Goal: Task Accomplishment & Management: Manage account settings

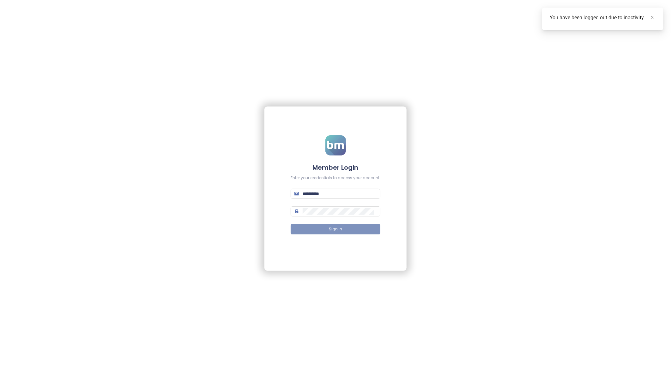
click at [329, 231] on span "Sign In" at bounding box center [335, 229] width 13 height 6
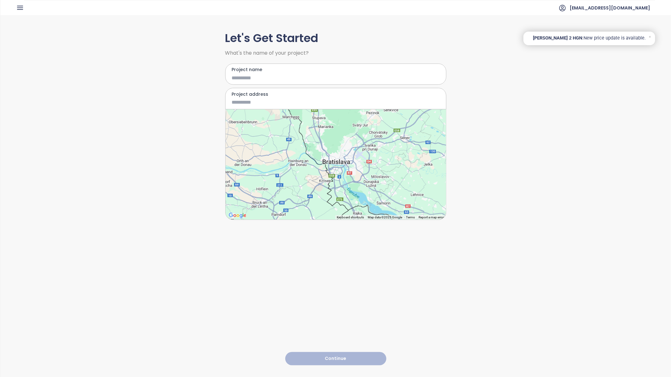
click at [264, 83] on div "Project name" at bounding box center [335, 74] width 221 height 21
click at [244, 76] on input "Project name" at bounding box center [331, 78] width 199 height 8
type input "**********"
click at [254, 102] on input "Project address" at bounding box center [331, 102] width 199 height 8
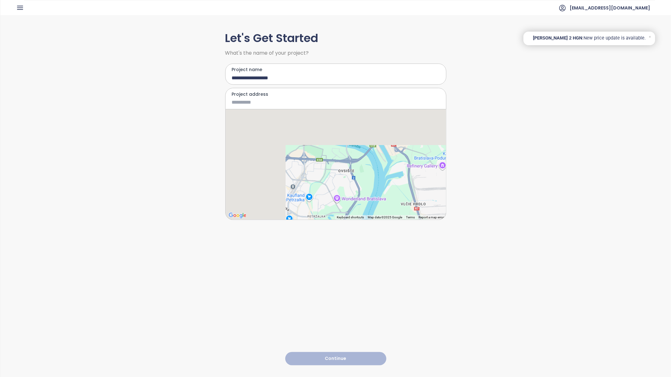
drag, startPoint x: 299, startPoint y: 156, endPoint x: 389, endPoint y: 259, distance: 136.9
click at [389, 259] on div "**********" at bounding box center [335, 195] width 221 height 361
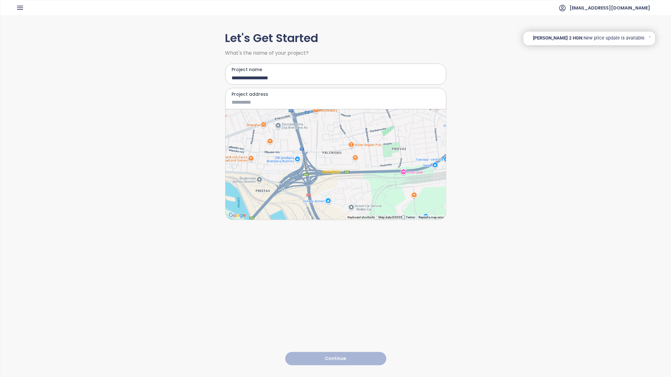
drag, startPoint x: 407, startPoint y: 161, endPoint x: 309, endPoint y: 217, distance: 113.1
click at [309, 218] on div at bounding box center [336, 164] width 221 height 110
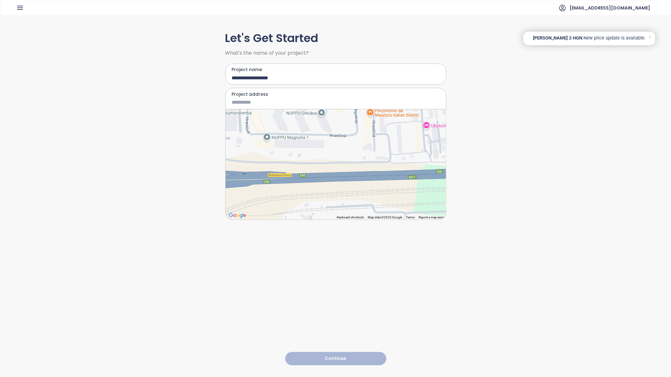
drag, startPoint x: 346, startPoint y: 204, endPoint x: 349, endPoint y: 133, distance: 70.8
click at [349, 133] on div at bounding box center [336, 164] width 221 height 110
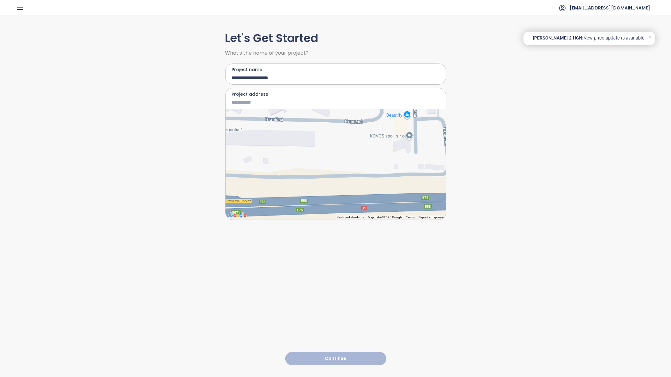
click at [324, 125] on div at bounding box center [336, 164] width 221 height 110
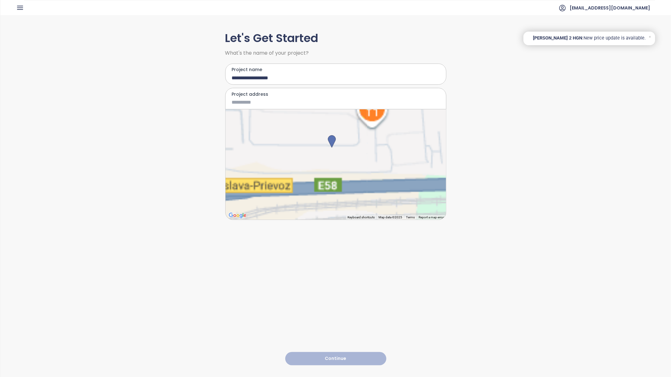
type input "**********"
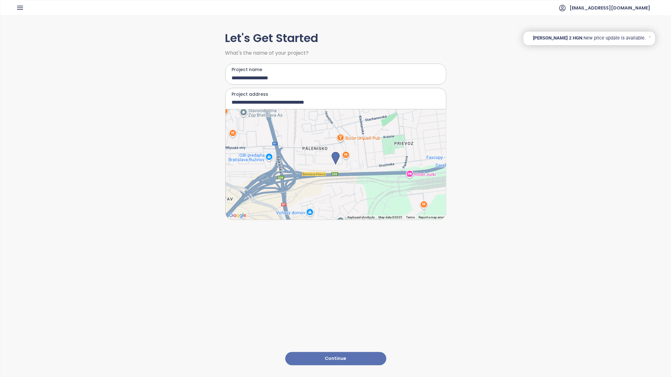
click at [334, 355] on button "Continue" at bounding box center [335, 359] width 101 height 14
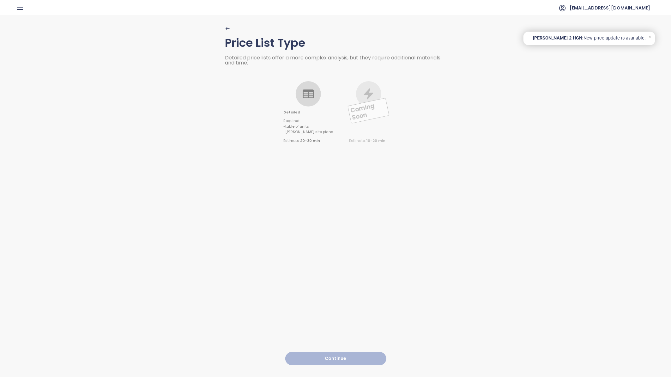
click at [313, 86] on div at bounding box center [308, 93] width 25 height 25
click at [329, 352] on button "Continue" at bounding box center [335, 359] width 101 height 14
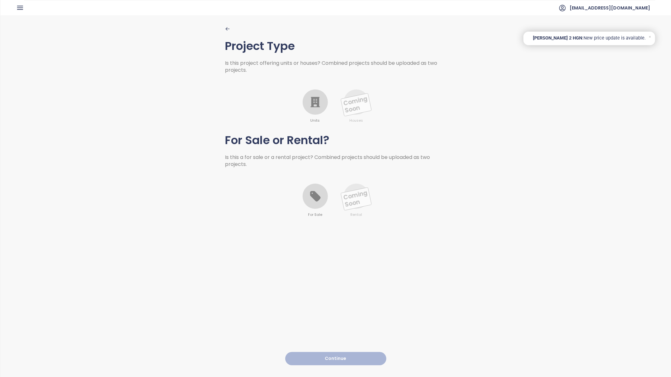
click at [316, 103] on icon at bounding box center [315, 102] width 9 height 10
click at [313, 194] on icon at bounding box center [315, 196] width 10 height 10
click at [334, 352] on button "Continue" at bounding box center [335, 359] width 101 height 14
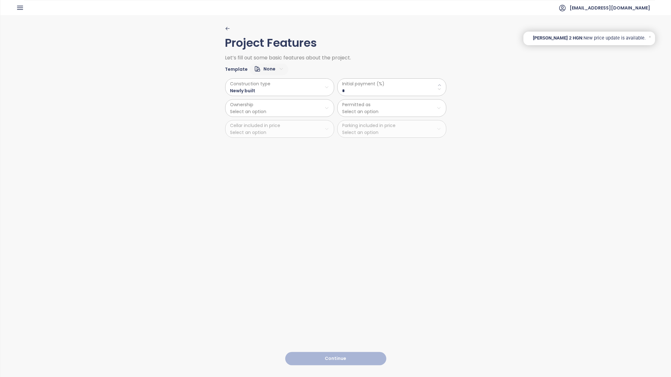
click at [272, 86] on html "Home Dashboard Market Analysis Pricing Price Update 1 Reports Projects Future P…" at bounding box center [335, 188] width 671 height 377
click at [258, 104] on span "Newly built" at bounding box center [276, 103] width 105 height 9
click at [378, 87] on span "Initial payment (%)" at bounding box center [392, 83] width 99 height 7
click at [424, 88] on \(\%\) "*" at bounding box center [392, 90] width 99 height 7
click at [438, 83] on icon at bounding box center [440, 85] width 4 height 4
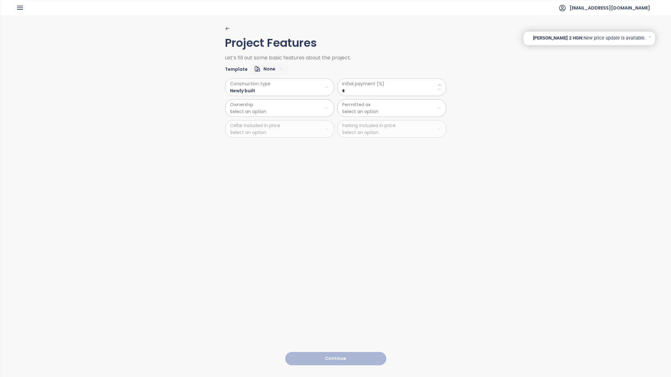
click at [438, 83] on icon at bounding box center [440, 85] width 4 height 4
click at [438, 84] on icon at bounding box center [440, 85] width 4 height 4
click at [438, 90] on icon at bounding box center [440, 89] width 4 height 4
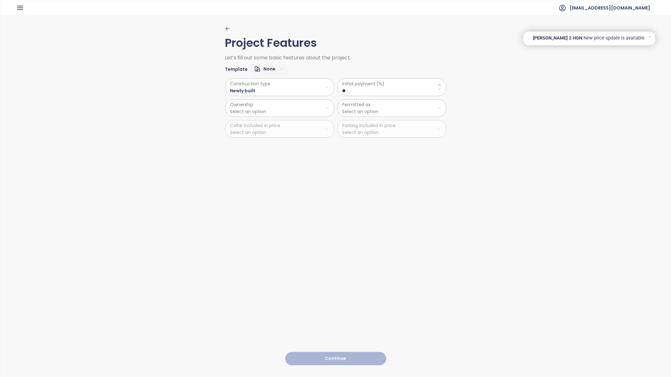
type \(\%\) "**"
click at [262, 105] on html "Home Dashboard Market Analysis Pricing Price Update 1 Reports Projects Future P…" at bounding box center [335, 188] width 671 height 377
click at [233, 124] on span "Private" at bounding box center [276, 123] width 105 height 9
click at [379, 109] on html "Home Dashboard Market Analysis Pricing Price Update 1 Reports Projects Future P…" at bounding box center [335, 188] width 671 height 377
click at [353, 124] on span "Residential" at bounding box center [389, 123] width 105 height 9
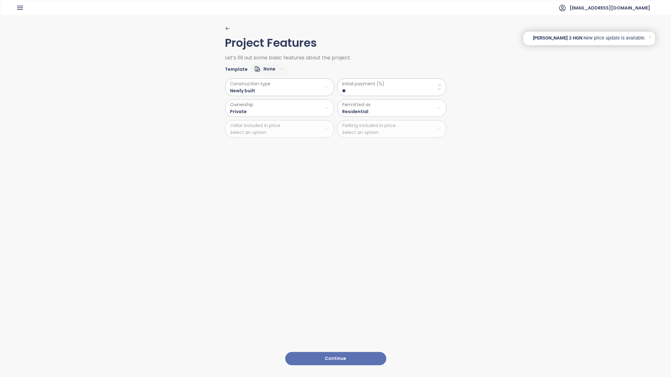
click at [269, 129] on div "Construction type Newly built Ownership Private Cellar included in price Select…" at bounding box center [279, 107] width 109 height 59
click at [241, 126] on div "Construction type Newly built Ownership Private Cellar included in price Select…" at bounding box center [279, 107] width 109 height 59
click at [325, 128] on div "Construction type Newly built Ownership Private Cellar included in price Select…" at bounding box center [279, 107] width 109 height 59
click at [239, 137] on div "Construction type Newly built Ownership Private Cellar included in price Select…" at bounding box center [279, 107] width 109 height 59
click at [243, 127] on div "Construction type Newly built Ownership Private Cellar included in price Select…" at bounding box center [279, 107] width 109 height 59
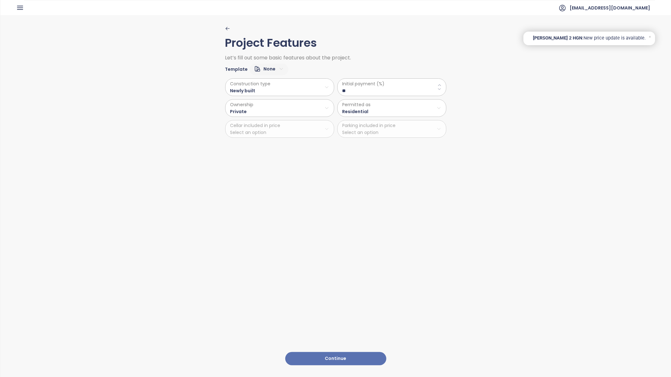
click at [389, 131] on div "Initial payment (%) ** Permitted as Residential Parking included in price Selec…" at bounding box center [392, 107] width 109 height 59
click at [389, 130] on div "Initial payment (%) ** Permitted as Residential Parking included in price Selec…" at bounding box center [392, 107] width 109 height 59
drag, startPoint x: 389, startPoint y: 128, endPoint x: 389, endPoint y: 133, distance: 5.1
click at [389, 133] on div "Initial payment (%) ** Permitted as Residential Parking included in price Selec…" at bounding box center [392, 107] width 109 height 59
click at [469, 151] on div "Project Features Let’s fill out some basic features about the project. Template…" at bounding box center [335, 195] width 671 height 361
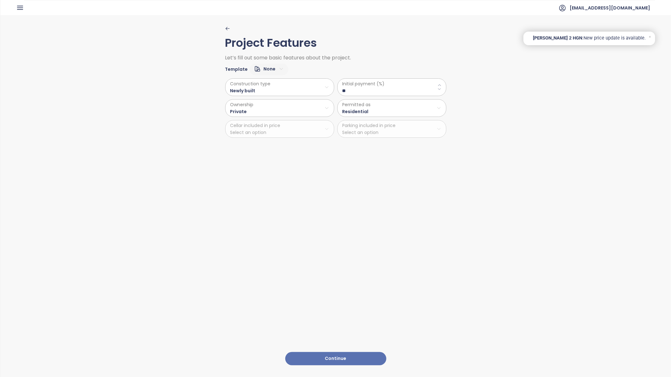
click at [437, 130] on div "Initial payment (%) ** Permitted as Residential Parking included in price Selec…" at bounding box center [392, 107] width 109 height 59
click at [528, 239] on div "Project Features Let’s fill out some basic features about the project. Template…" at bounding box center [335, 195] width 671 height 361
click at [651, 37] on icon at bounding box center [650, 36] width 1 height 1
click at [332, 352] on button "Continue" at bounding box center [335, 359] width 101 height 14
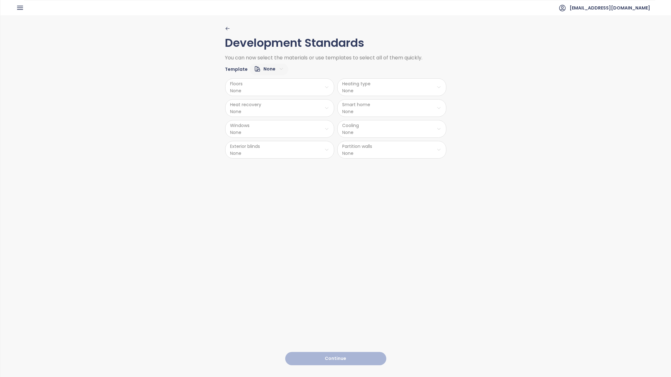
click at [326, 87] on html "Home Dashboard Market Analysis Pricing Price Update 1 Reports Projects Future P…" at bounding box center [335, 188] width 671 height 377
click at [273, 122] on span "Vinyl" at bounding box center [277, 120] width 29 height 9
click at [290, 108] on html "Home Dashboard Market Analysis Pricing Price Update 1 Reports Projects Future P…" at bounding box center [335, 188] width 671 height 377
click at [241, 130] on html "Home Dashboard Market Analysis Pricing Price Update 1 Reports Projects Future P…" at bounding box center [335, 188] width 671 height 377
click at [241, 127] on html "Home Dashboard Market Analysis Pricing Price Update 1 Reports Projects Future P…" at bounding box center [335, 188] width 671 height 377
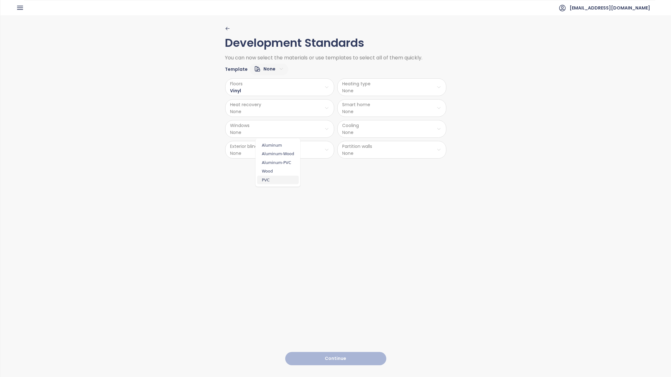
click at [265, 181] on span "PVC" at bounding box center [278, 179] width 42 height 9
click at [271, 114] on html "Home Dashboard Market Analysis Pricing Price Update 1 Reports Projects Future P…" at bounding box center [335, 188] width 671 height 377
click at [278, 133] on span "No" at bounding box center [278, 133] width 16 height 9
click at [324, 149] on html "Home Dashboard Market Analysis Pricing Price Update 1 Reports Projects Future P…" at bounding box center [335, 188] width 671 height 377
click at [276, 175] on span "Preparation" at bounding box center [278, 174] width 32 height 9
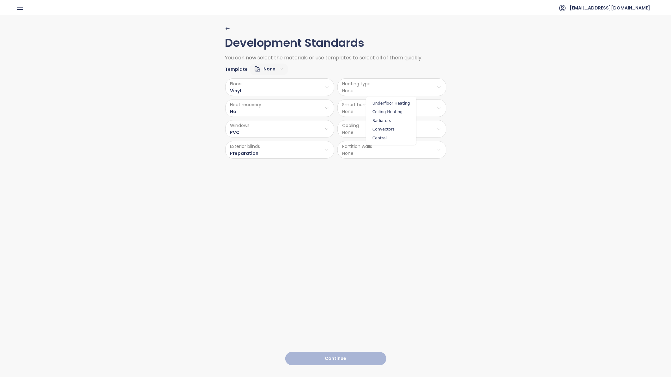
click at [406, 86] on html "Home Dashboard Market Analysis Pricing Price Update 1 Reports Projects Future P…" at bounding box center [335, 188] width 671 height 377
click at [378, 89] on html "Home Dashboard Market Analysis Pricing Price Update 1 Reports Projects Future P…" at bounding box center [335, 188] width 671 height 377
click at [388, 116] on span "Radiators" at bounding box center [391, 120] width 47 height 9
click at [379, 107] on html "Home Dashboard Market Analysis Pricing Price Update 1 Reports Projects Future P…" at bounding box center [335, 188] width 671 height 377
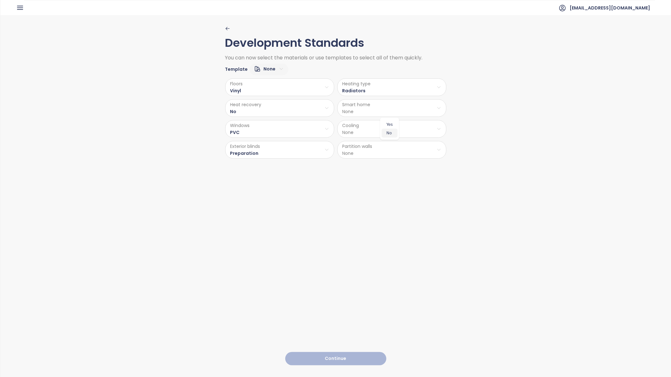
click at [390, 131] on span "No" at bounding box center [390, 133] width 16 height 9
click at [376, 130] on html "Home Dashboard Market Analysis Pricing Price Update 1 Reports Projects Future P…" at bounding box center [335, 188] width 671 height 377
click at [387, 154] on span "Preparation AC" at bounding box center [390, 154] width 39 height 9
click at [381, 149] on html "Home Dashboard Market Analysis Pricing Price Update 1 Reports Projects Future P…" at bounding box center [335, 188] width 671 height 377
click at [389, 167] on span "Brick" at bounding box center [390, 166] width 27 height 9
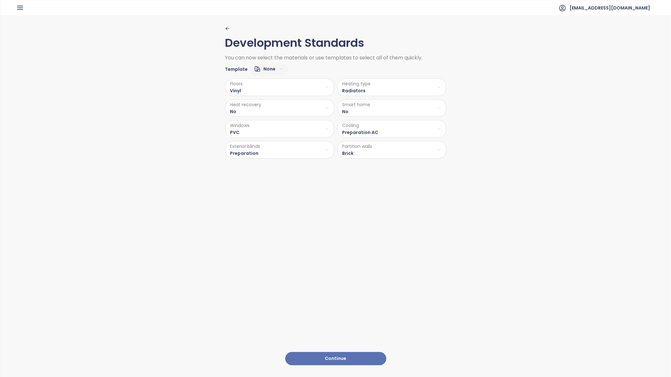
click at [332, 352] on button "Continue" at bounding box center [335, 359] width 101 height 14
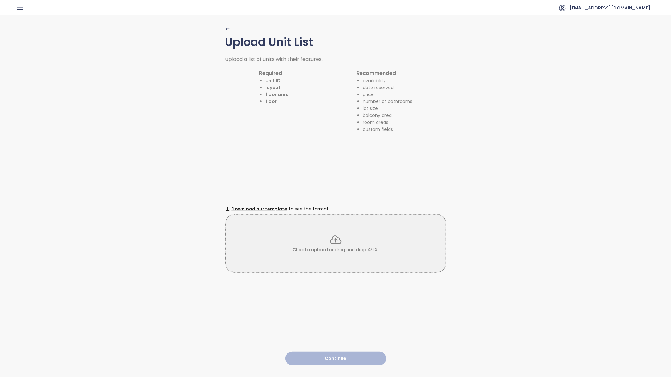
click at [322, 247] on span "Click to upload" at bounding box center [310, 250] width 35 height 6
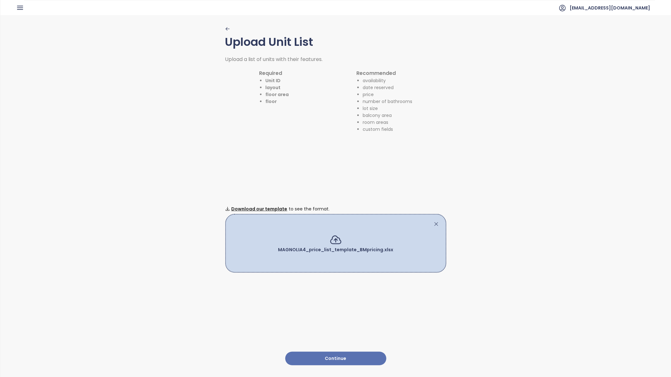
click at [335, 354] on button "Continue" at bounding box center [335, 359] width 101 height 14
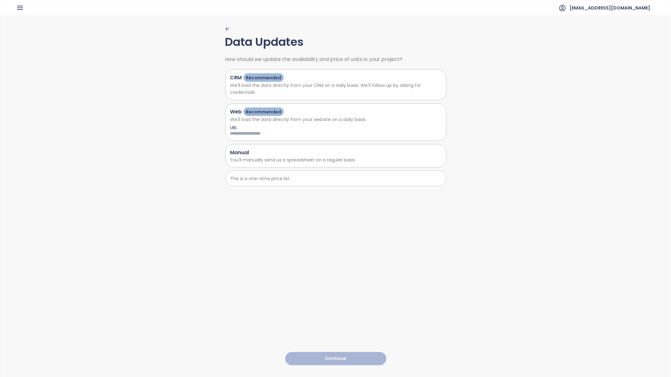
click at [258, 160] on p "You'll manually send us a spreadsheet on a regular basis." at bounding box center [335, 159] width 211 height 7
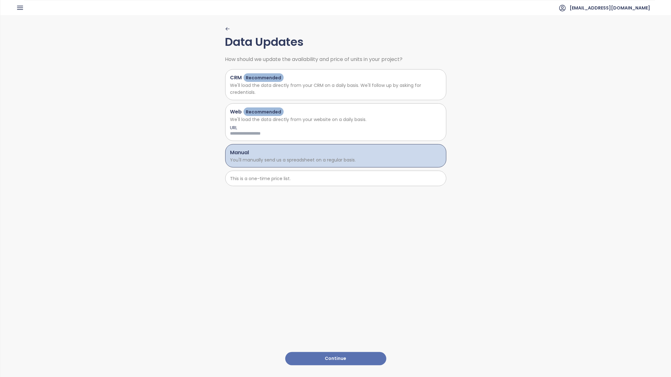
click at [334, 353] on button "Continue" at bounding box center [335, 359] width 101 height 14
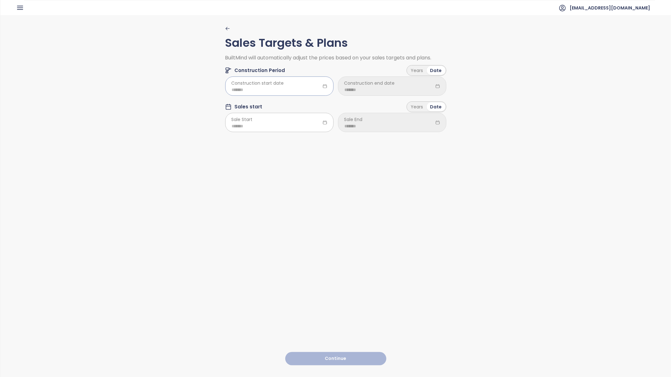
click at [248, 89] on input at bounding box center [279, 89] width 95 height 7
click at [299, 163] on div "Sep" at bounding box center [296, 162] width 19 height 8
type input "*******"
click at [387, 88] on input at bounding box center [392, 89] width 95 height 7
click at [420, 103] on span "button" at bounding box center [420, 103] width 3 height 3
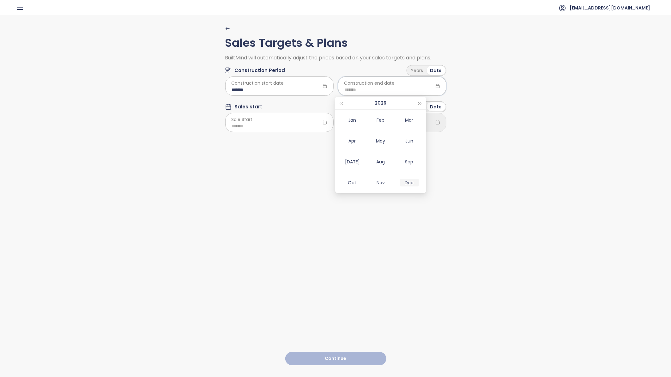
click at [407, 185] on div "Dec" at bounding box center [409, 183] width 19 height 8
type input "*******"
click at [276, 124] on input at bounding box center [279, 126] width 95 height 7
click at [271, 200] on div "Aug" at bounding box center [268, 198] width 19 height 8
type input "*******"
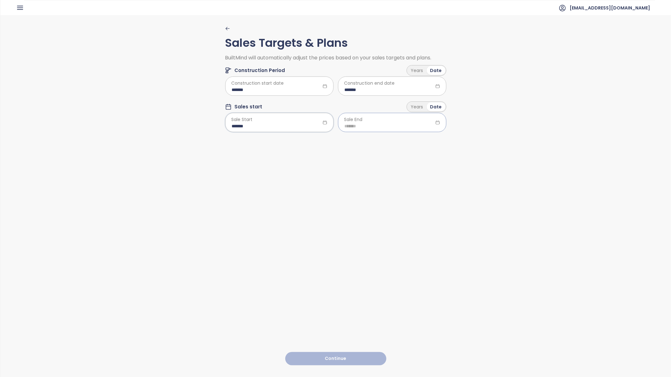
click at [383, 127] on input at bounding box center [392, 126] width 95 height 7
type input "*******"
click at [419, 138] on span "button" at bounding box center [420, 139] width 3 height 3
type input "*******"
click at [410, 220] on div "Dec" at bounding box center [409, 219] width 19 height 8
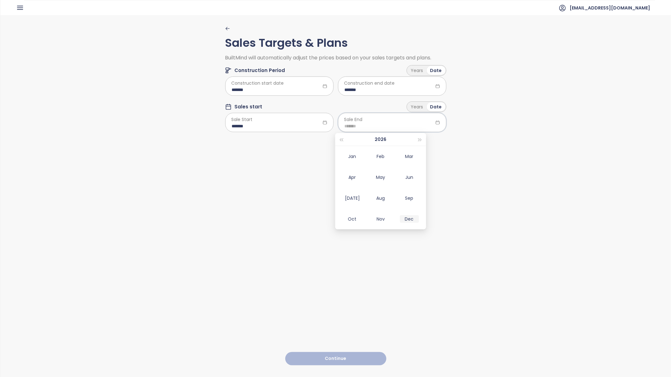
type input "*******"
click at [334, 354] on button "Continue" at bounding box center [335, 359] width 101 height 14
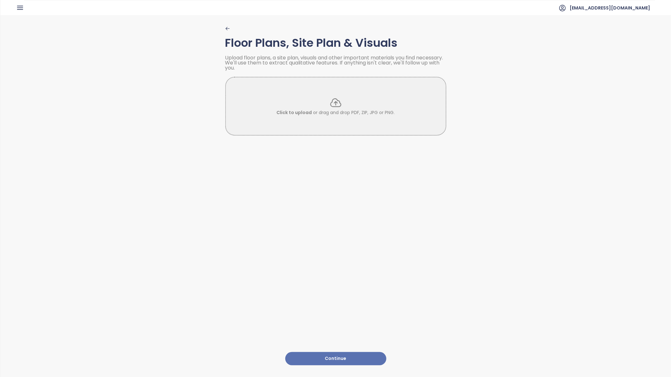
click at [332, 353] on button "Continue" at bounding box center [335, 359] width 101 height 14
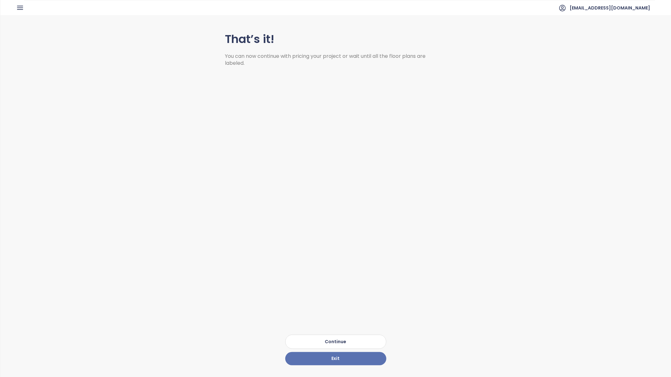
click at [334, 336] on button "Continue" at bounding box center [335, 342] width 101 height 14
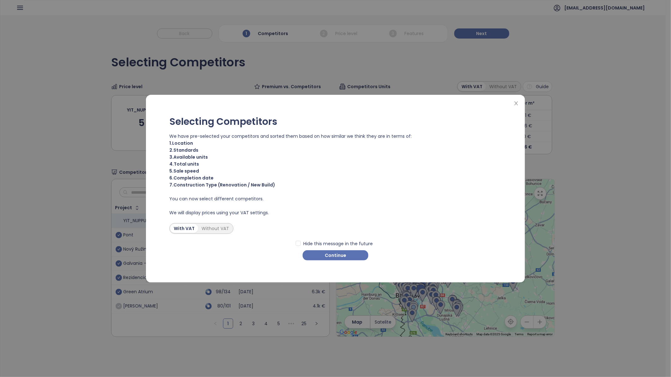
click at [223, 231] on div "With VAT Without VAT" at bounding box center [201, 228] width 64 height 11
drag, startPoint x: 223, startPoint y: 231, endPoint x: 220, endPoint y: 228, distance: 3.6
click at [220, 228] on div "Without VAT" at bounding box center [215, 228] width 34 height 9
click at [197, 230] on div "With VAT Without VAT" at bounding box center [201, 228] width 62 height 9
drag, startPoint x: 196, startPoint y: 230, endPoint x: 179, endPoint y: 229, distance: 17.7
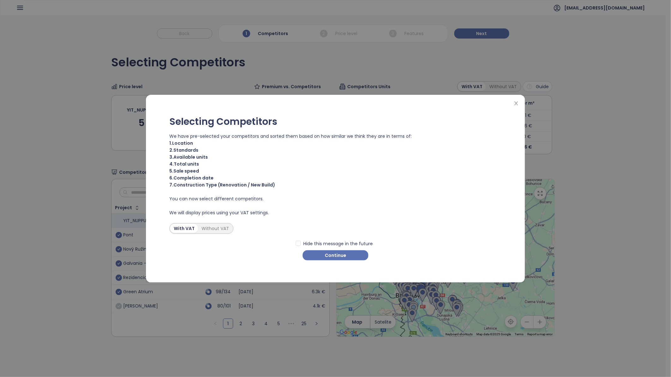
click at [178, 231] on div "With VAT" at bounding box center [184, 228] width 28 height 9
click at [339, 256] on span "Continue" at bounding box center [335, 255] width 21 height 7
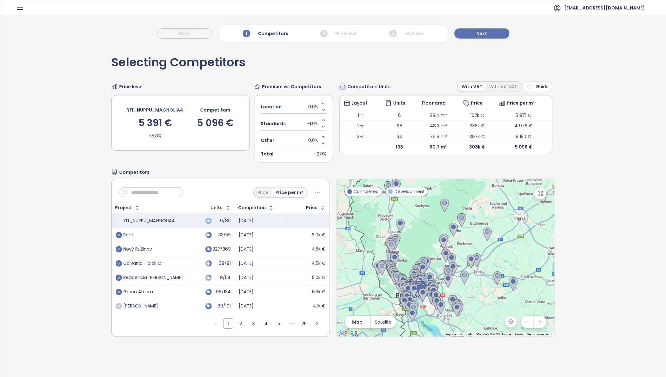
click at [538, 192] on icon "button" at bounding box center [540, 193] width 4 height 4
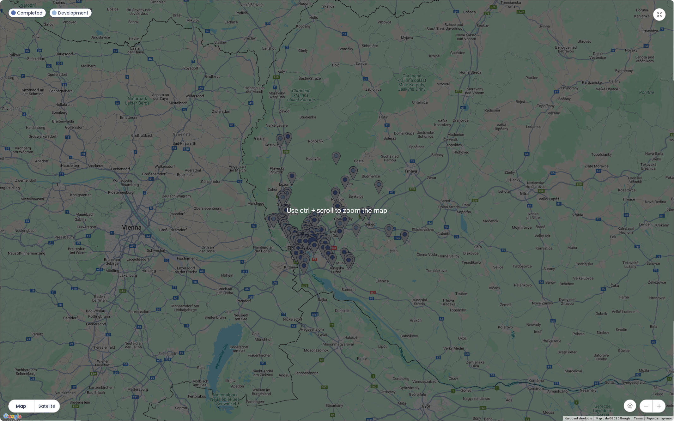
drag, startPoint x: 664, startPoint y: 410, endPoint x: 661, endPoint y: 407, distance: 4.3
click at [663, 377] on button "button" at bounding box center [659, 406] width 13 height 13
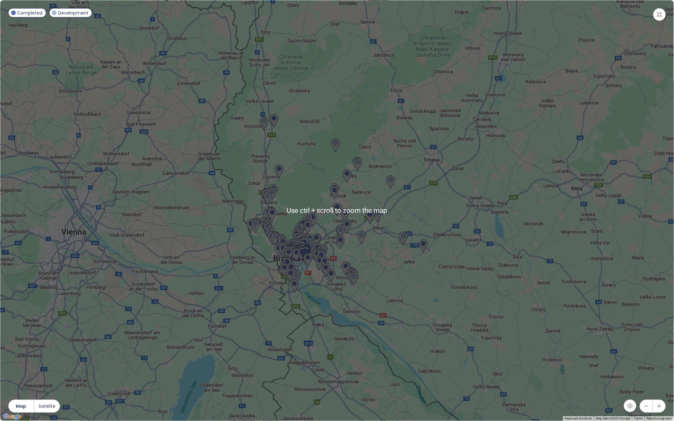
click at [660, 377] on icon "button" at bounding box center [659, 406] width 6 height 6
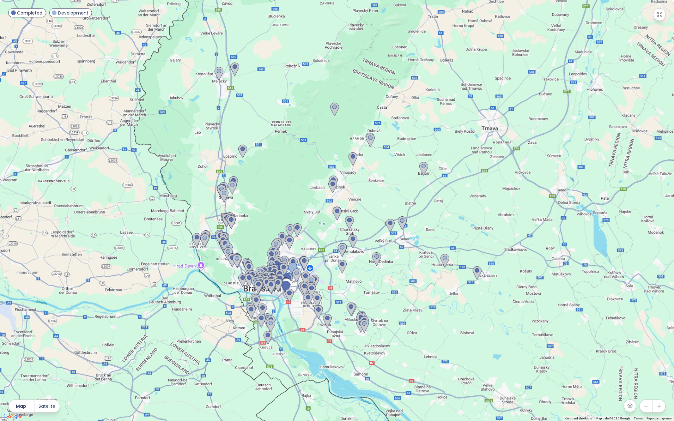
click at [660, 377] on icon "button" at bounding box center [659, 406] width 6 height 6
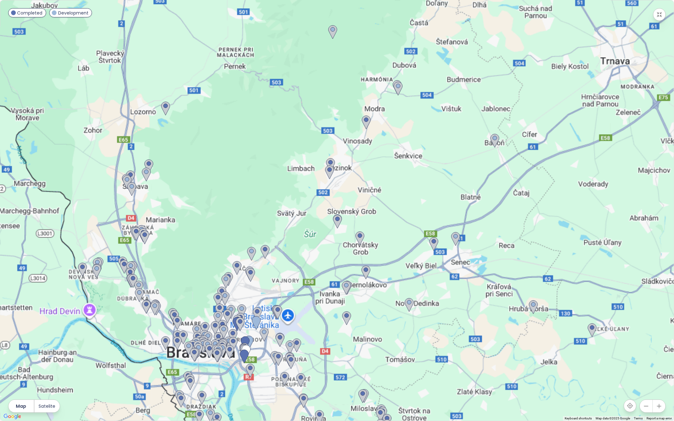
click at [660, 377] on icon "button" at bounding box center [659, 406] width 6 height 6
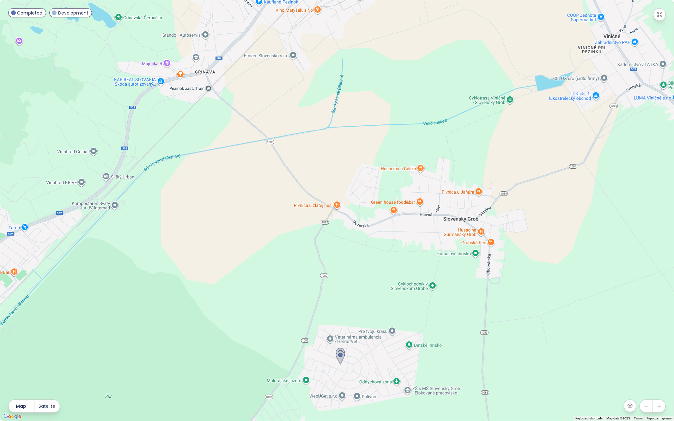
click at [645, 377] on icon "button" at bounding box center [646, 406] width 6 height 6
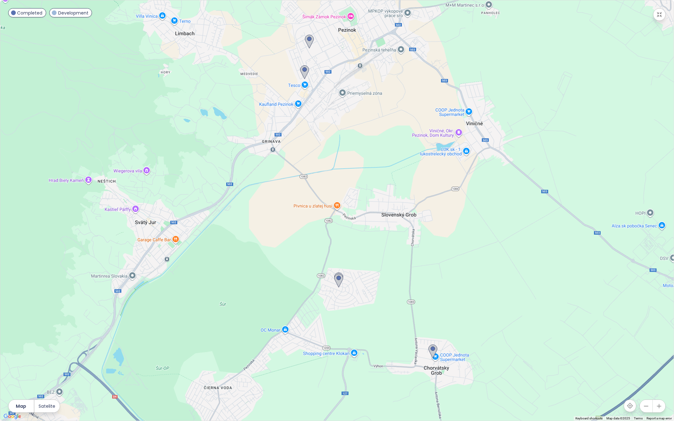
click at [645, 377] on icon "button" at bounding box center [646, 406] width 6 height 6
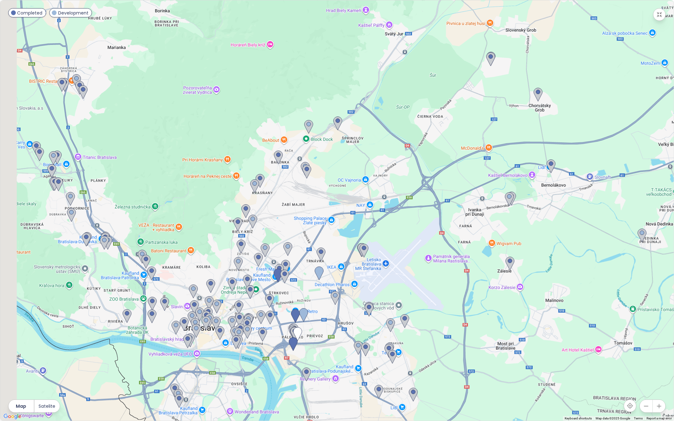
drag, startPoint x: 320, startPoint y: 359, endPoint x: 483, endPoint y: 146, distance: 268.6
click at [482, 156] on div at bounding box center [337, 210] width 674 height 421
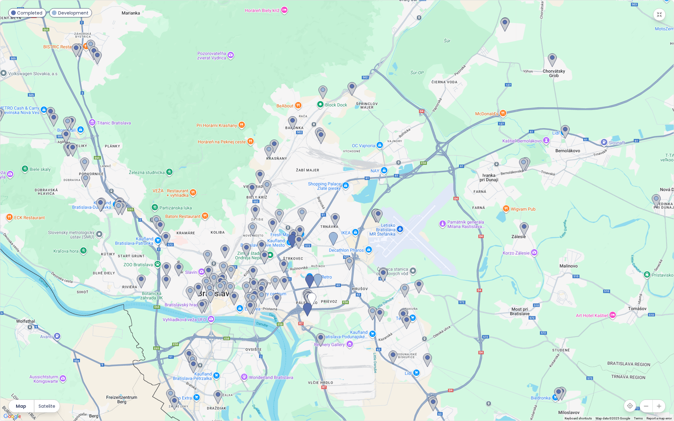
click at [661, 377] on icon "button" at bounding box center [659, 407] width 4 height 4
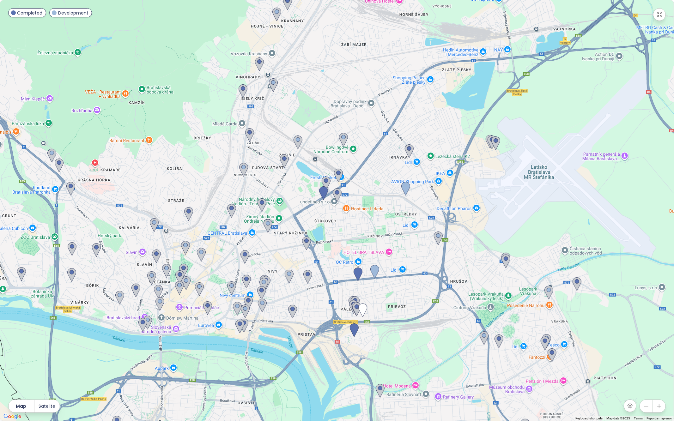
drag, startPoint x: 339, startPoint y: 339, endPoint x: 407, endPoint y: 256, distance: 107.5
click at [415, 254] on div at bounding box center [337, 210] width 674 height 421
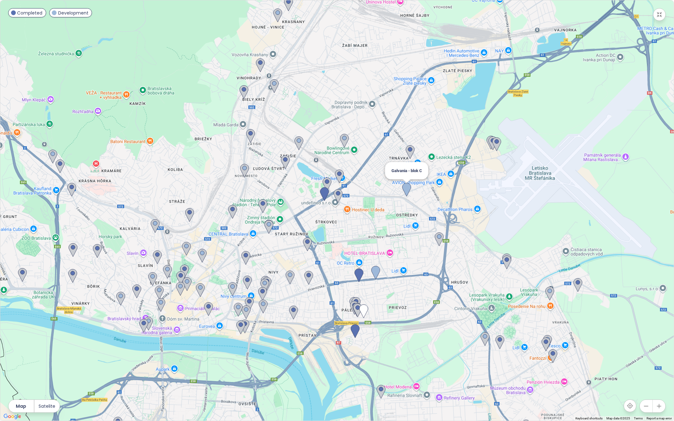
click at [406, 188] on img at bounding box center [406, 190] width 9 height 14
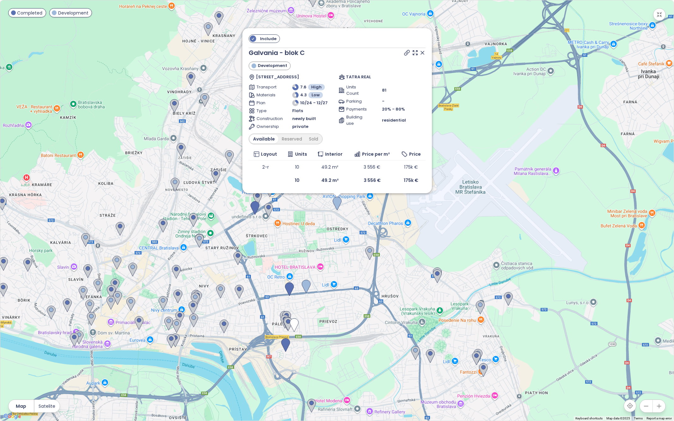
click at [422, 53] on icon at bounding box center [422, 53] width 6 height 6
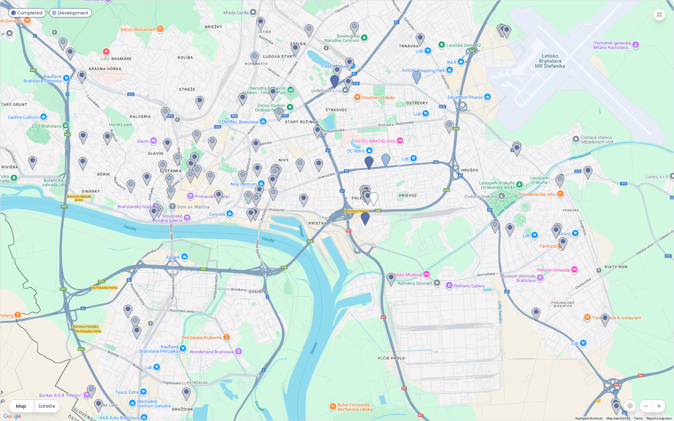
drag, startPoint x: 443, startPoint y: 304, endPoint x: 513, endPoint y: 188, distance: 135.3
click at [513, 188] on div at bounding box center [337, 210] width 674 height 421
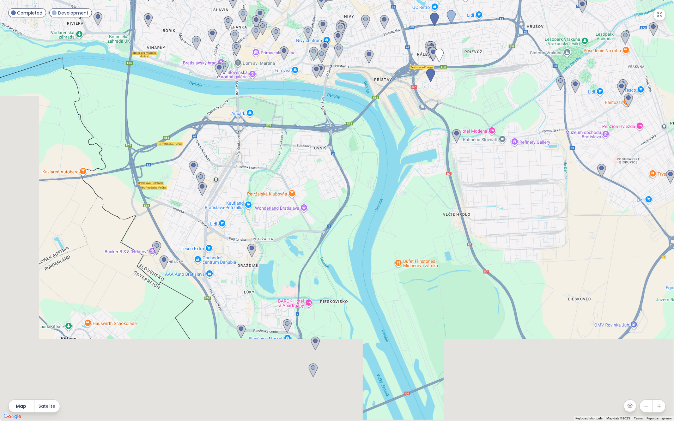
drag, startPoint x: 424, startPoint y: 331, endPoint x: 500, endPoint y: 183, distance: 166.2
click at [500, 183] on div at bounding box center [337, 210] width 674 height 421
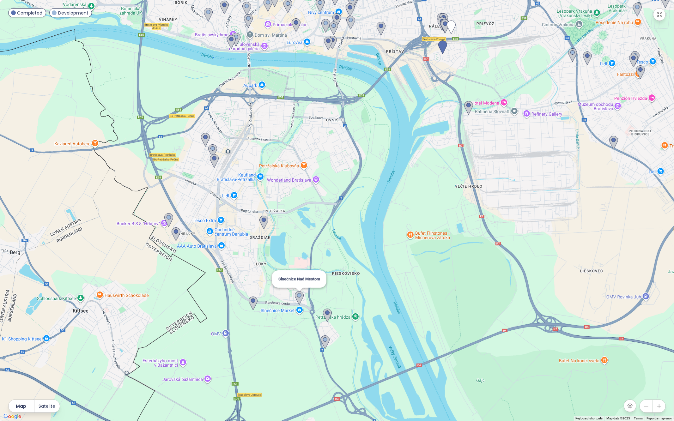
click at [298, 297] on img at bounding box center [299, 298] width 9 height 14
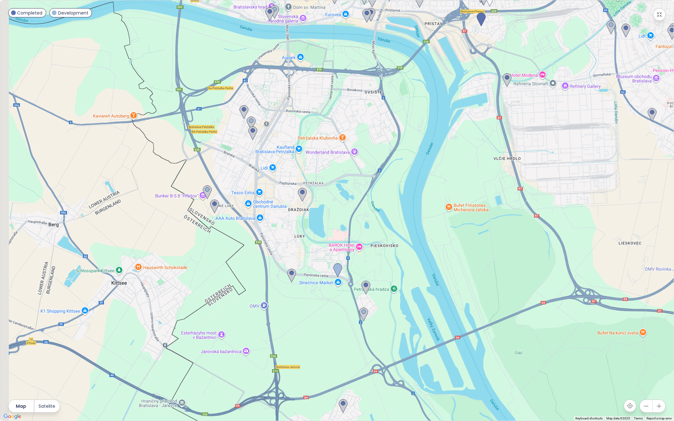
drag, startPoint x: 318, startPoint y: 291, endPoint x: 392, endPoint y: 192, distance: 123.8
click at [392, 192] on div at bounding box center [337, 210] width 674 height 421
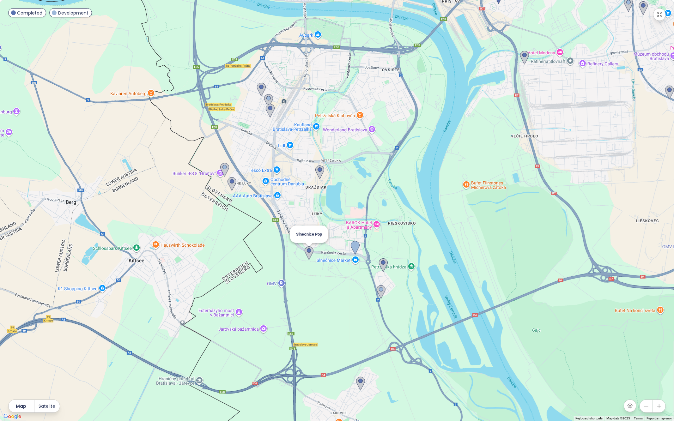
click at [310, 255] on img at bounding box center [309, 254] width 9 height 14
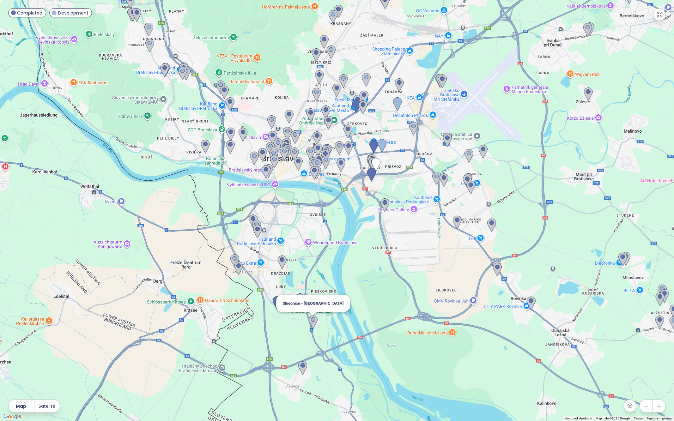
click at [311, 324] on img at bounding box center [313, 323] width 9 height 14
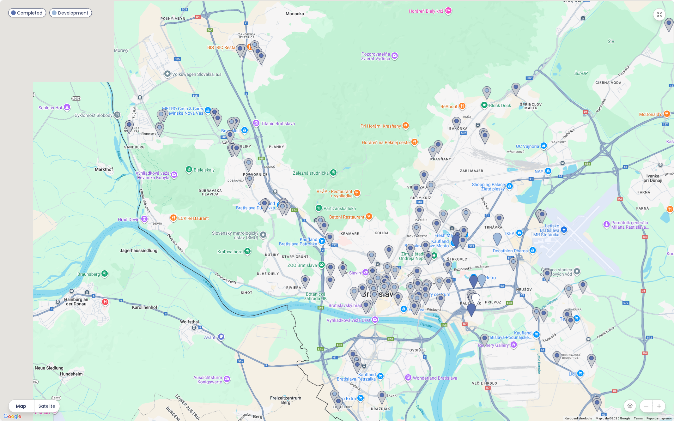
drag, startPoint x: 359, startPoint y: 287, endPoint x: 450, endPoint y: 421, distance: 162.1
click at [450, 377] on div "← Move left → Move right ↑ Move up ↓ Move down + Zoom in - Zoom out Home Jump l…" at bounding box center [337, 210] width 674 height 421
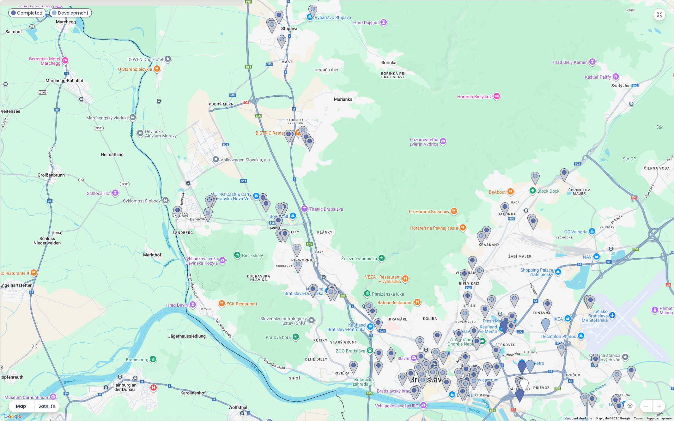
drag, startPoint x: 260, startPoint y: 176, endPoint x: 304, endPoint y: 261, distance: 96.3
click at [304, 261] on div at bounding box center [337, 210] width 674 height 421
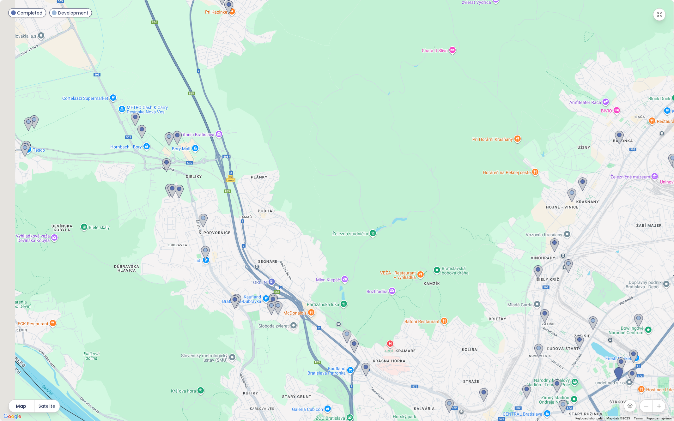
drag, startPoint x: 299, startPoint y: 250, endPoint x: 423, endPoint y: 321, distance: 142.7
click at [427, 327] on div at bounding box center [337, 210] width 674 height 421
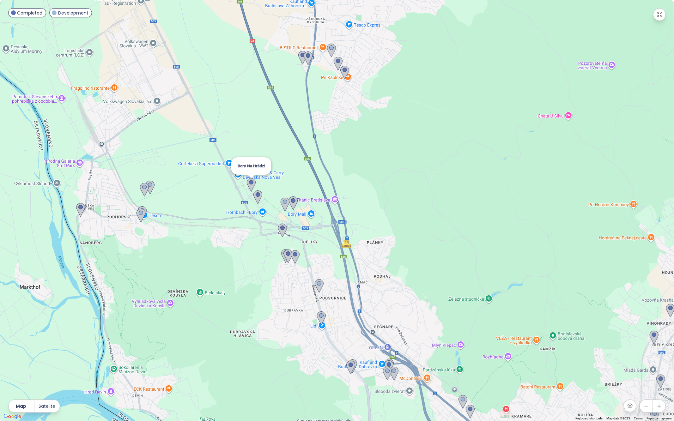
click at [251, 184] on img at bounding box center [251, 185] width 9 height 14
click at [258, 197] on img at bounding box center [257, 198] width 9 height 14
click at [284, 207] on img at bounding box center [285, 205] width 9 height 14
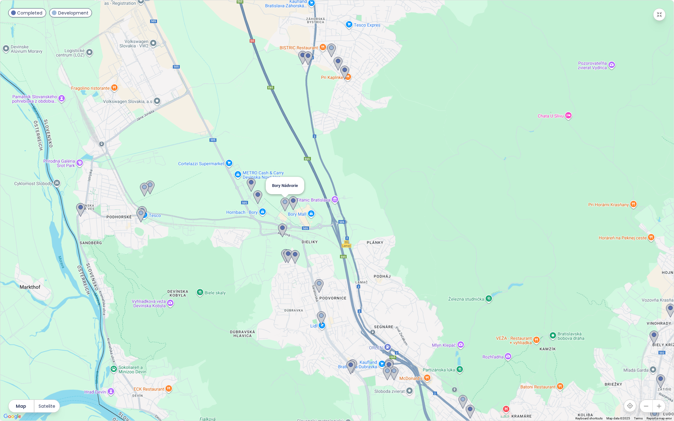
click at [284, 207] on img at bounding box center [285, 205] width 9 height 14
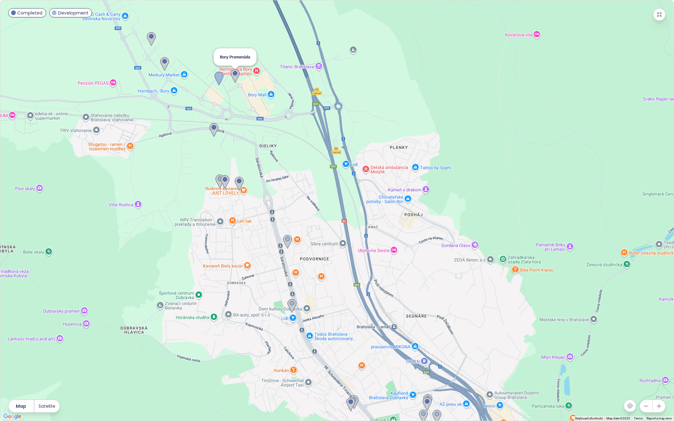
click at [236, 77] on img at bounding box center [235, 76] width 9 height 14
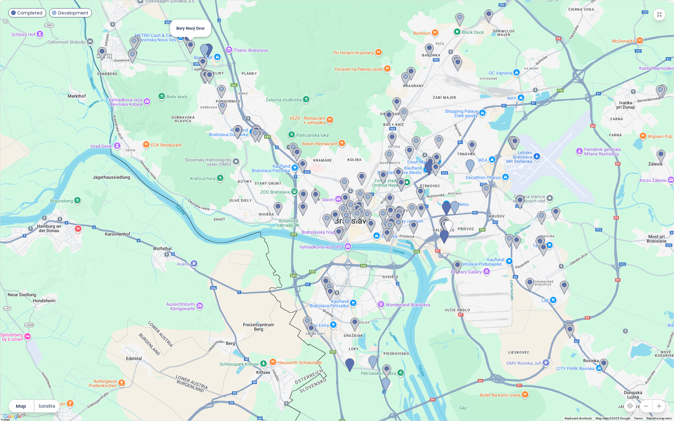
click at [190, 46] on img at bounding box center [190, 47] width 9 height 14
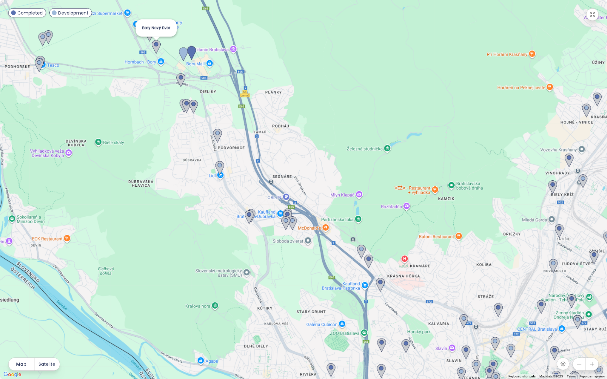
click at [156, 47] on img at bounding box center [156, 47] width 9 height 14
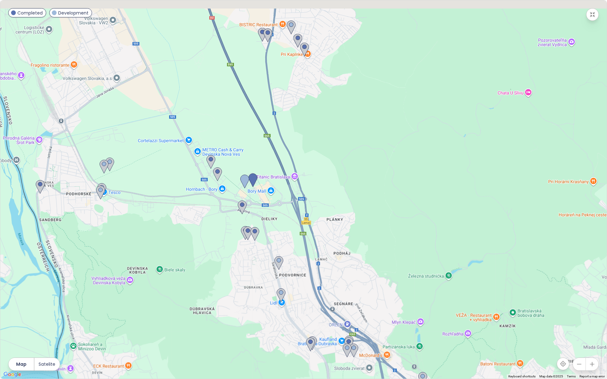
drag, startPoint x: 206, startPoint y: 48, endPoint x: 268, endPoint y: 178, distance: 144.1
click at [268, 178] on div at bounding box center [303, 189] width 606 height 379
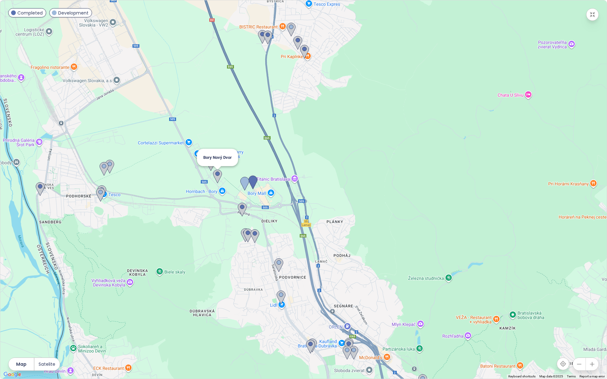
click at [218, 175] on img at bounding box center [217, 177] width 9 height 14
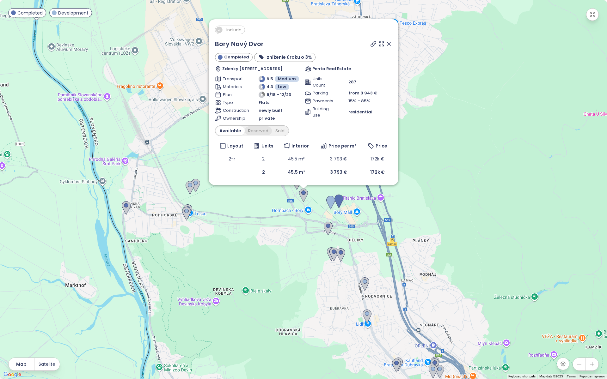
click at [259, 131] on div "Reserved" at bounding box center [258, 130] width 27 height 9
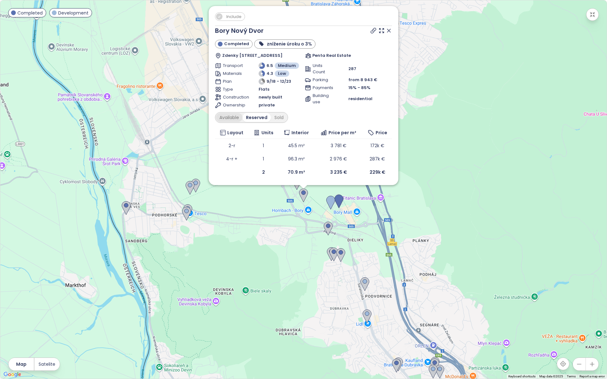
click at [226, 116] on div "Available" at bounding box center [229, 117] width 27 height 9
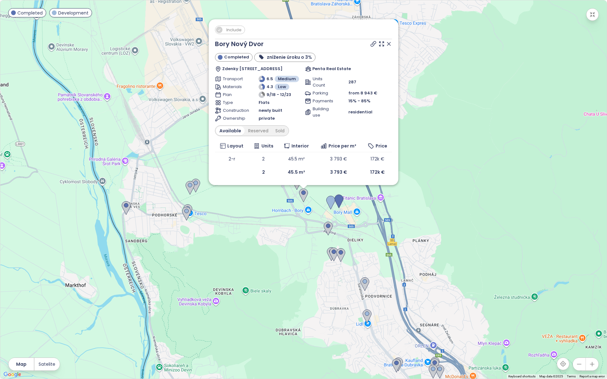
click at [389, 45] on icon at bounding box center [389, 44] width 6 height 6
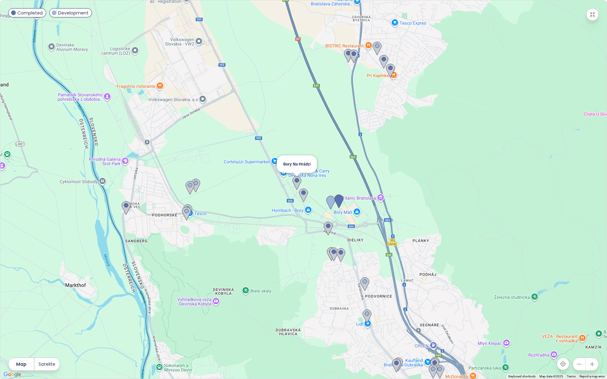
click at [299, 183] on img at bounding box center [296, 183] width 9 height 14
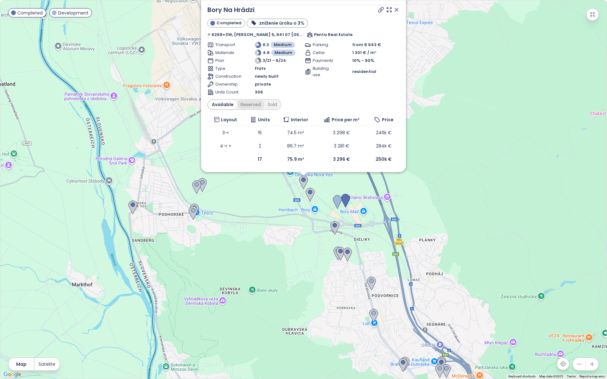
click at [253, 105] on div "Reserved" at bounding box center [250, 104] width 27 height 9
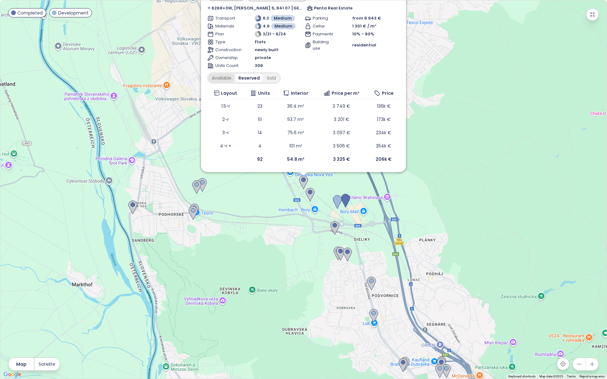
click at [223, 77] on div "Available" at bounding box center [221, 78] width 27 height 9
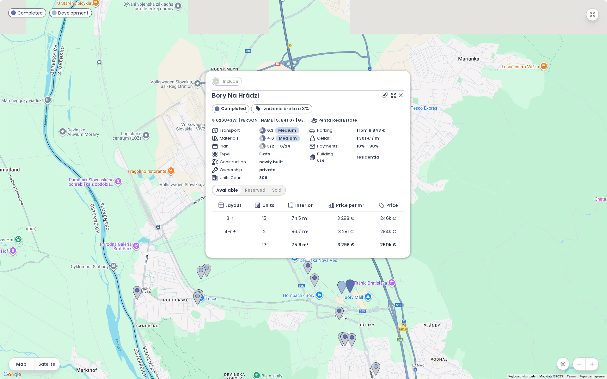
drag, startPoint x: 473, startPoint y: 86, endPoint x: 479, endPoint y: 176, distance: 90.2
click at [479, 176] on div "Include Bory Na Hrádzi Completed zníženie úroku o 3% 6268+3W, [PERSON_NAME] Enc…" at bounding box center [303, 189] width 606 height 379
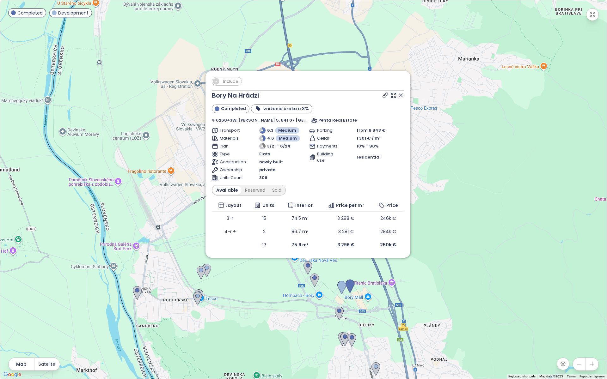
click at [229, 77] on span "Include" at bounding box center [230, 81] width 21 height 8
click at [230, 77] on span "Include" at bounding box center [230, 81] width 21 height 8
click at [229, 77] on span "Include" at bounding box center [230, 81] width 21 height 8
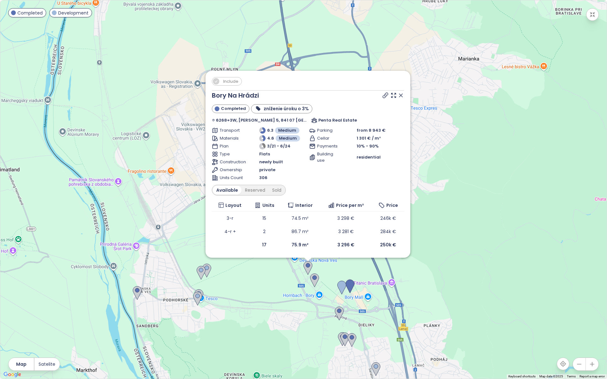
click at [399, 92] on icon at bounding box center [401, 95] width 6 height 6
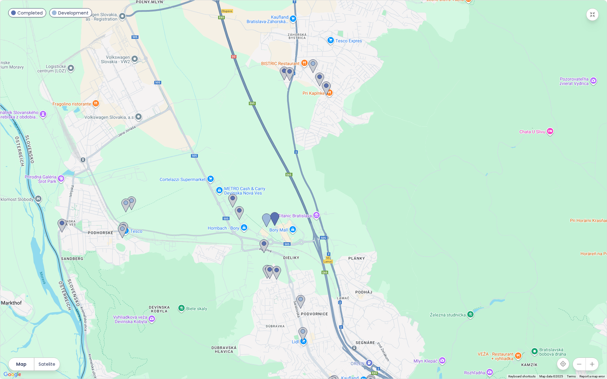
drag, startPoint x: 400, startPoint y: 186, endPoint x: 348, endPoint y: 107, distance: 95.2
click at [348, 107] on div at bounding box center [303, 189] width 606 height 379
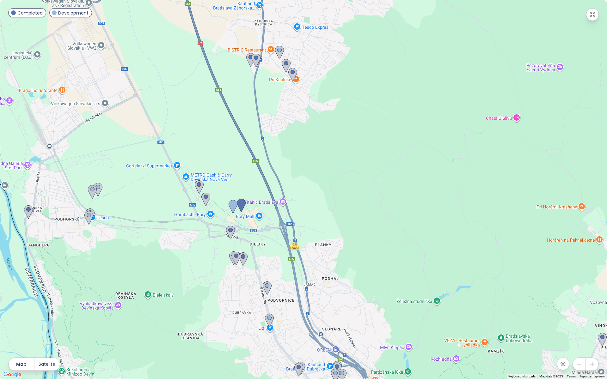
drag, startPoint x: 332, startPoint y: 210, endPoint x: 313, endPoint y: 257, distance: 51.2
click at [313, 257] on div at bounding box center [303, 189] width 606 height 379
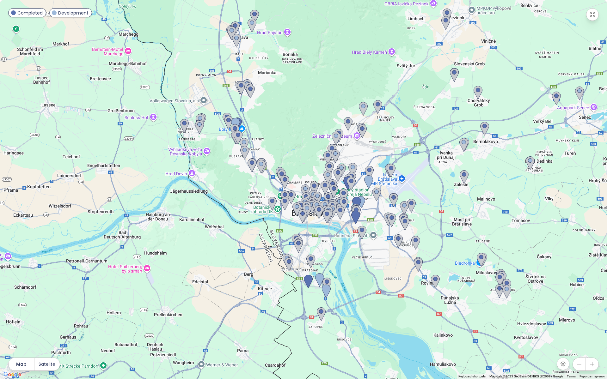
drag, startPoint x: 337, startPoint y: 202, endPoint x: 339, endPoint y: 200, distance: 3.4
click at [303, 163] on div at bounding box center [303, 189] width 606 height 379
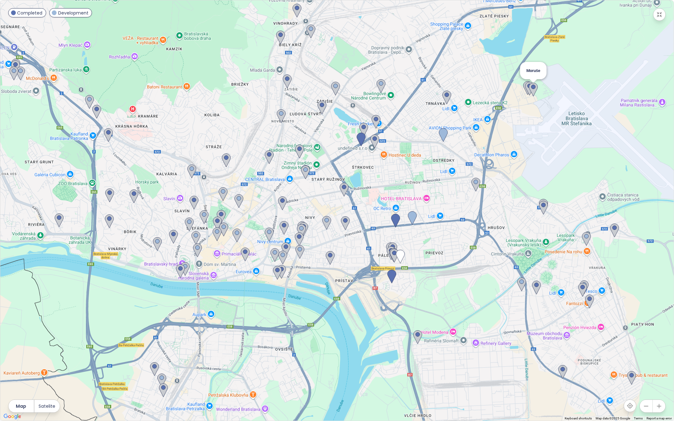
click at [532, 88] on img at bounding box center [533, 90] width 9 height 14
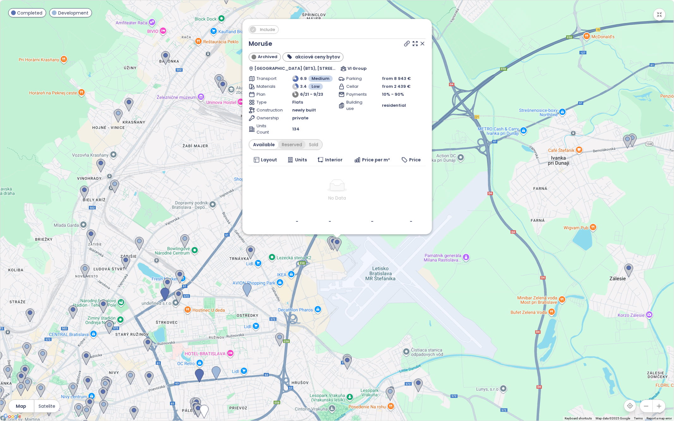
click at [284, 143] on div "Reserved" at bounding box center [291, 144] width 27 height 9
click at [267, 144] on div "Available" at bounding box center [263, 144] width 27 height 9
click at [423, 44] on icon at bounding box center [422, 43] width 3 height 3
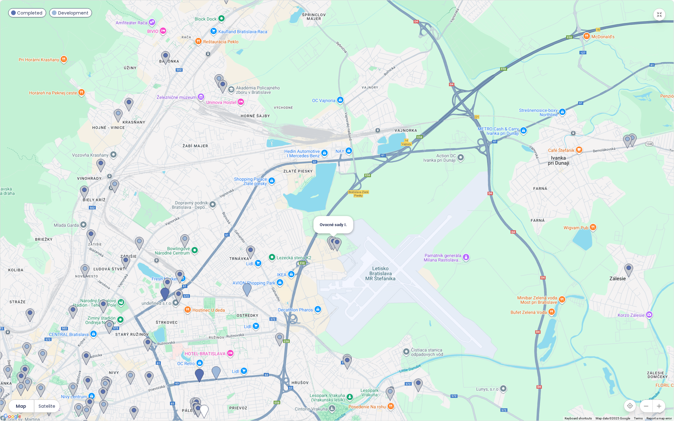
click at [330, 241] on img at bounding box center [333, 244] width 9 height 14
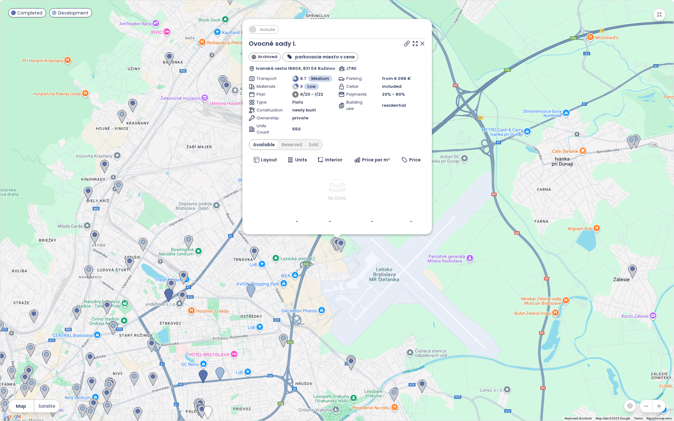
click at [424, 43] on icon at bounding box center [422, 43] width 6 height 6
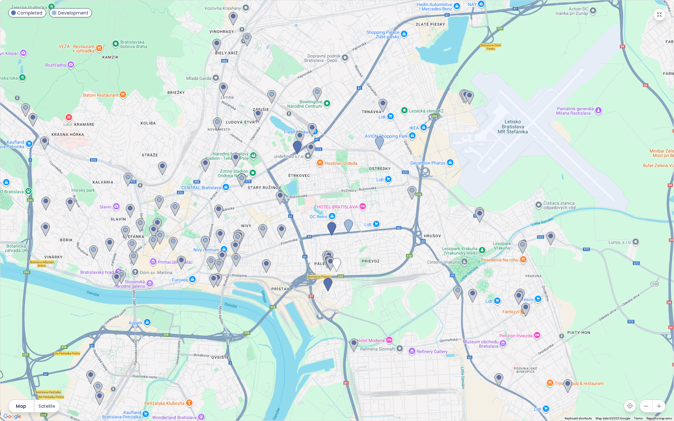
drag, startPoint x: 357, startPoint y: 318, endPoint x: 488, endPoint y: 164, distance: 201.8
click at [488, 164] on div at bounding box center [337, 210] width 674 height 421
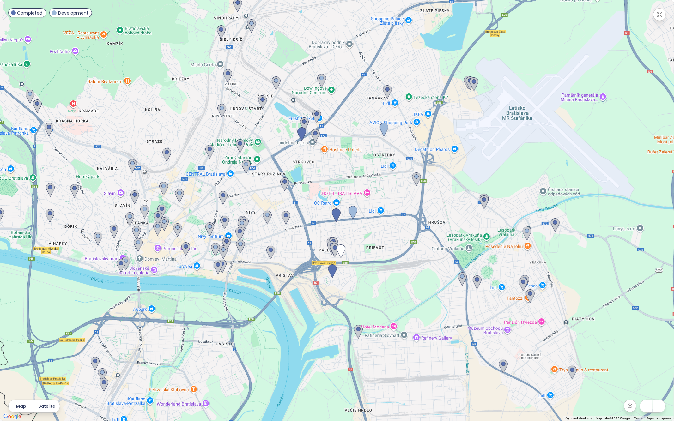
drag, startPoint x: 463, startPoint y: 235, endPoint x: 484, endPoint y: 206, distance: 35.2
click at [469, 219] on div at bounding box center [337, 210] width 674 height 421
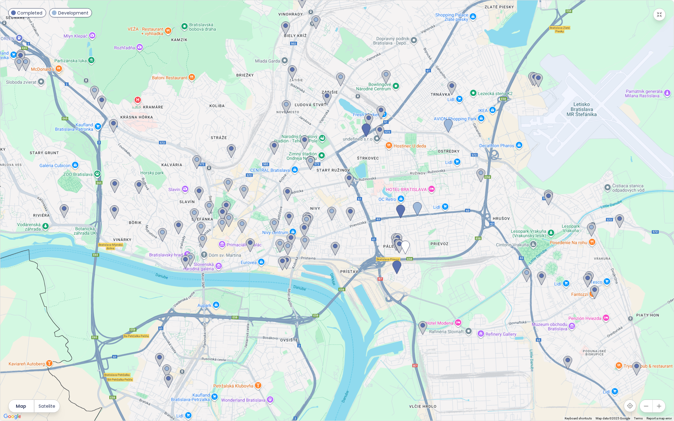
drag, startPoint x: 421, startPoint y: 282, endPoint x: 448, endPoint y: 287, distance: 26.7
click at [448, 287] on div at bounding box center [337, 210] width 674 height 421
click at [380, 111] on img at bounding box center [381, 113] width 9 height 14
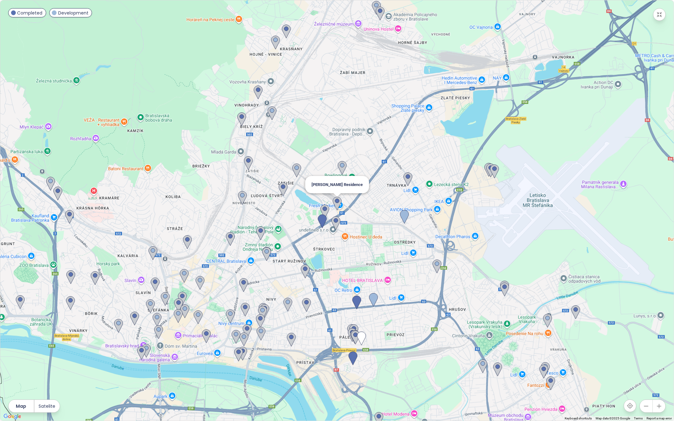
click at [338, 203] on img at bounding box center [337, 204] width 9 height 14
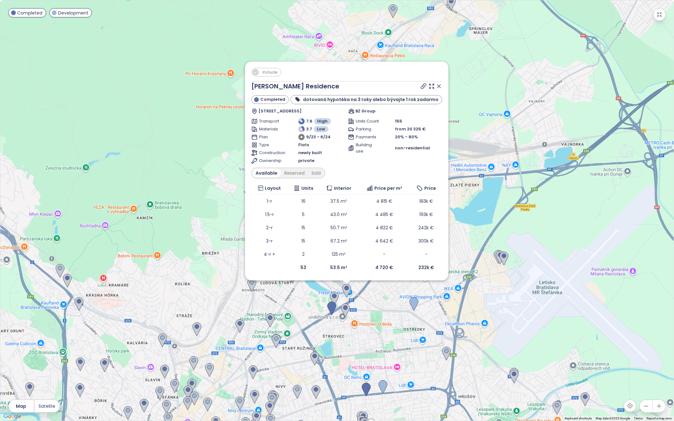
drag, startPoint x: 469, startPoint y: 38, endPoint x: 470, endPoint y: 105, distance: 67.0
click at [478, 131] on div "Include [PERSON_NAME] Residence Completed dotovaná hypotéka na 3 roky alebo býv…" at bounding box center [337, 210] width 674 height 421
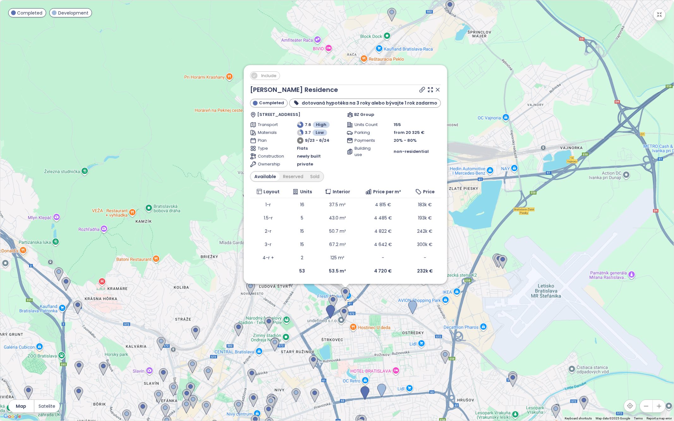
click at [434, 88] on icon at bounding box center [437, 90] width 6 height 6
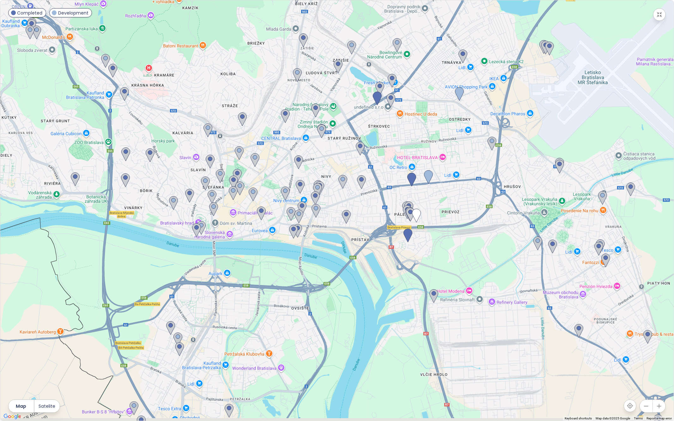
drag, startPoint x: 470, startPoint y: 165, endPoint x: 497, endPoint y: 5, distance: 162.2
click at [497, 5] on div at bounding box center [337, 210] width 674 height 421
click at [392, 80] on img at bounding box center [392, 81] width 9 height 14
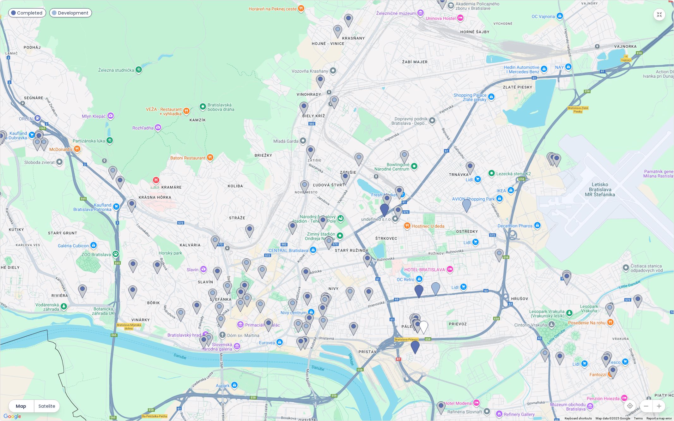
drag, startPoint x: 417, startPoint y: 101, endPoint x: 424, endPoint y: 215, distance: 114.0
click at [424, 215] on div at bounding box center [337, 210] width 674 height 421
click at [398, 193] on img at bounding box center [399, 193] width 9 height 14
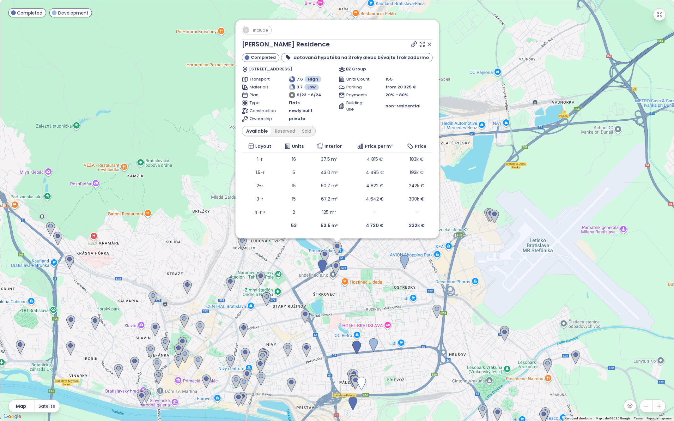
click at [428, 44] on icon at bounding box center [429, 44] width 3 height 3
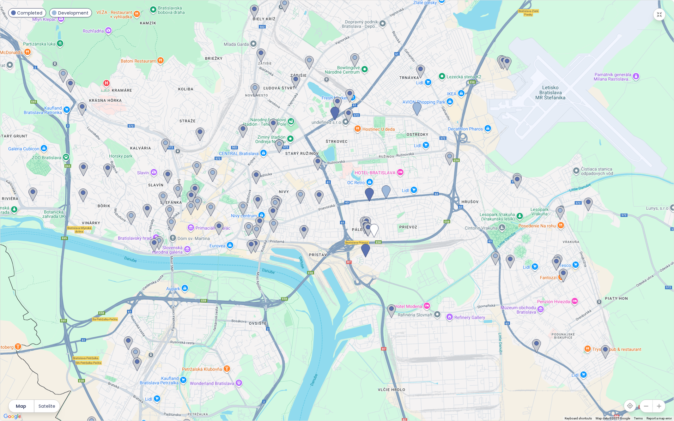
drag, startPoint x: 440, startPoint y: 289, endPoint x: 454, endPoint y: 105, distance: 185.1
click at [454, 105] on div at bounding box center [337, 210] width 674 height 421
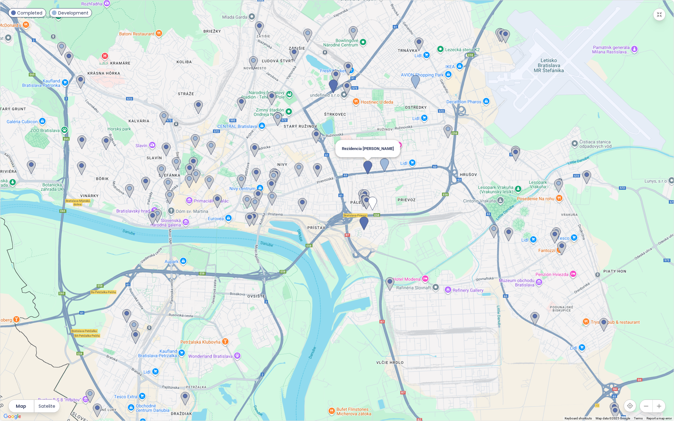
click at [369, 167] on img at bounding box center [367, 168] width 9 height 14
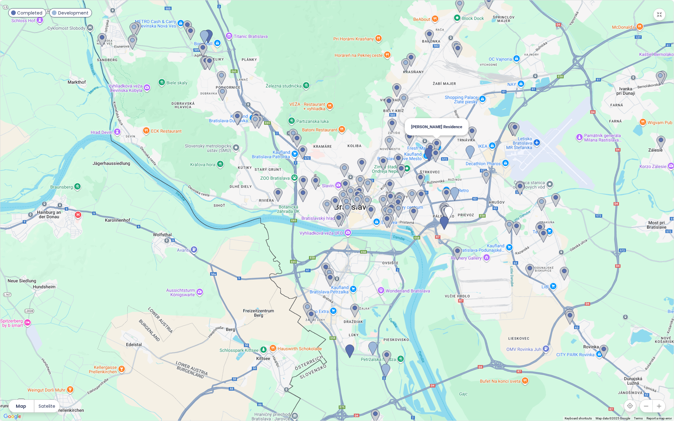
click at [437, 143] on img at bounding box center [436, 146] width 9 height 14
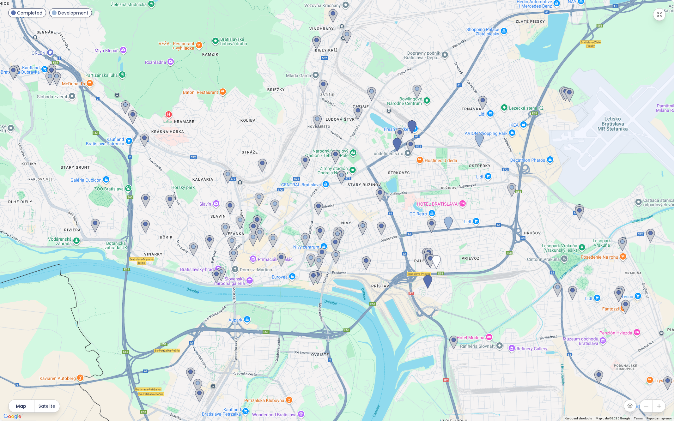
drag, startPoint x: 503, startPoint y: 258, endPoint x: 480, endPoint y: 221, distance: 43.4
click at [480, 221] on div at bounding box center [337, 210] width 674 height 421
click at [428, 280] on img at bounding box center [427, 282] width 9 height 14
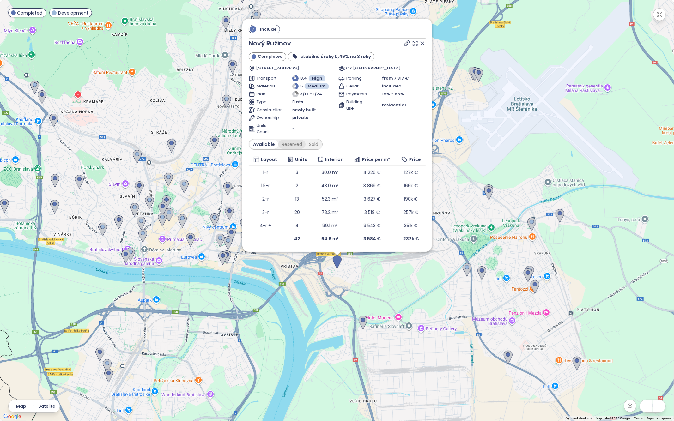
click at [288, 145] on div "Reserved" at bounding box center [291, 144] width 27 height 9
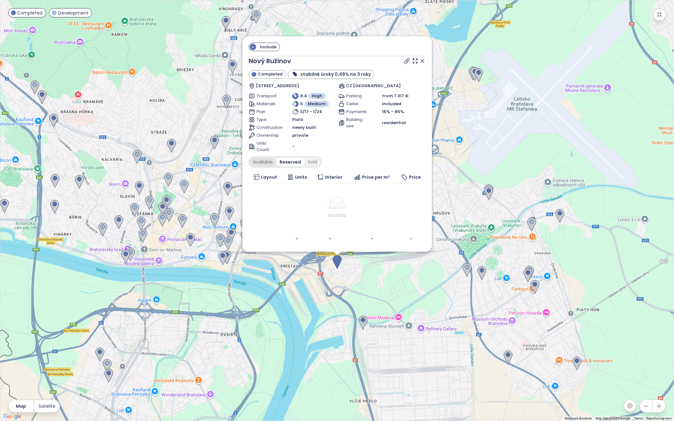
click at [262, 162] on div "Available" at bounding box center [263, 162] width 27 height 9
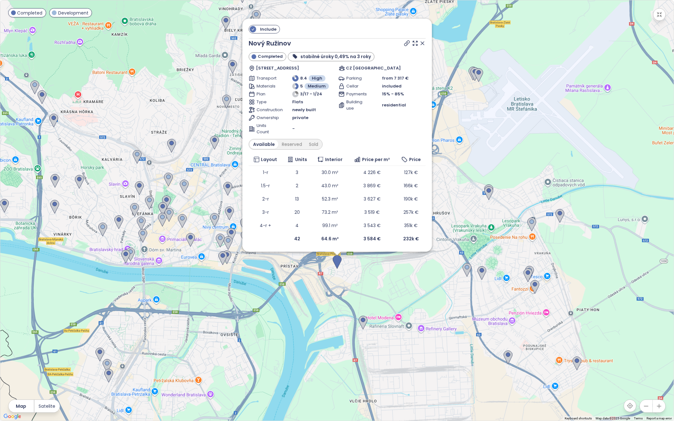
click at [422, 44] on icon at bounding box center [422, 43] width 3 height 3
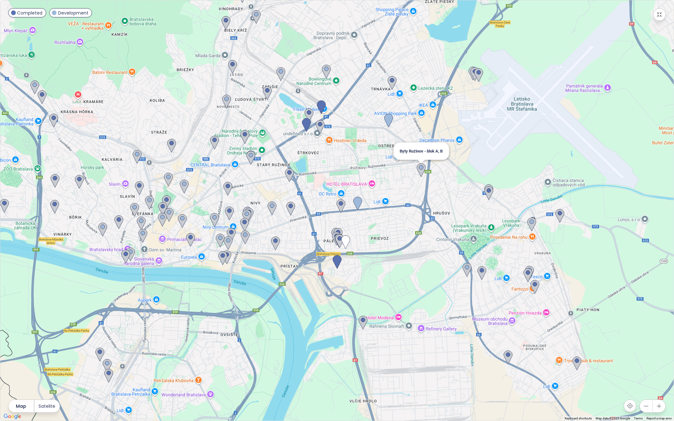
click at [420, 168] on img at bounding box center [421, 170] width 9 height 14
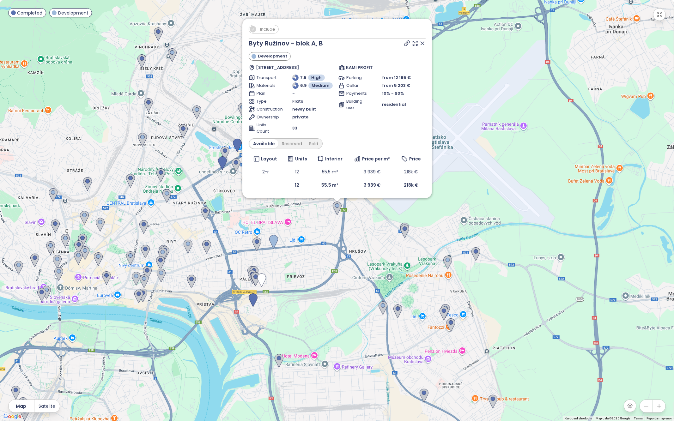
click at [422, 46] on icon at bounding box center [422, 43] width 6 height 6
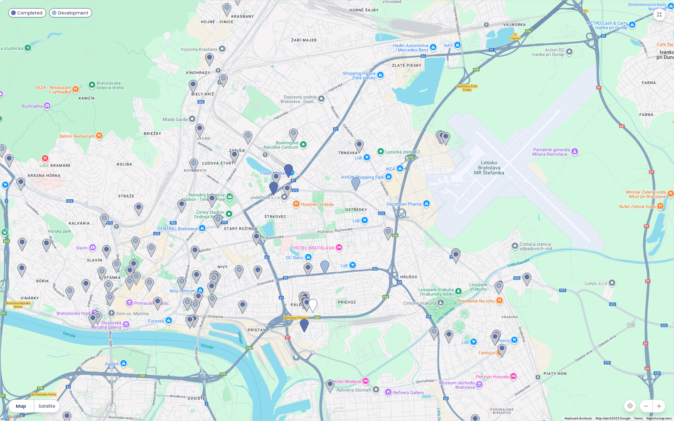
drag, startPoint x: 438, startPoint y: 195, endPoint x: 472, endPoint y: 217, distance: 40.2
click at [472, 217] on div at bounding box center [337, 210] width 674 height 421
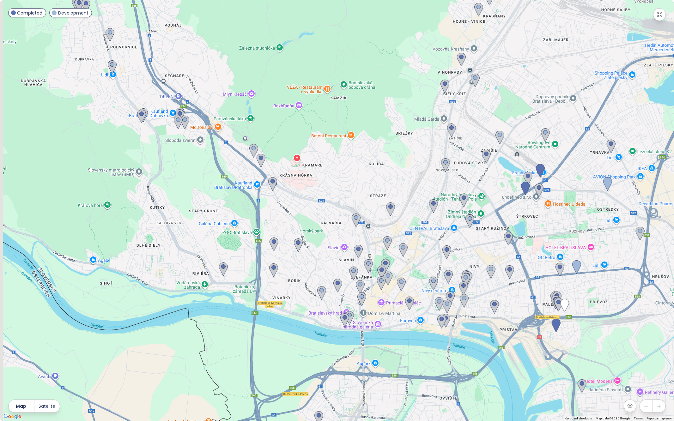
drag, startPoint x: 355, startPoint y: 222, endPoint x: 612, endPoint y: 222, distance: 257.3
click at [612, 222] on div at bounding box center [337, 210] width 674 height 421
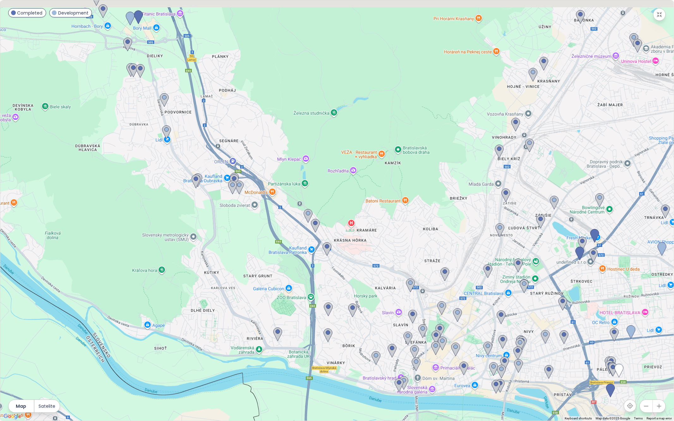
drag, startPoint x: 205, startPoint y: 121, endPoint x: 274, endPoint y: 217, distance: 118.0
click at [274, 217] on div at bounding box center [337, 210] width 674 height 421
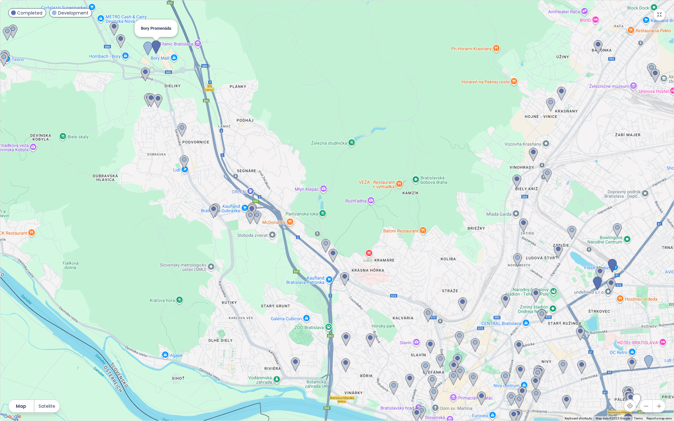
click at [156, 45] on img at bounding box center [156, 47] width 9 height 14
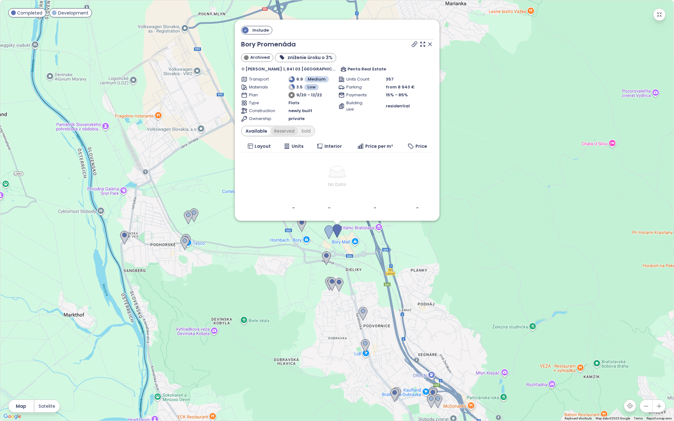
click at [285, 130] on div "Reserved" at bounding box center [284, 131] width 27 height 9
click at [264, 132] on div "Available" at bounding box center [255, 131] width 27 height 9
click at [427, 44] on icon at bounding box center [430, 44] width 6 height 6
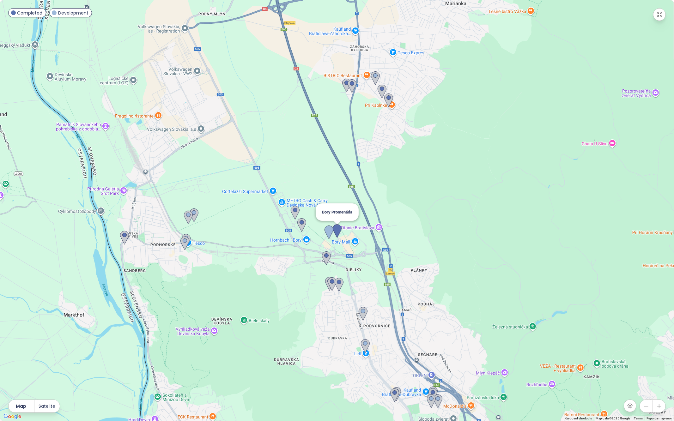
click at [338, 230] on img at bounding box center [337, 231] width 9 height 14
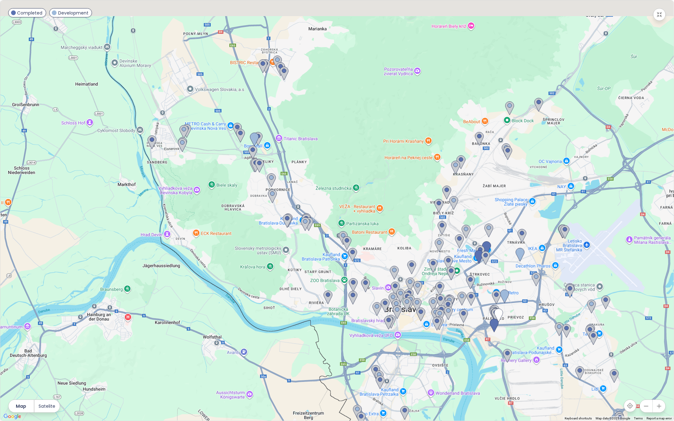
drag, startPoint x: 261, startPoint y: 107, endPoint x: 331, endPoint y: 255, distance: 164.3
click at [332, 259] on div "To navigate, press the arrow keys." at bounding box center [337, 210] width 674 height 421
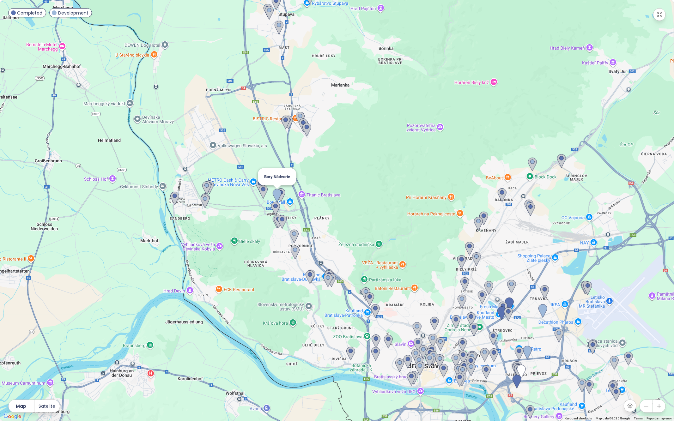
click at [277, 195] on img at bounding box center [277, 196] width 9 height 14
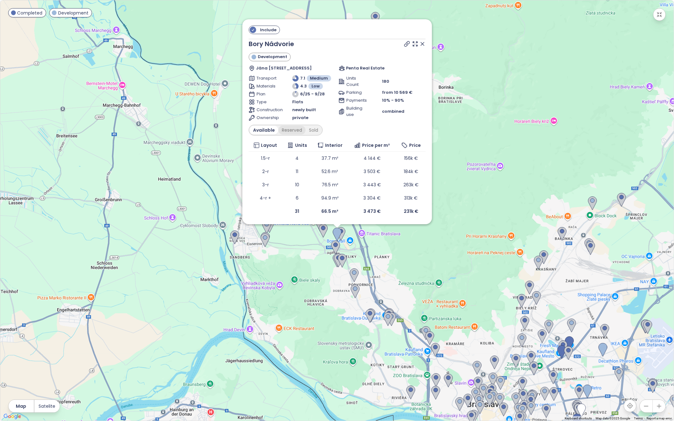
click at [284, 128] on div "Reserved" at bounding box center [291, 130] width 27 height 9
click at [266, 130] on div "Available" at bounding box center [263, 130] width 27 height 9
click at [423, 44] on icon at bounding box center [422, 44] width 6 height 6
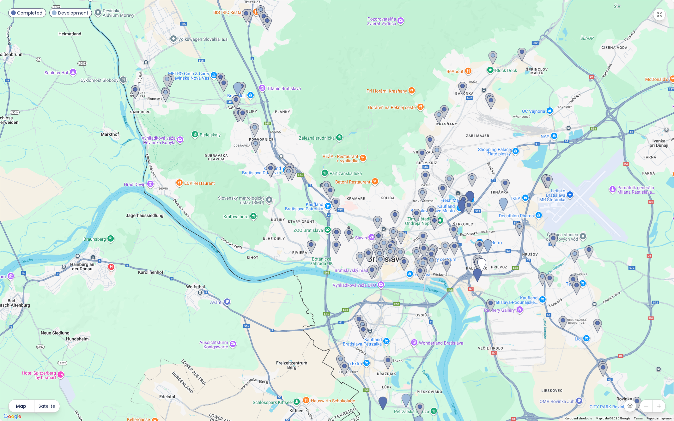
drag, startPoint x: 470, startPoint y: 232, endPoint x: 334, endPoint y: 53, distance: 224.9
click at [337, 56] on div at bounding box center [337, 210] width 674 height 421
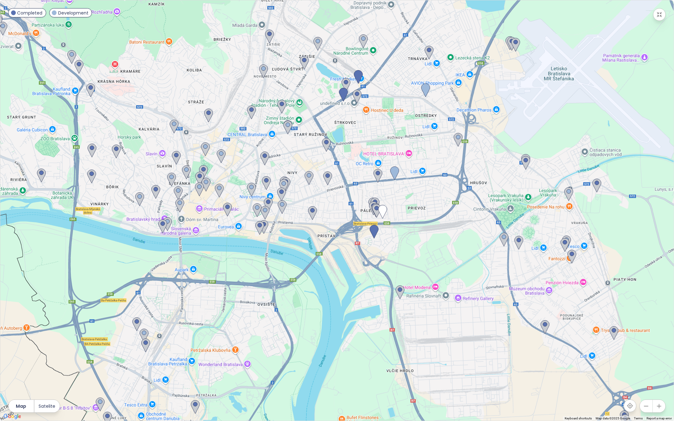
drag, startPoint x: 419, startPoint y: 232, endPoint x: 403, endPoint y: 206, distance: 30.8
click at [403, 206] on div at bounding box center [337, 210] width 674 height 421
click at [346, 82] on img at bounding box center [346, 85] width 9 height 14
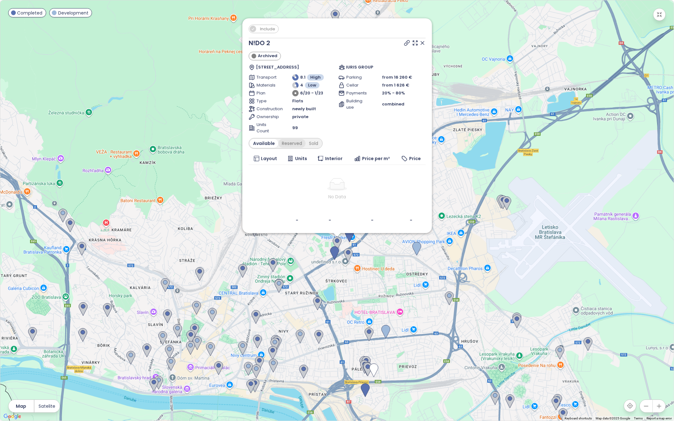
click at [292, 142] on div "Reserved" at bounding box center [291, 143] width 27 height 9
click at [266, 142] on div "Available" at bounding box center [263, 143] width 27 height 9
click at [420, 43] on icon at bounding box center [422, 43] width 6 height 6
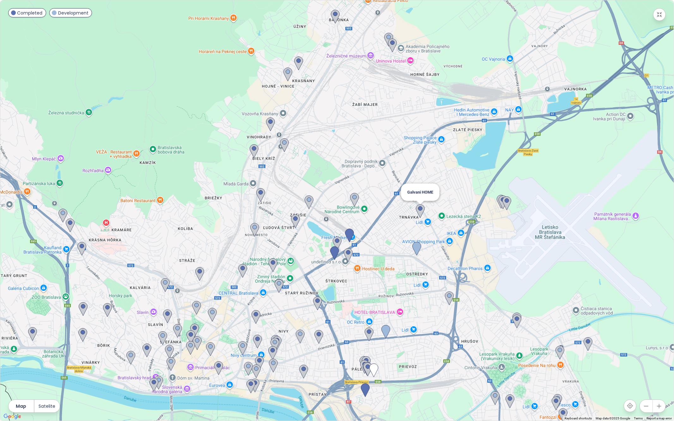
click at [421, 210] on img at bounding box center [420, 212] width 9 height 14
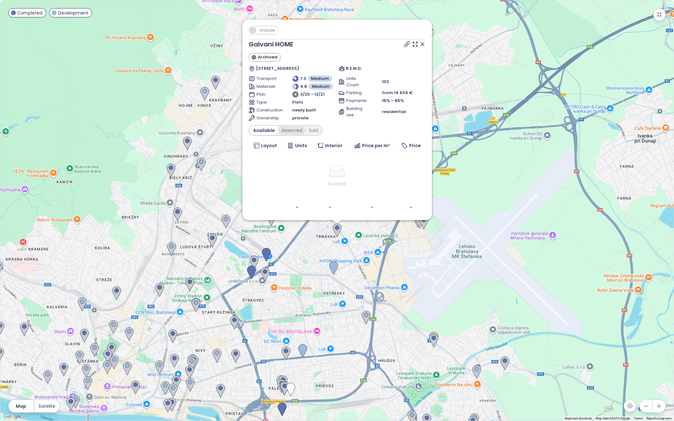
click at [290, 131] on div "Reserved" at bounding box center [291, 130] width 27 height 9
drag, startPoint x: 290, startPoint y: 131, endPoint x: 263, endPoint y: 130, distance: 26.3
click at [263, 130] on div "Available" at bounding box center [264, 130] width 29 height 9
click at [421, 45] on icon at bounding box center [422, 44] width 6 height 6
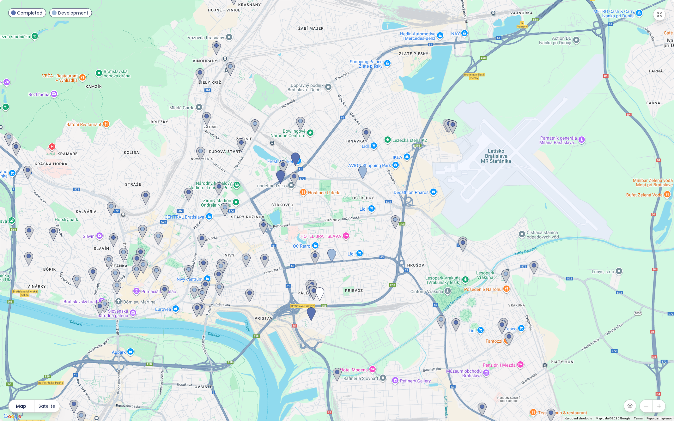
drag, startPoint x: 412, startPoint y: 286, endPoint x: 447, endPoint y: 157, distance: 133.7
click at [447, 157] on div at bounding box center [337, 210] width 674 height 421
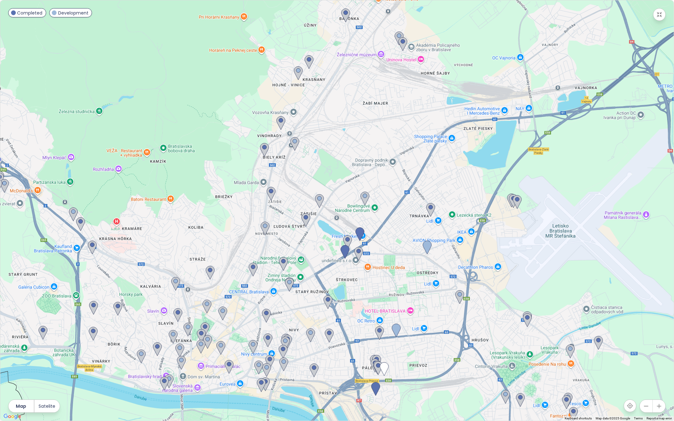
drag, startPoint x: 282, startPoint y: 113, endPoint x: 322, endPoint y: 180, distance: 77.7
click at [322, 180] on div at bounding box center [337, 210] width 674 height 421
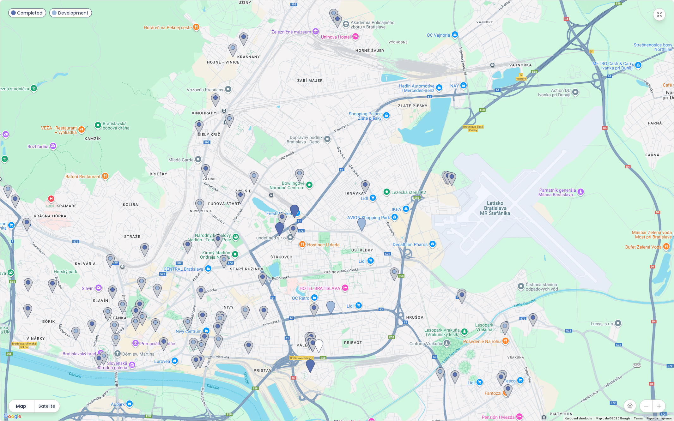
drag, startPoint x: 388, startPoint y: 210, endPoint x: 284, endPoint y: 23, distance: 213.7
click at [285, 29] on div at bounding box center [337, 210] width 674 height 421
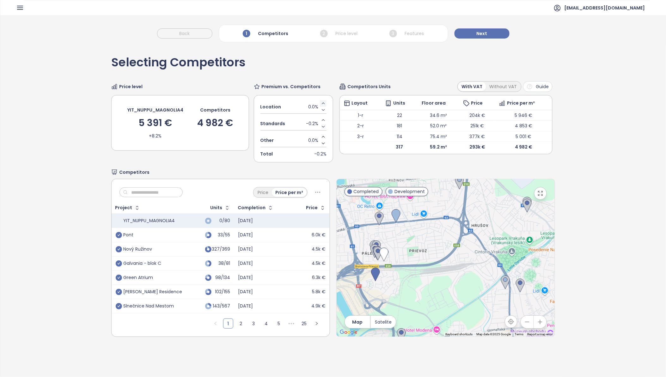
click at [321, 103] on icon "Increase value" at bounding box center [323, 103] width 5 height 5
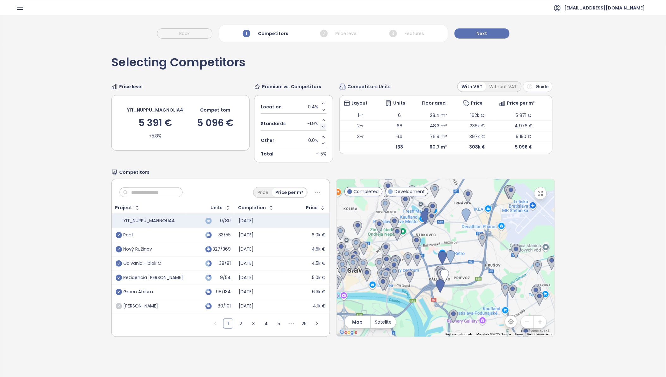
click at [321, 126] on icon "Decrease value" at bounding box center [323, 126] width 5 height 5
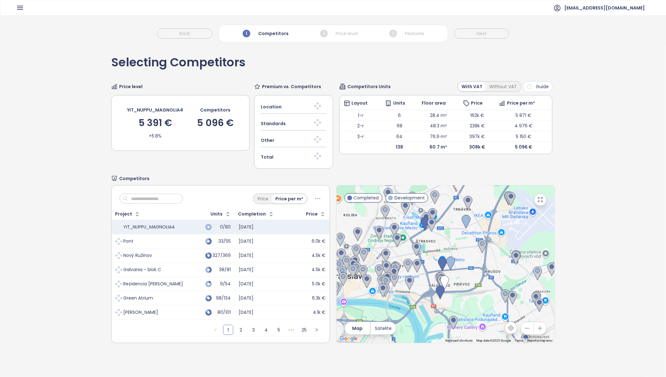
click at [321, 119] on div at bounding box center [318, 123] width 18 height 13
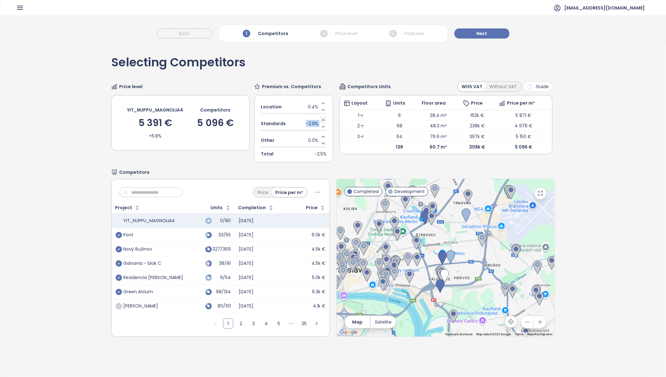
click at [321, 119] on icon "Increase value" at bounding box center [323, 120] width 5 height 5
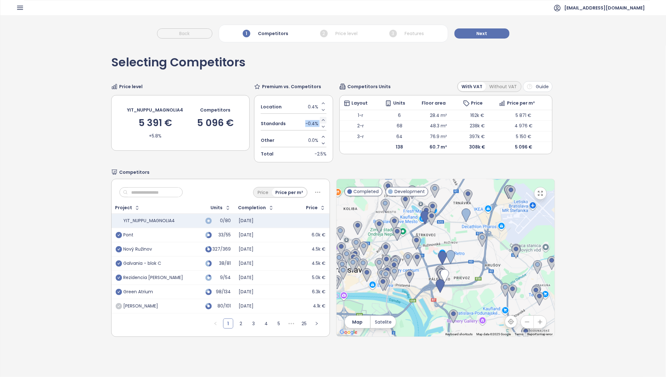
click at [321, 119] on icon "Increase value" at bounding box center [323, 120] width 5 height 5
click at [321, 126] on icon "Decrease value" at bounding box center [323, 126] width 5 height 5
click at [479, 34] on span "Next" at bounding box center [482, 33] width 11 height 7
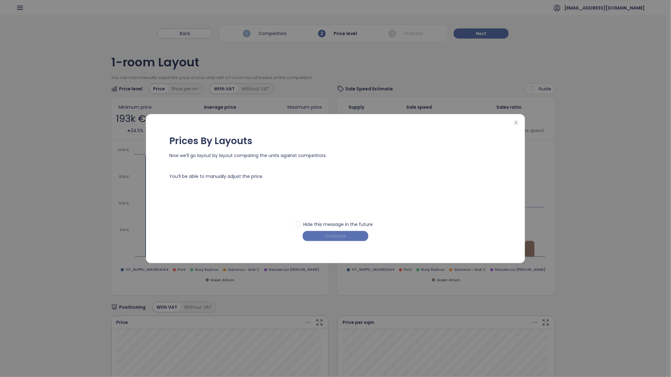
click at [336, 236] on span "Continue" at bounding box center [335, 236] width 21 height 7
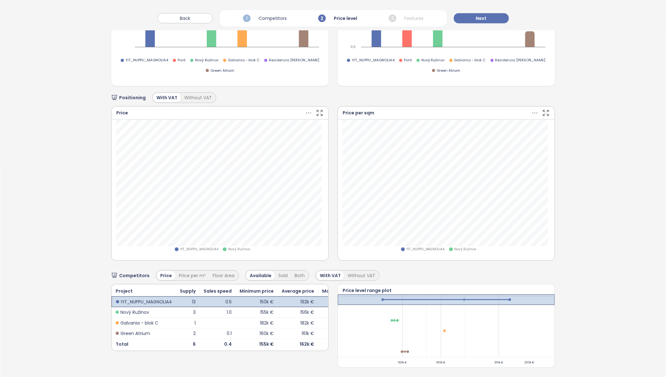
scroll to position [215, 0]
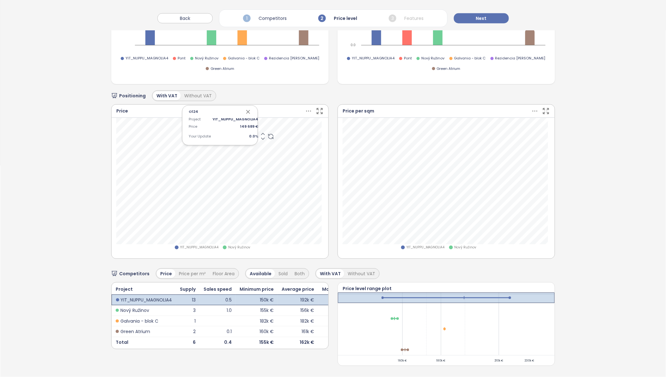
click at [260, 131] on icon at bounding box center [263, 134] width 6 height 6
click at [246, 109] on icon "button" at bounding box center [248, 112] width 6 height 6
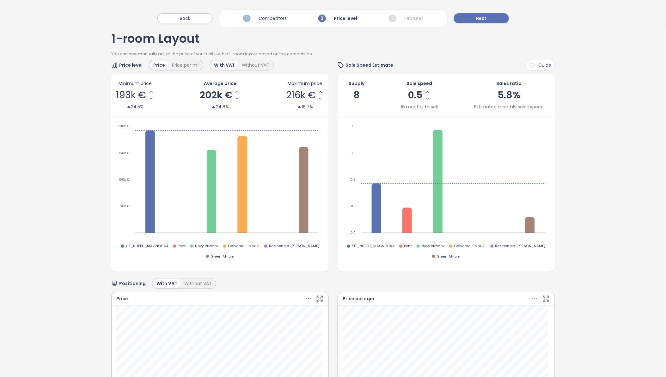
scroll to position [4, 0]
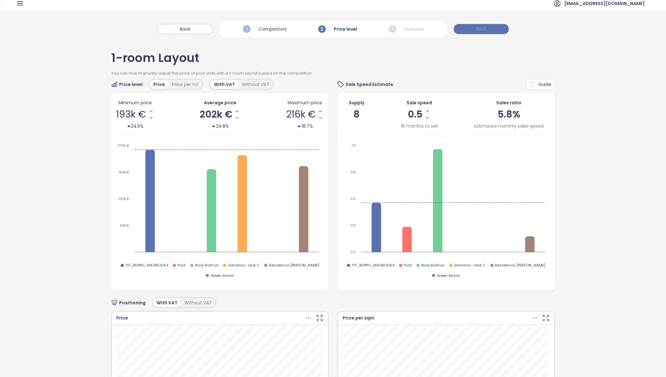
click at [490, 27] on button "Next" at bounding box center [481, 29] width 55 height 10
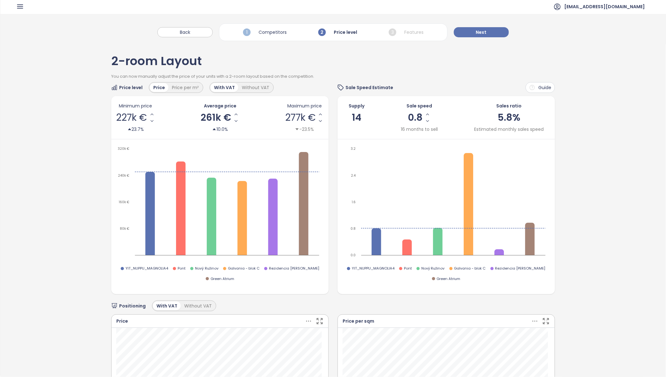
scroll to position [0, 0]
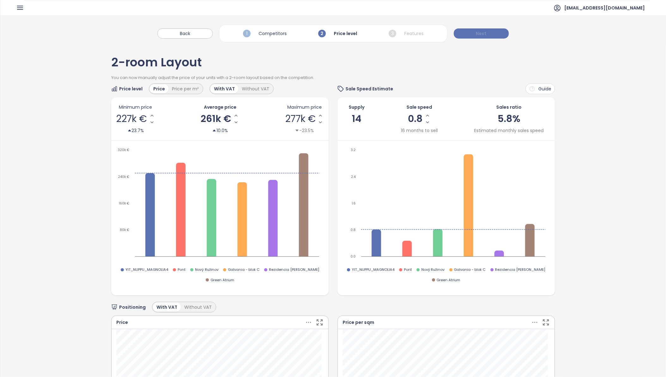
click at [479, 32] on span "Next" at bounding box center [481, 33] width 11 height 7
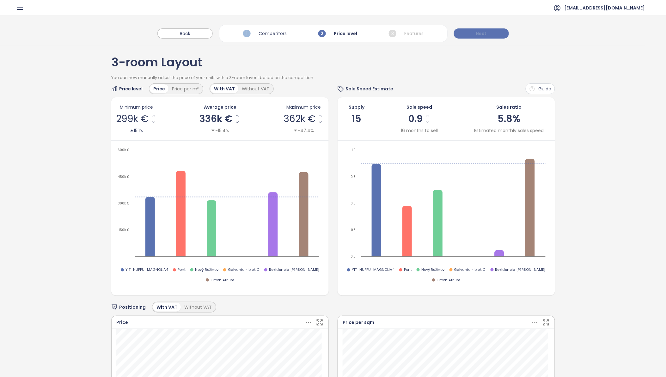
click at [487, 32] on button "Next" at bounding box center [481, 33] width 55 height 10
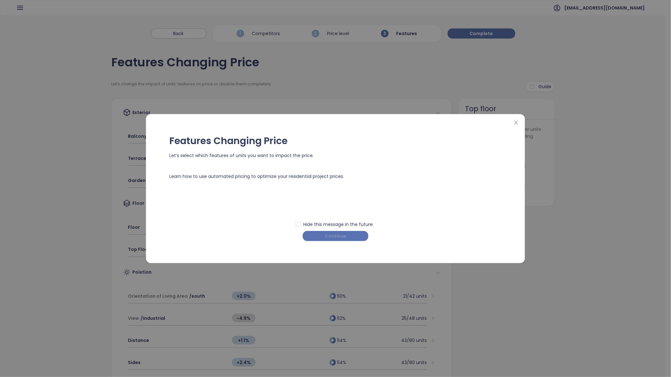
click at [330, 237] on span "Continue" at bounding box center [335, 236] width 21 height 7
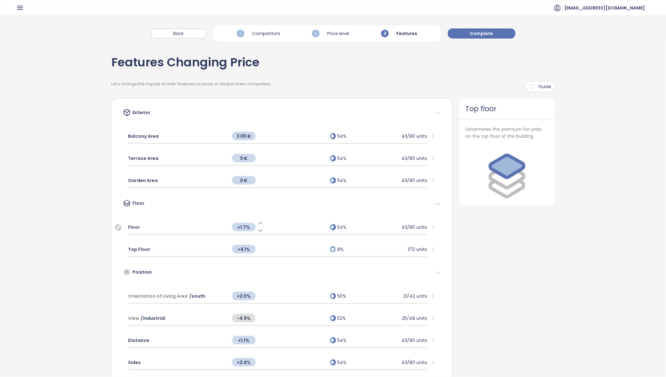
click at [258, 229] on icon at bounding box center [260, 231] width 6 height 6
click at [258, 223] on icon at bounding box center [260, 223] width 6 height 6
click at [257, 251] on icon at bounding box center [260, 253] width 6 height 6
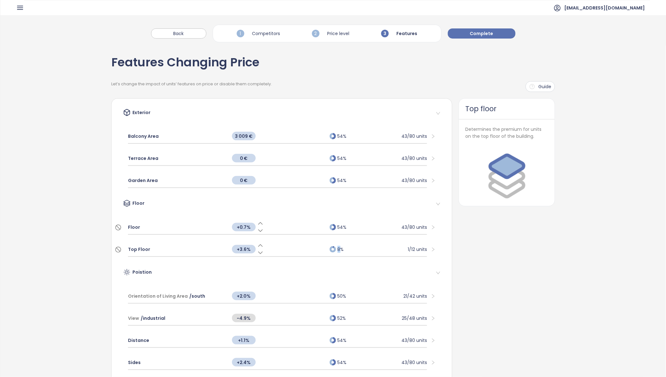
click at [257, 251] on icon at bounding box center [260, 253] width 6 height 6
click at [258, 250] on icon at bounding box center [260, 253] width 6 height 6
click at [143, 251] on span "Top Floor" at bounding box center [139, 249] width 22 height 7
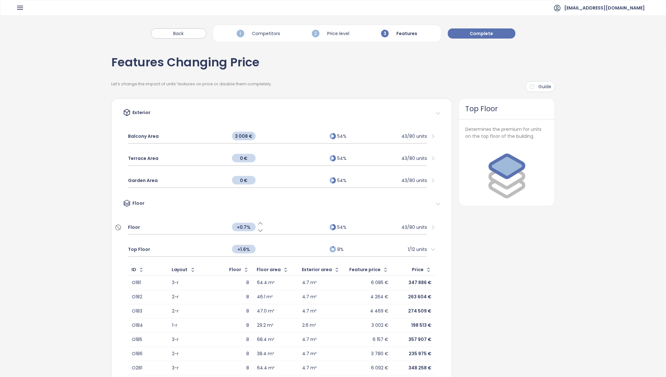
click at [131, 226] on span "Floor" at bounding box center [134, 227] width 12 height 7
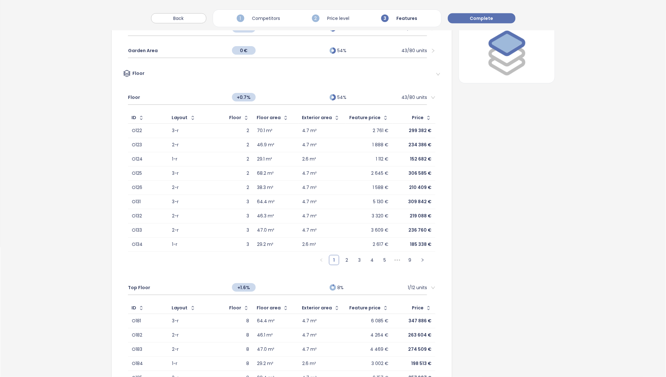
scroll to position [175, 0]
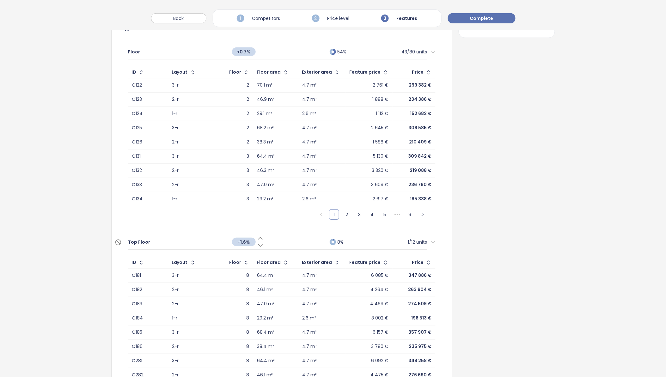
click at [143, 242] on span "Top Floor" at bounding box center [139, 242] width 22 height 7
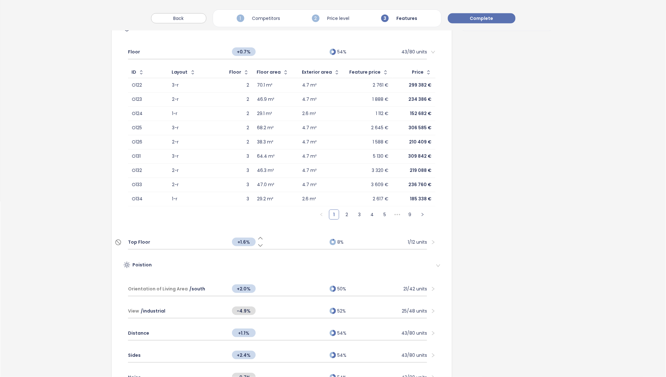
click at [143, 242] on span "Top Floor" at bounding box center [139, 242] width 22 height 7
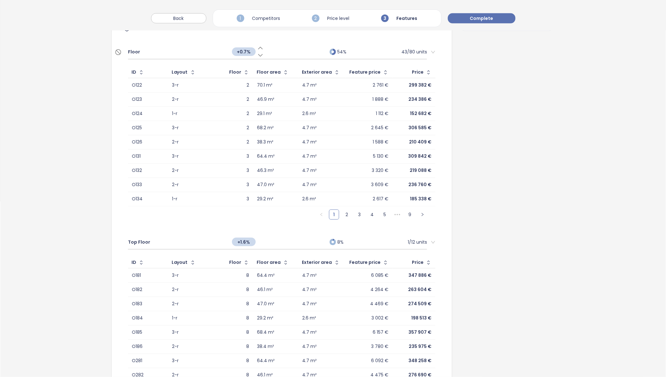
click at [131, 53] on span "Floor" at bounding box center [134, 51] width 12 height 7
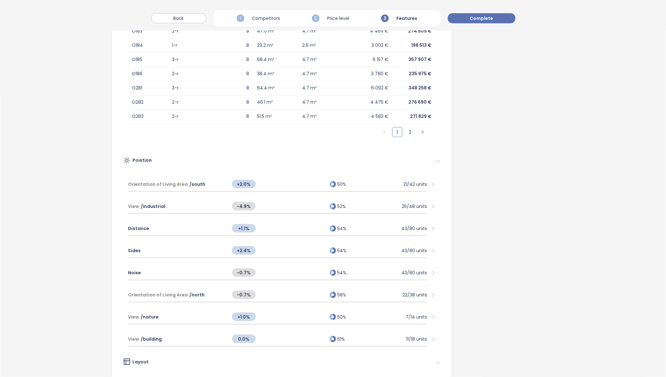
scroll to position [281, 0]
click at [259, 186] on icon at bounding box center [261, 187] width 4 height 2
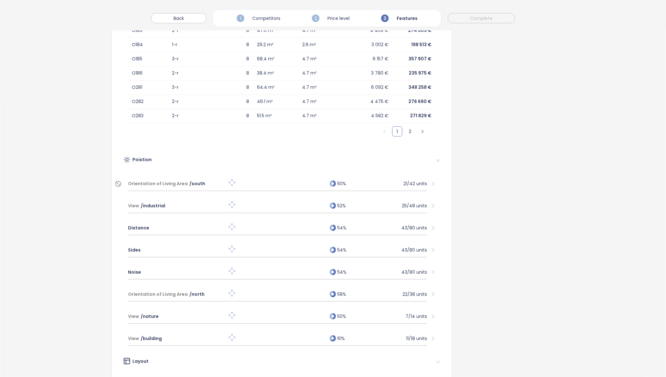
click at [258, 186] on div "Orientation of Living Area / south 50% 21/42 units" at bounding box center [277, 184] width 299 height 15
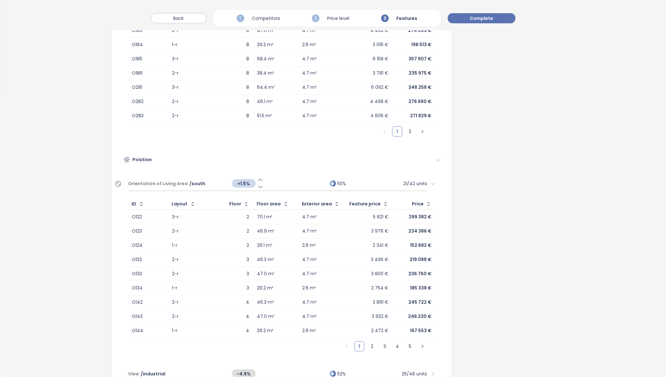
click at [259, 186] on icon at bounding box center [261, 187] width 4 height 2
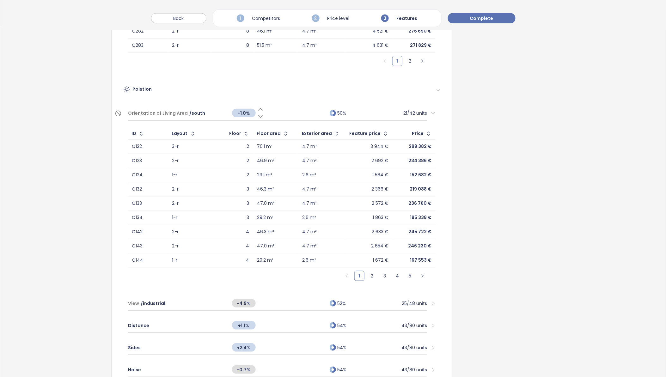
scroll to position [386, 0]
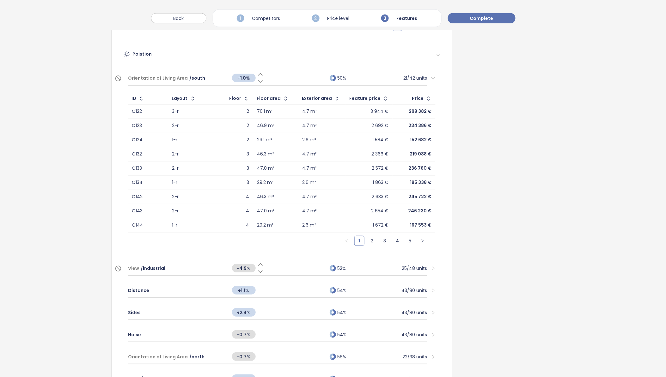
click at [258, 270] on icon at bounding box center [260, 272] width 6 height 6
click at [258, 264] on div at bounding box center [278, 268] width 98 height 8
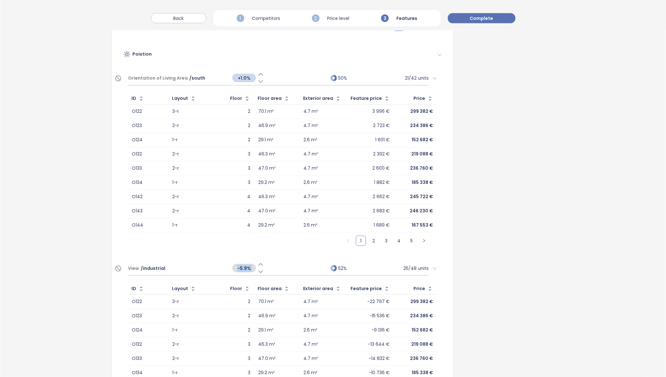
click at [258, 263] on icon at bounding box center [261, 264] width 6 height 6
click at [259, 264] on icon at bounding box center [261, 265] width 4 height 2
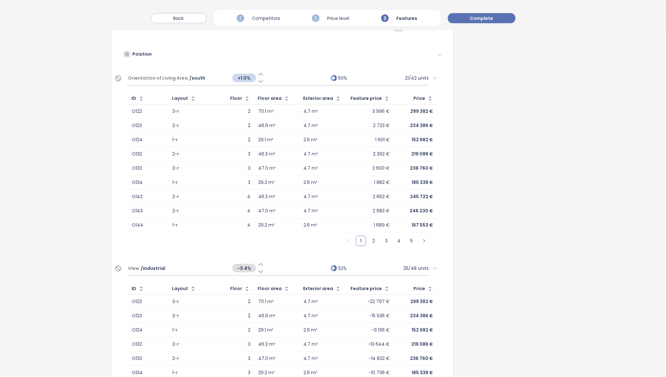
click at [259, 264] on icon at bounding box center [261, 265] width 4 height 2
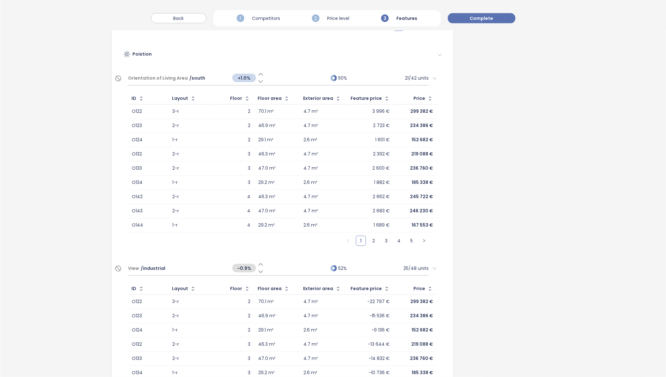
click at [259, 264] on icon at bounding box center [261, 265] width 4 height 2
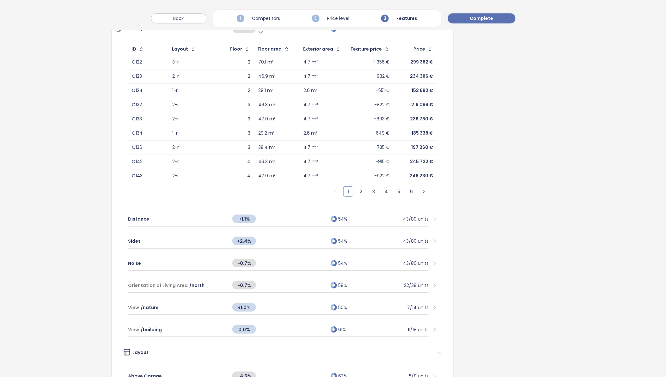
scroll to position [632, 0]
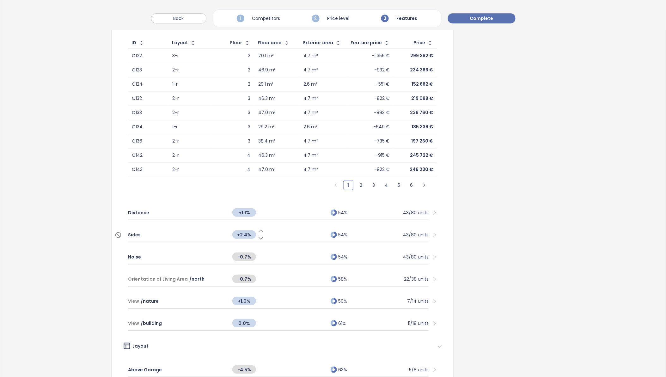
click at [151, 234] on div "Sides" at bounding box center [177, 235] width 98 height 14
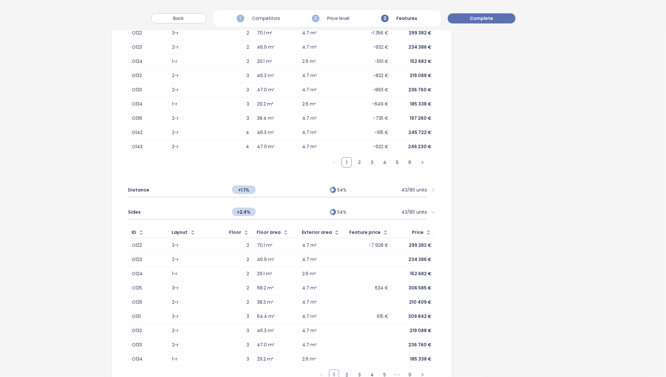
scroll to position [667, 0]
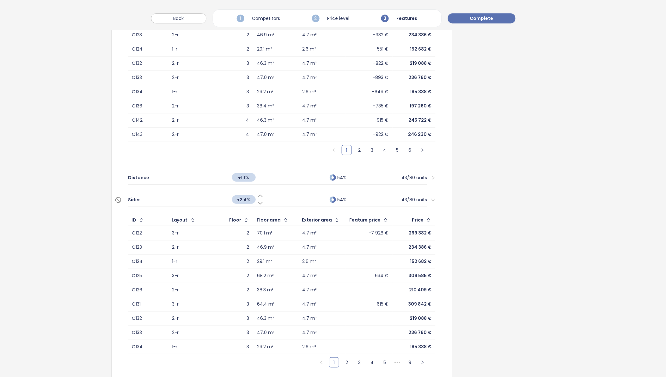
click at [259, 202] on icon at bounding box center [261, 203] width 4 height 2
click at [258, 201] on icon at bounding box center [260, 203] width 6 height 6
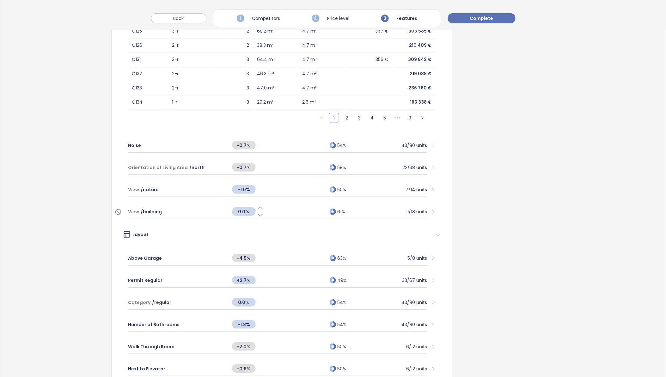
scroll to position [913, 0]
click at [259, 258] on icon at bounding box center [260, 261] width 6 height 6
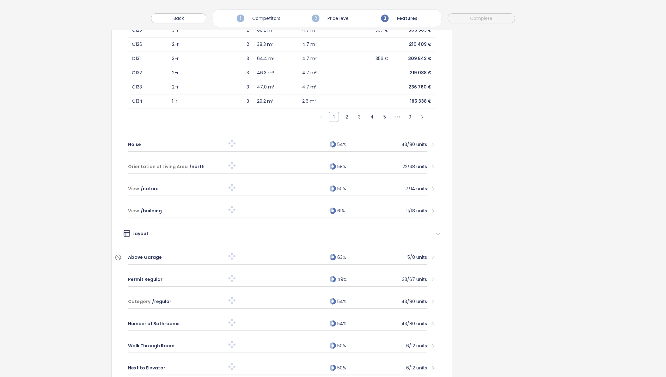
click at [156, 254] on span "Above Garage" at bounding box center [145, 257] width 34 height 7
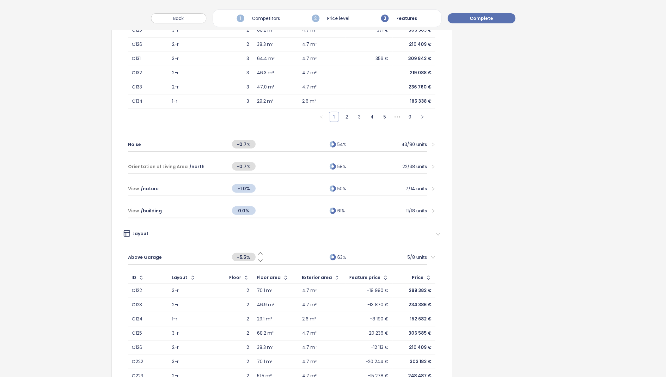
click at [258, 250] on icon at bounding box center [260, 253] width 6 height 6
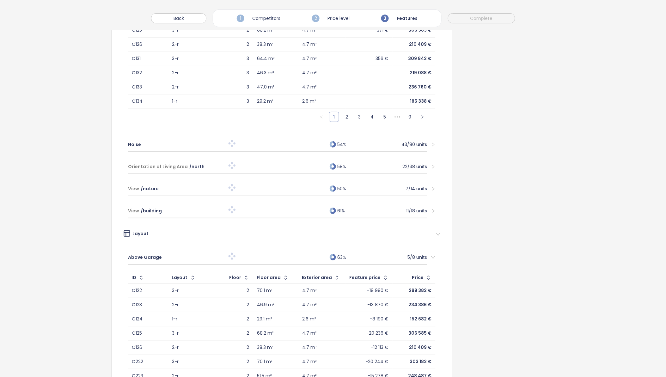
click at [258, 253] on div at bounding box center [278, 257] width 98 height 8
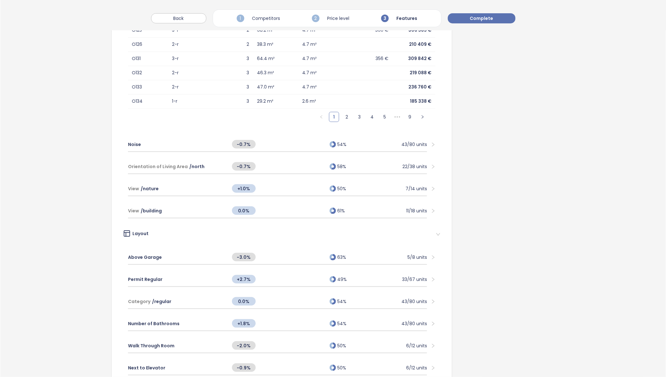
click at [151, 254] on span "Above Garage" at bounding box center [145, 257] width 34 height 7
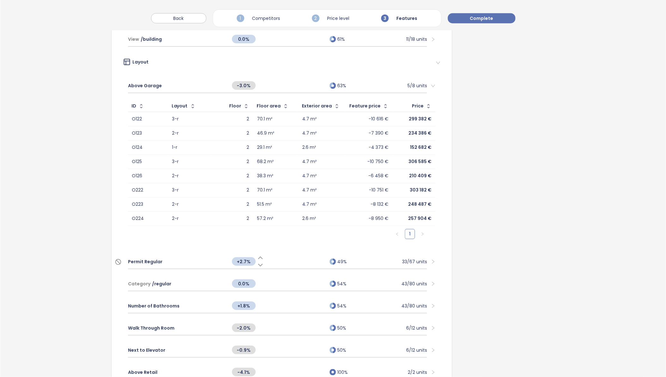
scroll to position [1089, 0]
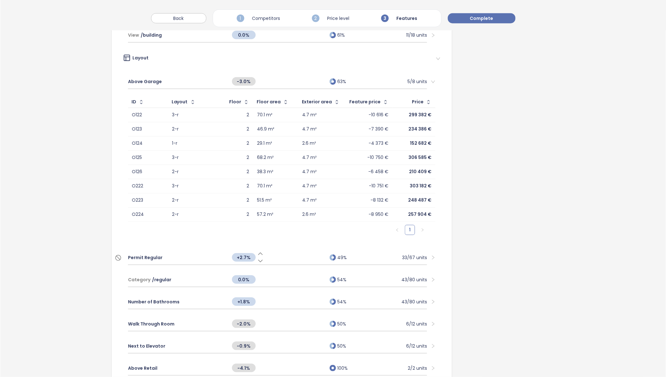
click at [162, 252] on div "Permit Regular" at bounding box center [177, 258] width 98 height 14
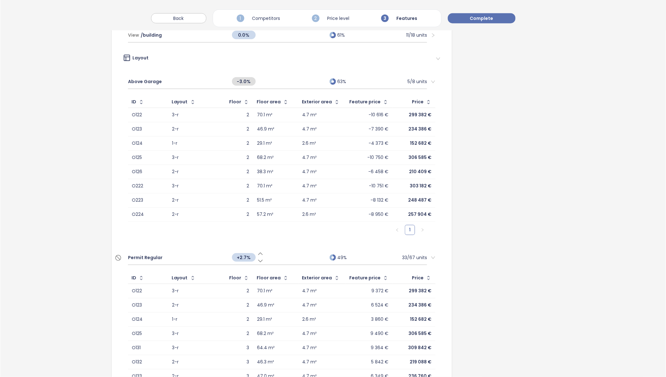
click at [259, 259] on icon at bounding box center [260, 261] width 6 height 6
click at [259, 258] on icon at bounding box center [260, 261] width 6 height 6
click at [245, 253] on span "+1.7%" at bounding box center [244, 257] width 24 height 9
drag, startPoint x: 245, startPoint y: 252, endPoint x: 233, endPoint y: 245, distance: 13.9
click at [232, 254] on input "***" at bounding box center [244, 257] width 24 height 7
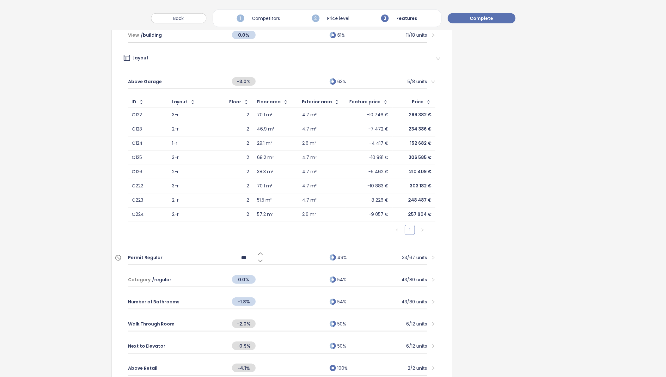
type input "*"
click at [163, 277] on span "/ regular" at bounding box center [161, 279] width 19 height 7
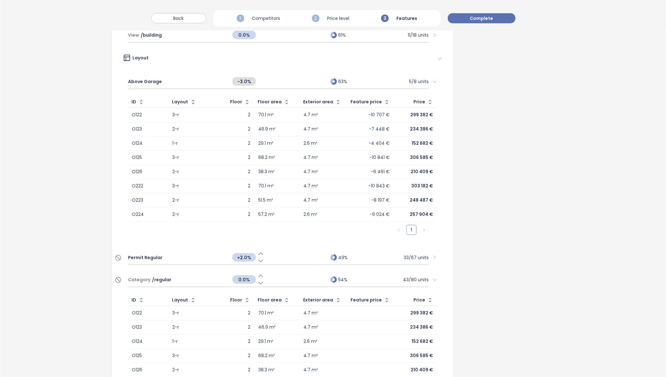
click at [163, 277] on span "/ regular" at bounding box center [161, 279] width 19 height 7
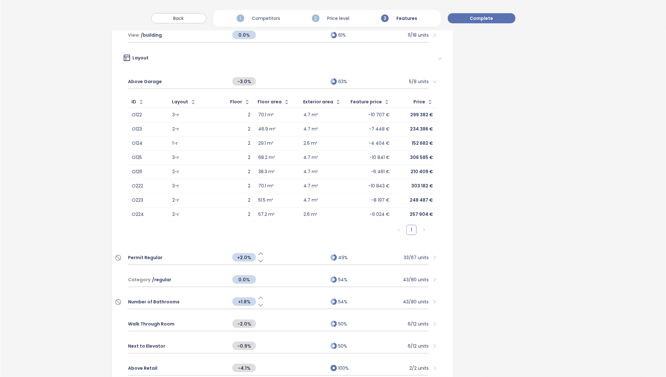
click at [166, 298] on span "Number of Bathrooms" at bounding box center [154, 301] width 52 height 7
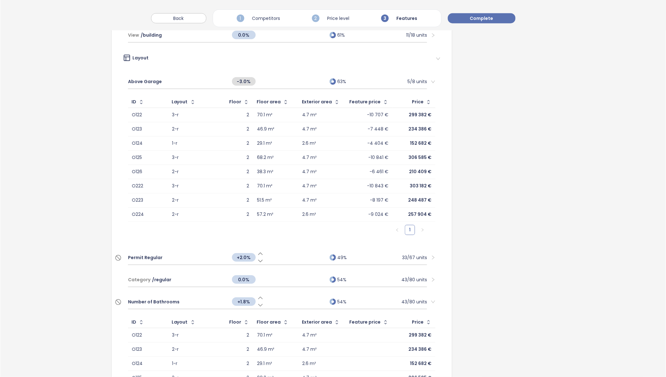
click at [258, 302] on icon at bounding box center [260, 305] width 6 height 6
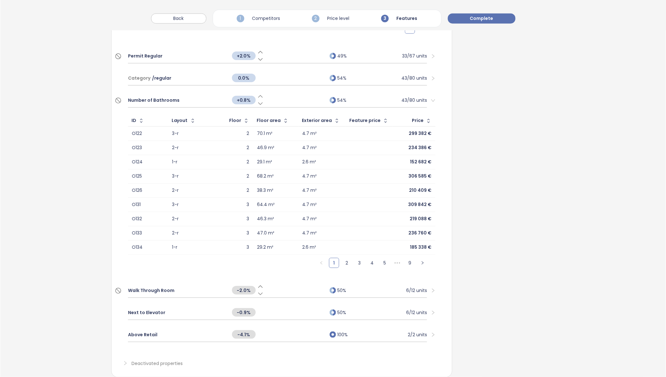
scroll to position [1299, 0]
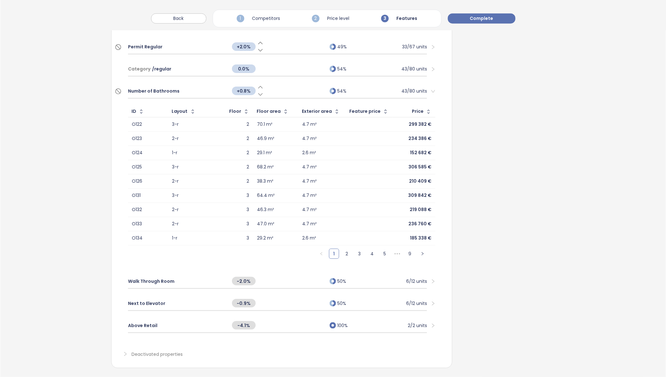
click at [153, 88] on span "Number of Bathrooms" at bounding box center [154, 91] width 52 height 7
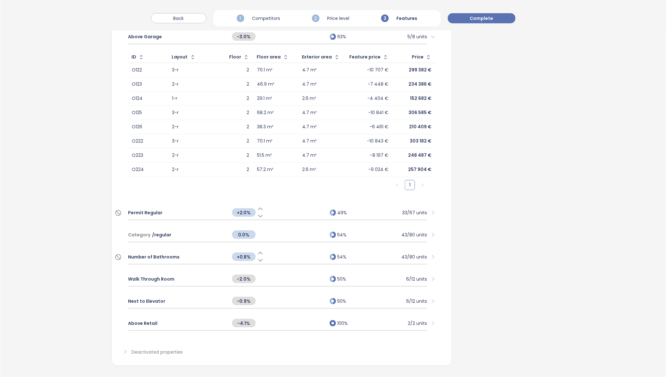
scroll to position [1133, 0]
click at [150, 276] on span "Walk Through Room" at bounding box center [151, 279] width 46 height 7
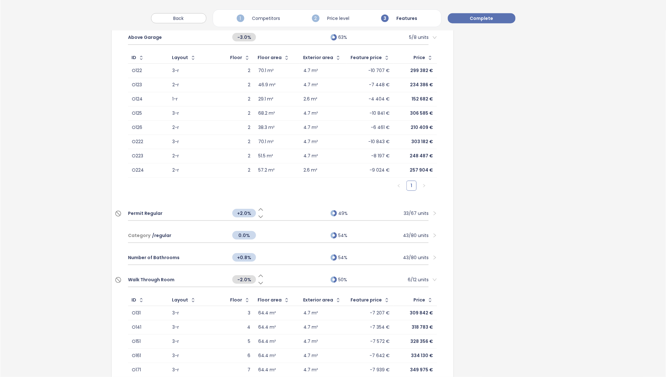
click at [259, 282] on icon at bounding box center [261, 283] width 4 height 2
click at [259, 280] on icon at bounding box center [261, 283] width 6 height 6
click at [259, 278] on div at bounding box center [278, 280] width 98 height 8
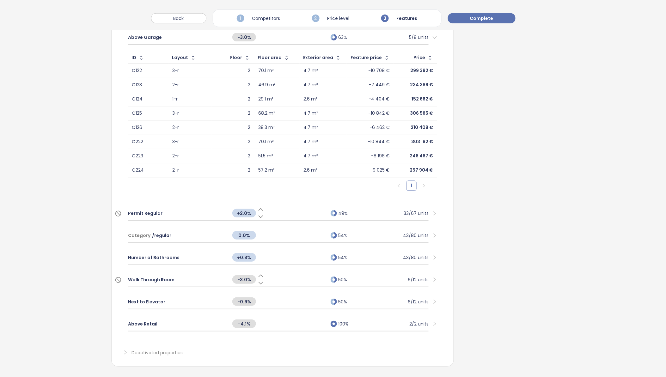
click at [259, 280] on icon at bounding box center [261, 283] width 6 height 6
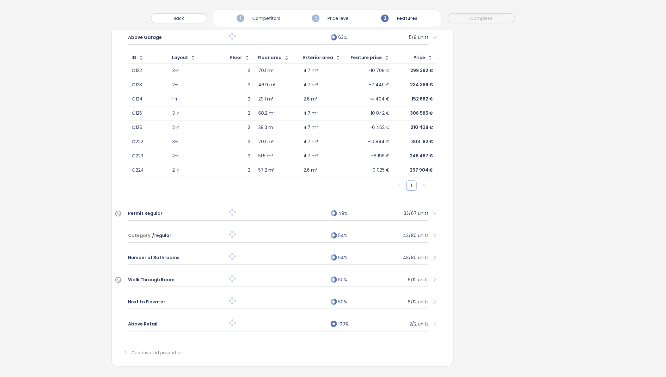
drag, startPoint x: 245, startPoint y: 273, endPoint x: 238, endPoint y: 272, distance: 7.3
click at [238, 276] on div at bounding box center [278, 280] width 98 height 8
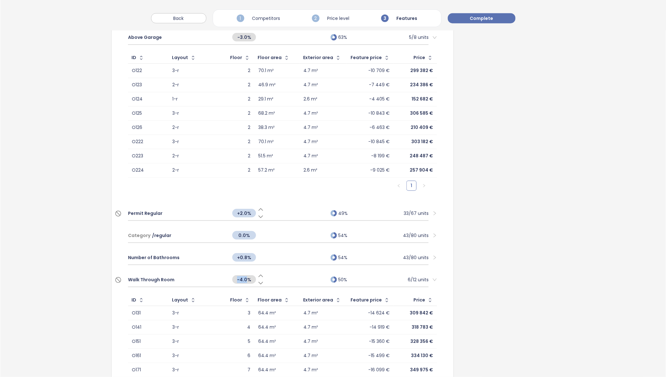
drag, startPoint x: 245, startPoint y: 273, endPoint x: 237, endPoint y: 274, distance: 7.9
click at [237, 275] on span "-4.0%" at bounding box center [244, 279] width 24 height 9
click at [246, 276] on input "**" at bounding box center [244, 279] width 24 height 7
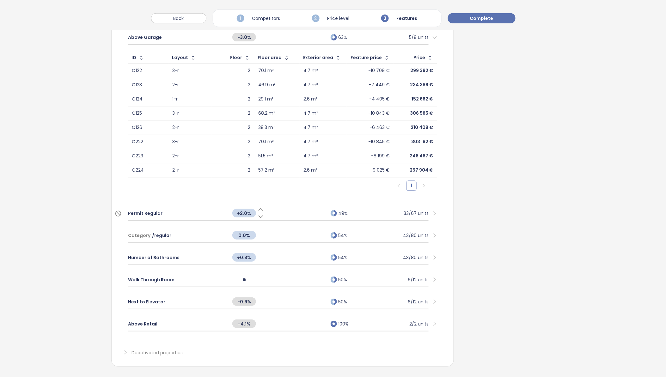
drag, startPoint x: 245, startPoint y: 273, endPoint x: 245, endPoint y: 267, distance: 6.3
click at [242, 276] on input "**" at bounding box center [244, 279] width 24 height 7
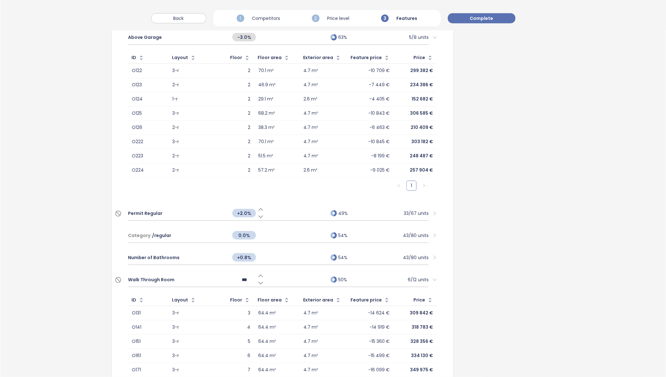
click at [244, 276] on input "***" at bounding box center [244, 279] width 24 height 7
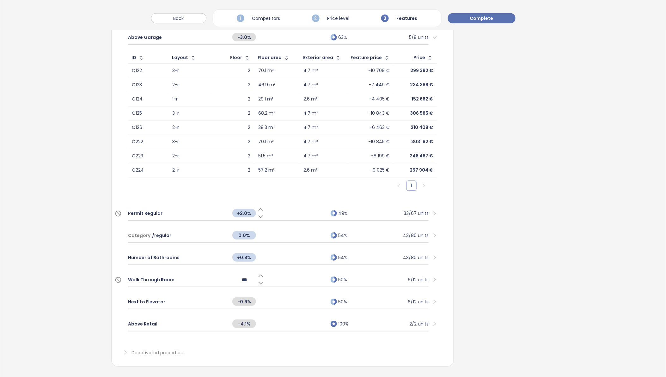
type input "****"
click at [301, 278] on div "****" at bounding box center [278, 280] width 98 height 14
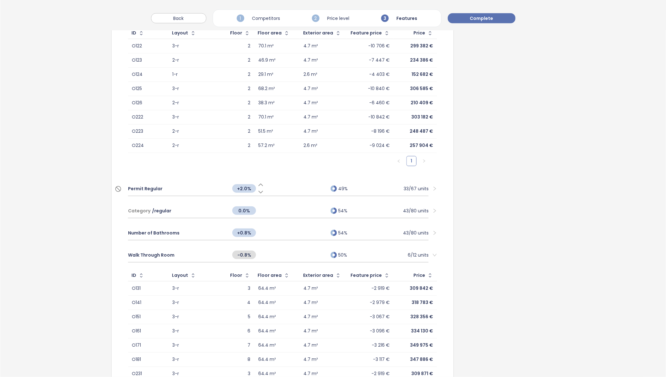
scroll to position [1168, 0]
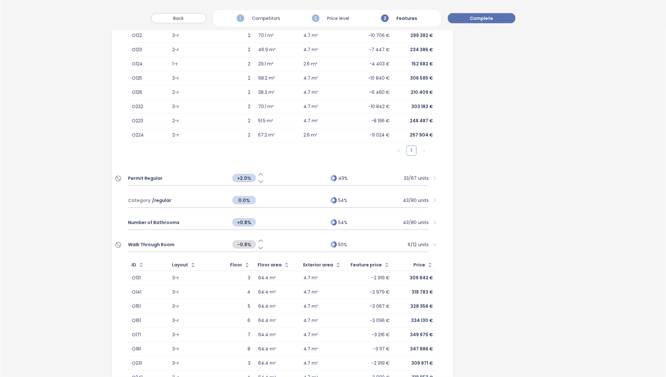
click at [145, 241] on span "Walk Through Room" at bounding box center [151, 244] width 46 height 7
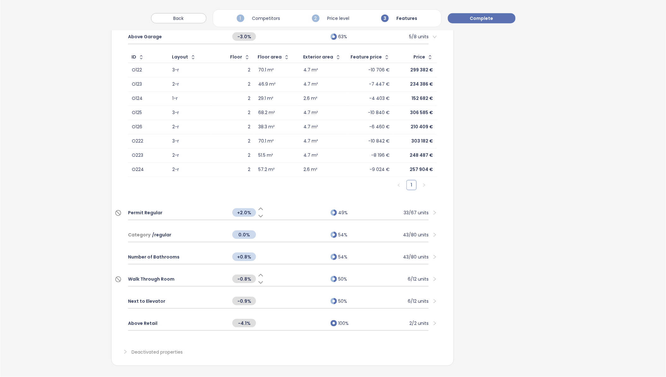
scroll to position [1133, 0]
click at [150, 298] on span "Next to Elevator" at bounding box center [146, 301] width 37 height 7
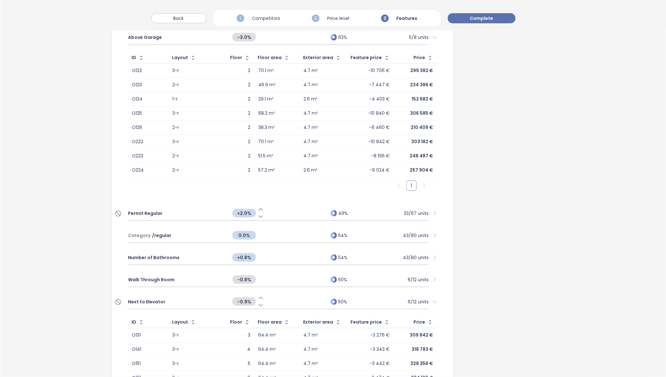
click at [259, 297] on icon at bounding box center [261, 298] width 4 height 2
drag, startPoint x: 245, startPoint y: 295, endPoint x: 239, endPoint y: 293, distance: 6.4
click at [239, 297] on span "-0.4%" at bounding box center [244, 301] width 24 height 9
type input "****"
click at [276, 295] on div "****" at bounding box center [278, 302] width 98 height 14
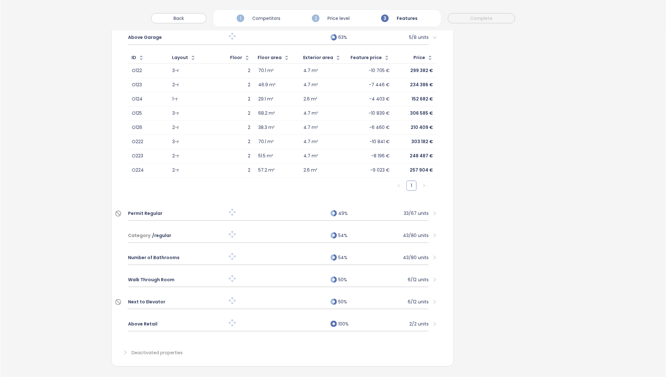
click at [159, 298] on span "Next to Elevator" at bounding box center [146, 301] width 37 height 7
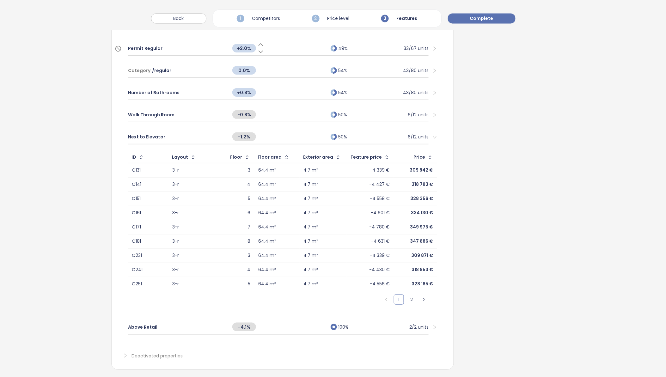
scroll to position [1301, 0]
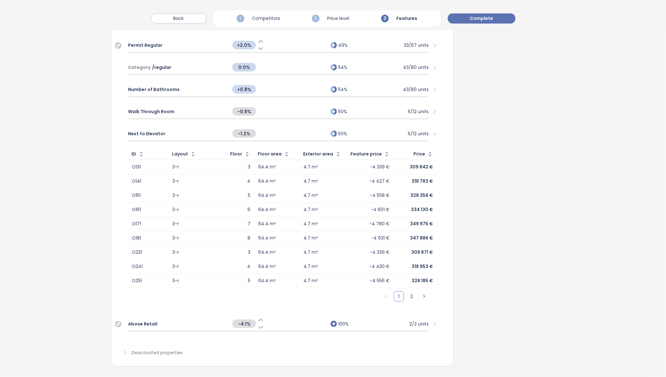
click at [148, 321] on span "Above Retail" at bounding box center [142, 324] width 29 height 7
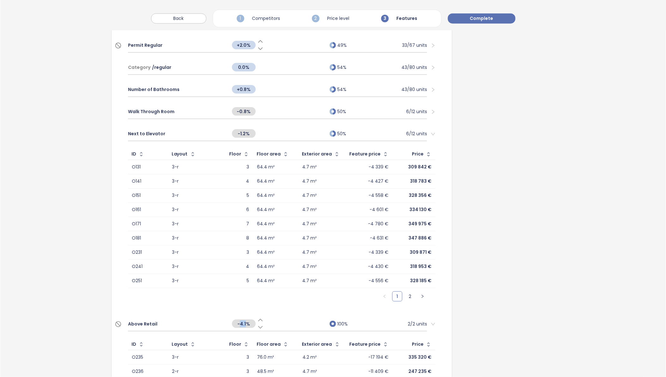
drag, startPoint x: 245, startPoint y: 318, endPoint x: 239, endPoint y: 317, distance: 5.8
click at [239, 320] on span "-4.1%" at bounding box center [244, 324] width 24 height 9
type input "****"
click at [326, 302] on div "1 2" at bounding box center [282, 298] width 308 height 21
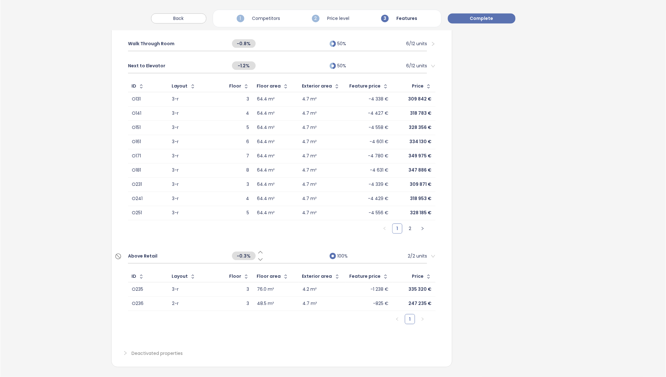
scroll to position [1369, 0]
drag, startPoint x: 244, startPoint y: 251, endPoint x: 239, endPoint y: 250, distance: 5.1
click at [239, 251] on span "-0.3%" at bounding box center [244, 255] width 24 height 9
type input "****"
click at [300, 249] on div "****" at bounding box center [278, 256] width 98 height 14
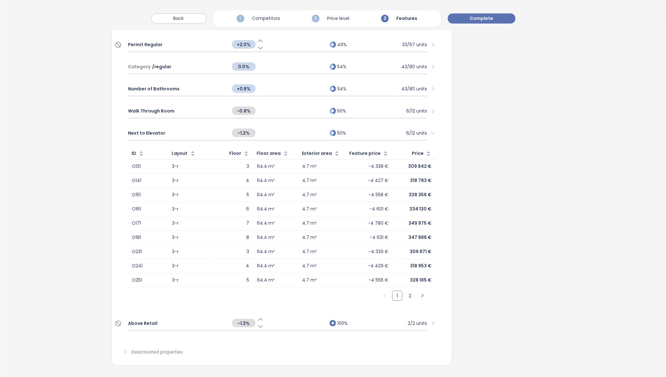
scroll to position [1301, 0]
click at [144, 321] on span "Above Retail" at bounding box center [142, 324] width 29 height 7
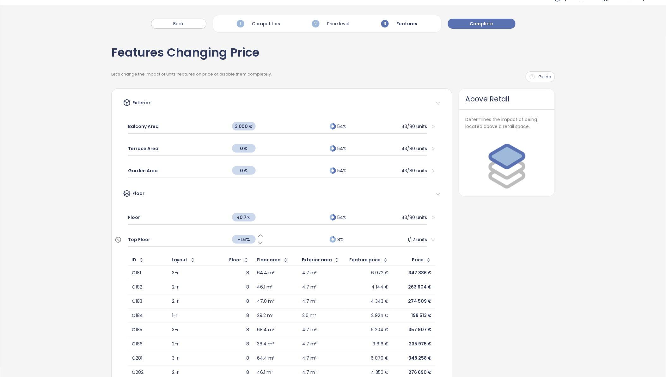
scroll to position [0, 0]
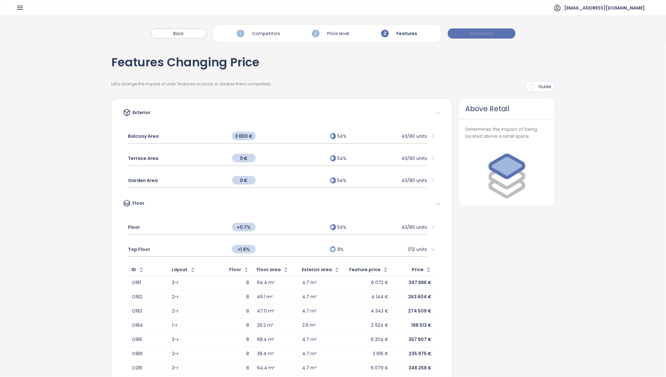
click at [492, 31] on span "Complete" at bounding box center [481, 33] width 23 height 7
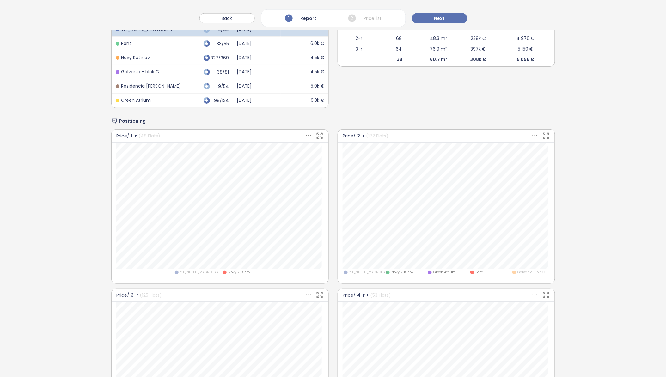
scroll to position [351, 0]
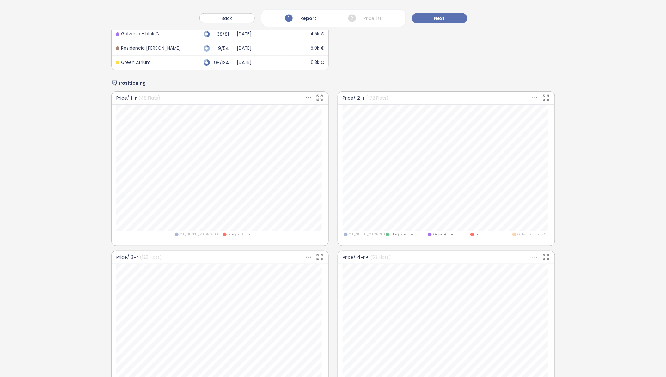
click at [181, 235] on span "YIT_NUPPU_MAGNOLIA4" at bounding box center [199, 234] width 38 height 5
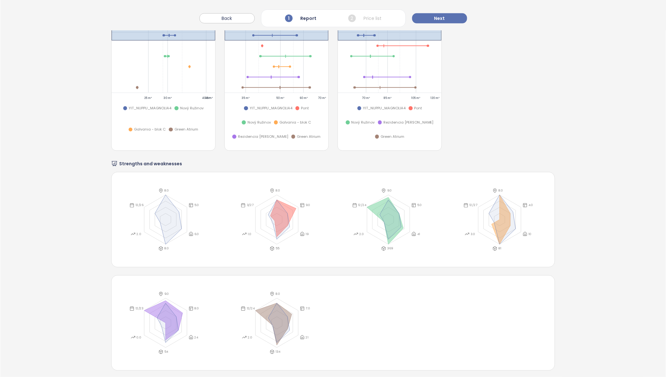
scroll to position [984, 0]
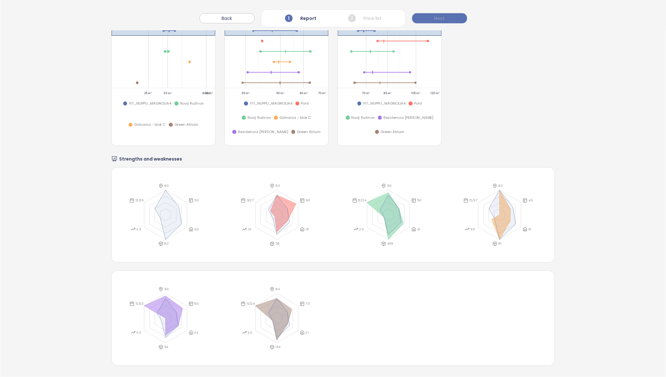
click at [441, 19] on span "Next" at bounding box center [439, 18] width 11 height 7
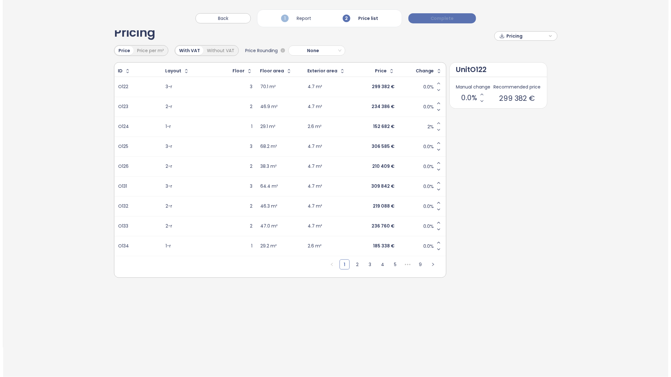
scroll to position [0, 0]
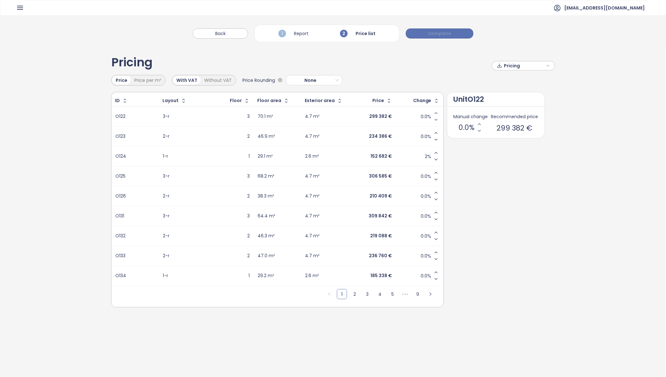
click at [442, 32] on span "Complete" at bounding box center [439, 33] width 23 height 7
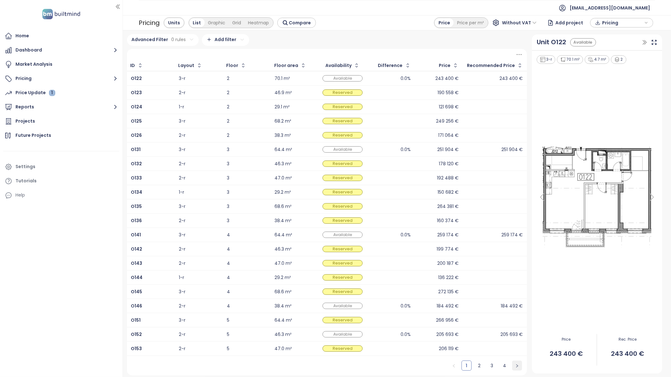
click at [518, 365] on icon "right" at bounding box center [518, 366] width 4 height 4
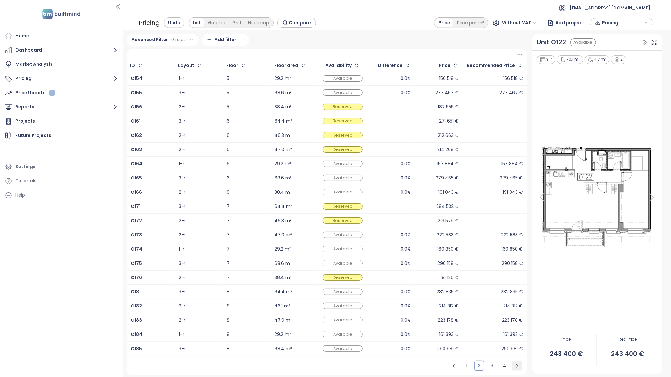
click at [516, 365] on icon "right" at bounding box center [518, 366] width 4 height 4
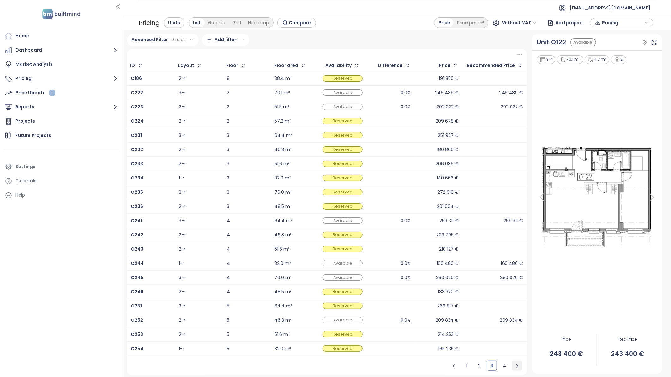
click at [516, 365] on icon "right" at bounding box center [518, 366] width 4 height 4
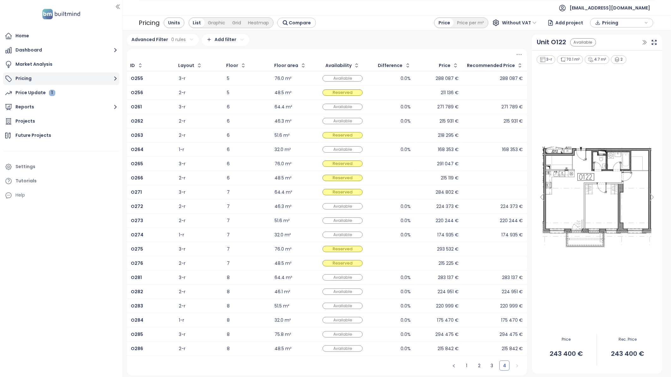
click at [32, 77] on button "Pricing" at bounding box center [61, 78] width 116 height 13
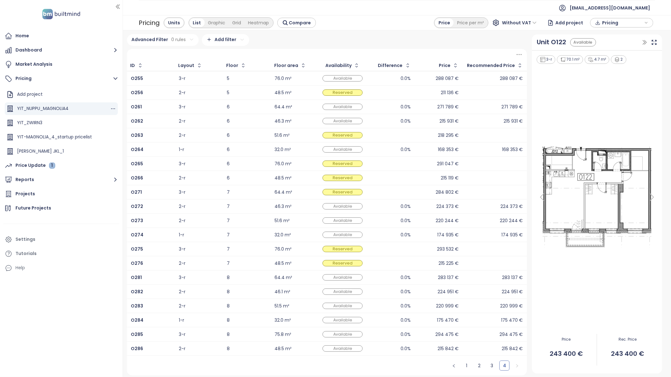
click at [60, 106] on div "YIT_NUPPU_MAGNOLIA4" at bounding box center [43, 109] width 52 height 8
click at [64, 108] on div "YIT_NUPPU_MAGNOLIA4" at bounding box center [43, 109] width 52 height 8
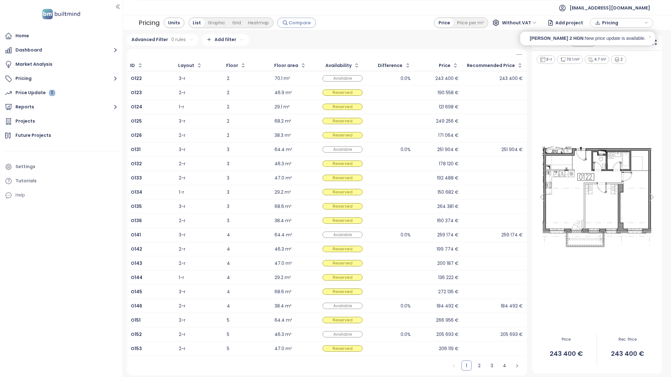
click at [297, 24] on span "Compare" at bounding box center [300, 22] width 22 height 7
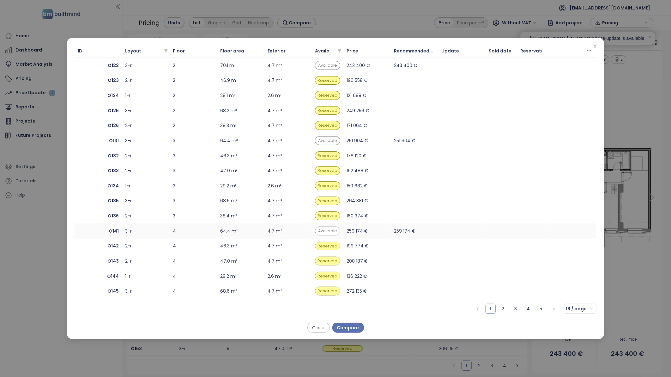
click at [403, 232] on td "259 174 €" at bounding box center [414, 230] width 47 height 15
click at [113, 65] on b "O122" at bounding box center [113, 65] width 11 height 7
click at [105, 65] on icon at bounding box center [103, 65] width 3 height 3
click at [103, 232] on icon at bounding box center [105, 231] width 6 height 6
click at [595, 46] on icon "close" at bounding box center [595, 47] width 3 height 4
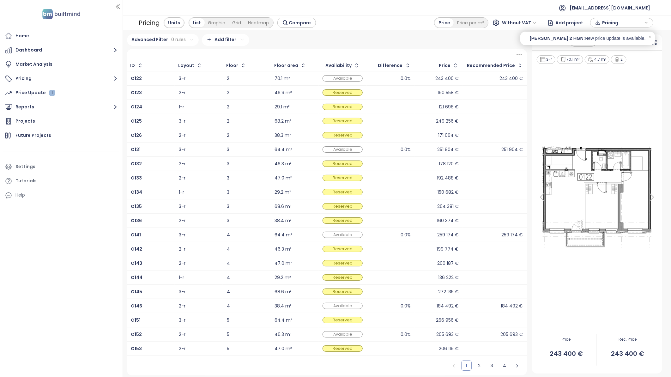
click at [535, 22] on span "Without VAT" at bounding box center [519, 22] width 35 height 9
click at [521, 37] on div "With VAT" at bounding box center [522, 35] width 29 height 7
click at [24, 79] on button "Pricing" at bounding box center [61, 78] width 116 height 13
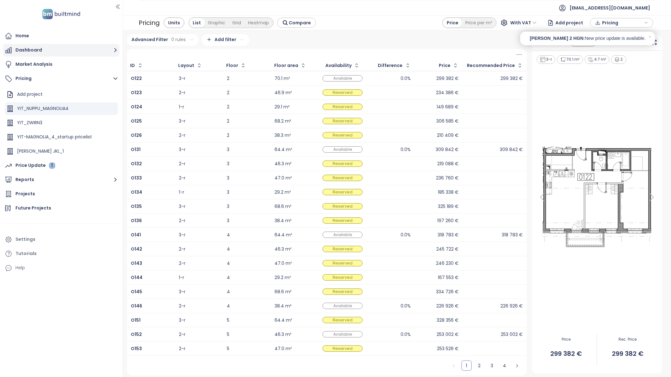
click at [27, 51] on button "Dashboard" at bounding box center [61, 50] width 116 height 13
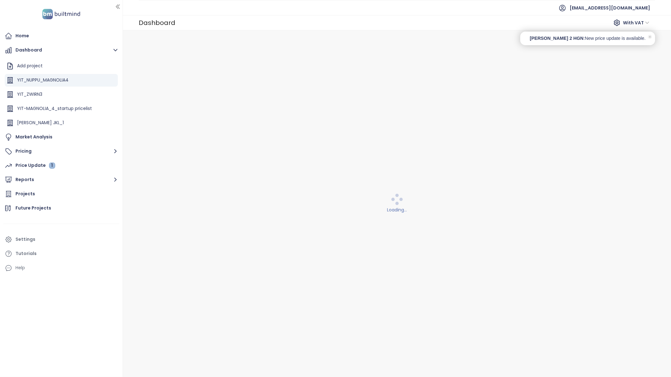
click at [650, 37] on icon at bounding box center [650, 36] width 1 height 1
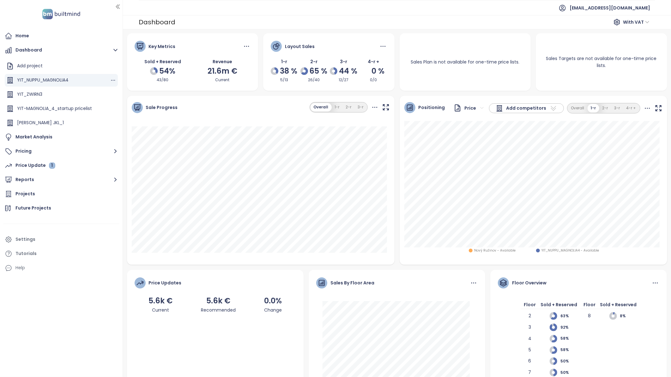
click at [49, 78] on div "YIT_NUPPU_MAGNOLIA4" at bounding box center [43, 80] width 52 height 8
click at [51, 106] on div "YIT-MAGNOLIA_4_startup pricelist" at bounding box center [54, 109] width 75 height 8
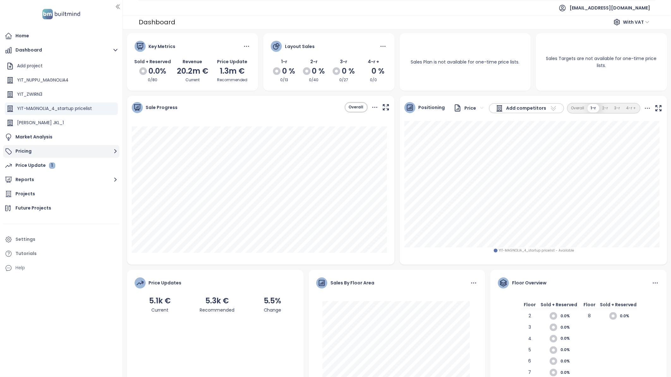
click at [23, 150] on button "Pricing" at bounding box center [61, 151] width 116 height 13
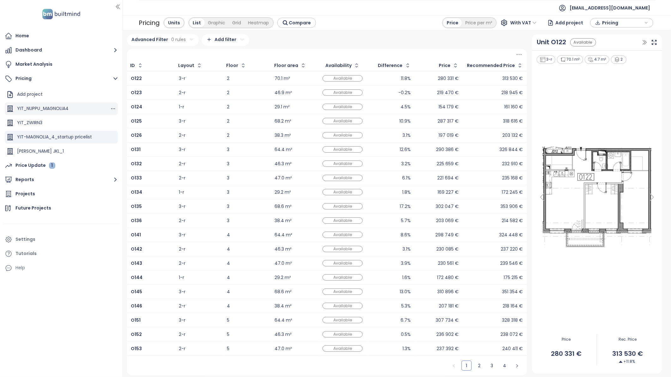
click at [51, 111] on div "YIT_NUPPU_MAGNOLIA4" at bounding box center [43, 109] width 52 height 8
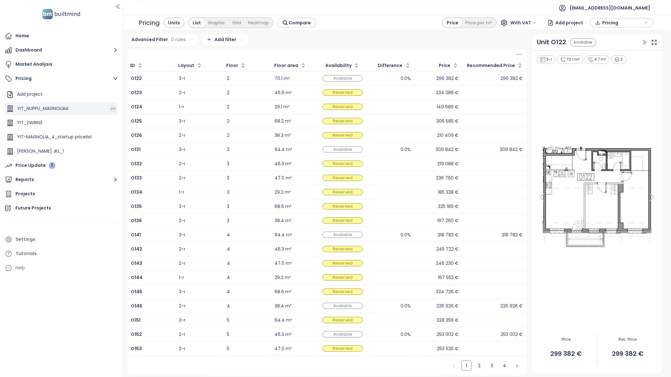
click at [110, 109] on icon "button" at bounding box center [113, 109] width 6 height 6
click at [128, 119] on button "Edit" at bounding box center [130, 119] width 28 height 8
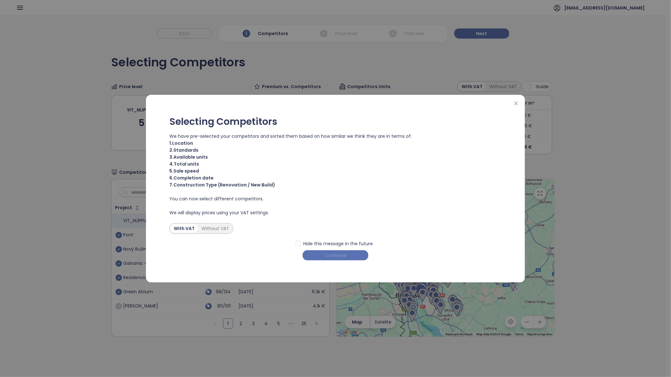
click at [337, 255] on span "Continue" at bounding box center [335, 255] width 21 height 7
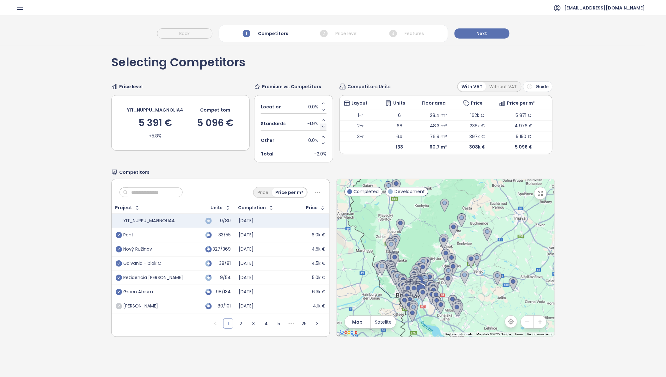
click at [322, 126] on icon "Decrease value" at bounding box center [323, 126] width 3 height 1
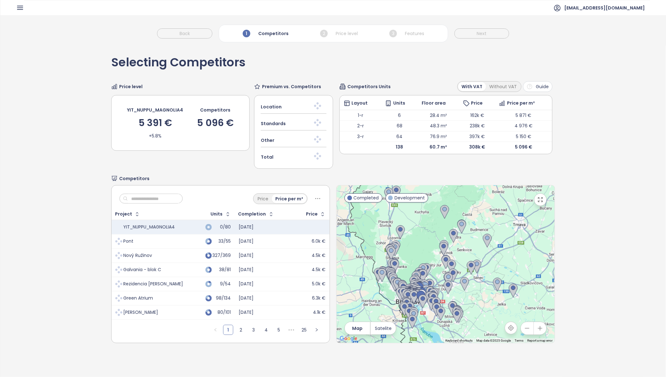
click at [322, 119] on div at bounding box center [318, 123] width 18 height 13
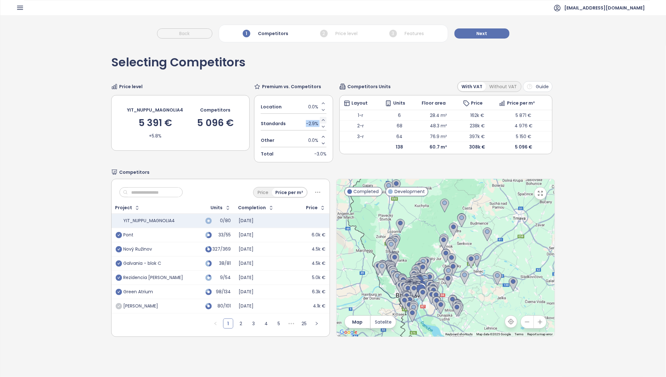
click at [322, 120] on icon "Increase value" at bounding box center [323, 119] width 3 height 1
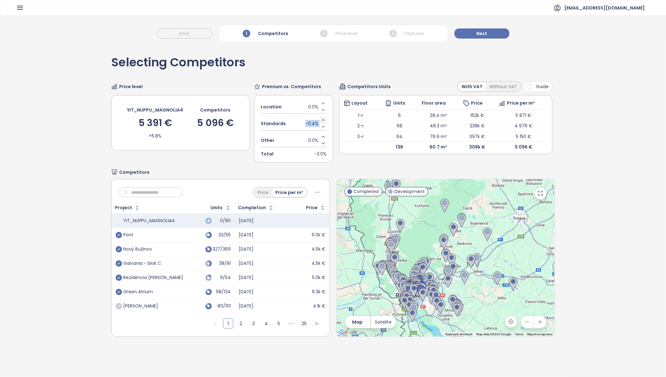
click at [322, 120] on icon "Increase value" at bounding box center [323, 119] width 3 height 1
click at [484, 33] on span "Next" at bounding box center [482, 33] width 11 height 7
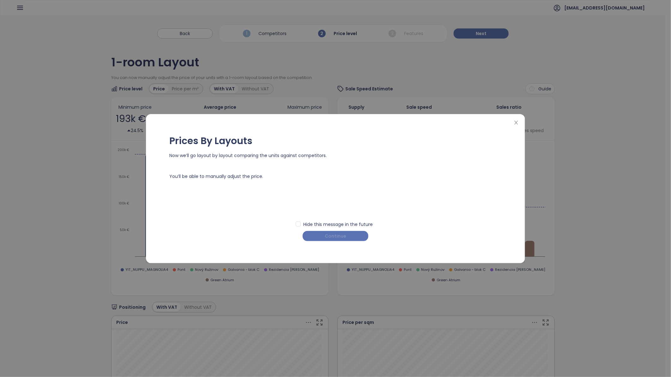
click at [336, 236] on span "Continue" at bounding box center [335, 236] width 21 height 7
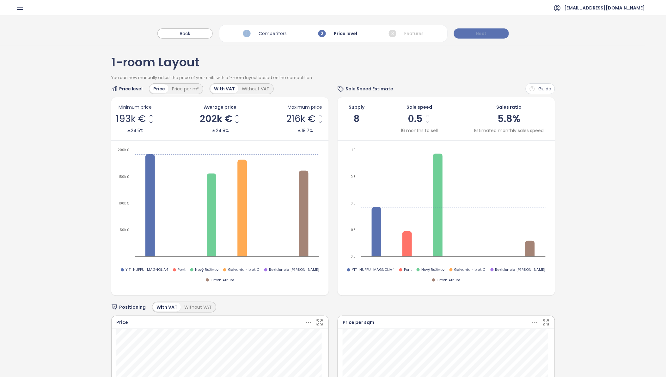
click at [481, 32] on span "Next" at bounding box center [481, 33] width 11 height 7
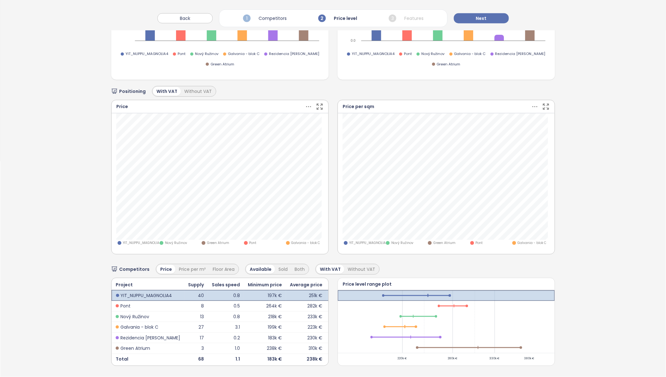
scroll to position [226, 0]
click at [223, 290] on td "0.8" at bounding box center [226, 295] width 36 height 11
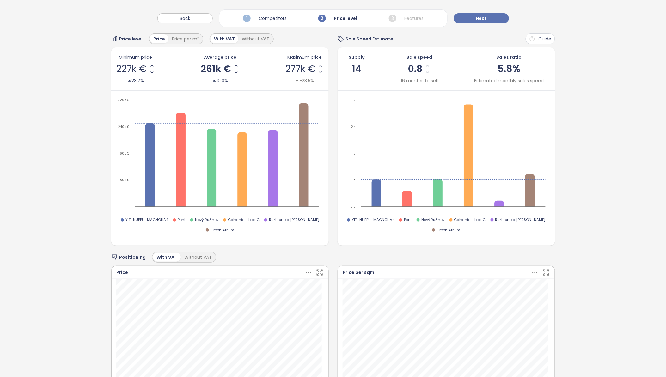
scroll to position [0, 0]
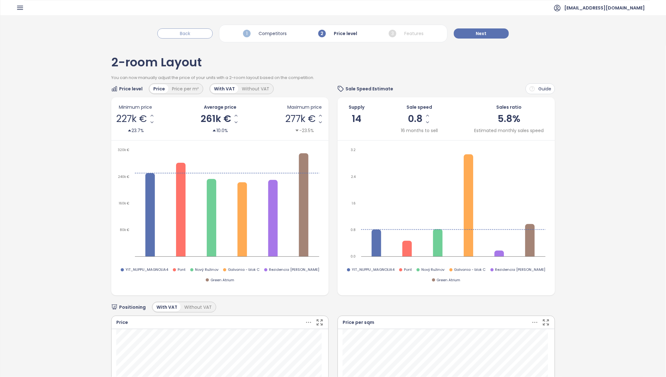
click at [177, 34] on button "Back" at bounding box center [184, 33] width 55 height 10
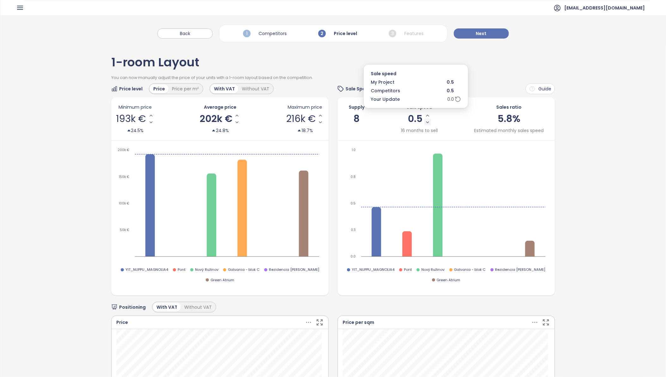
click at [425, 124] on icon "Decrease Sale Speed - Monthly" at bounding box center [427, 122] width 5 height 5
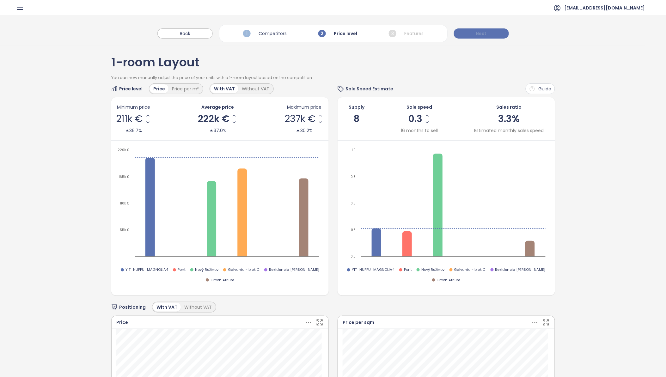
click at [485, 35] on span "Next" at bounding box center [481, 33] width 11 height 7
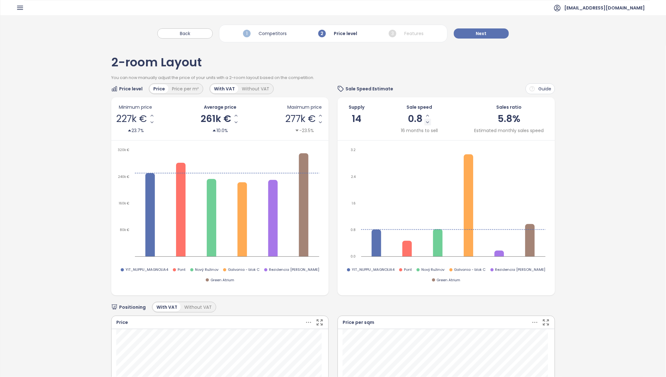
click at [425, 122] on icon "Decrease Sale Speed - Monthly" at bounding box center [427, 122] width 5 height 5
click at [487, 33] on button "Next" at bounding box center [481, 33] width 55 height 10
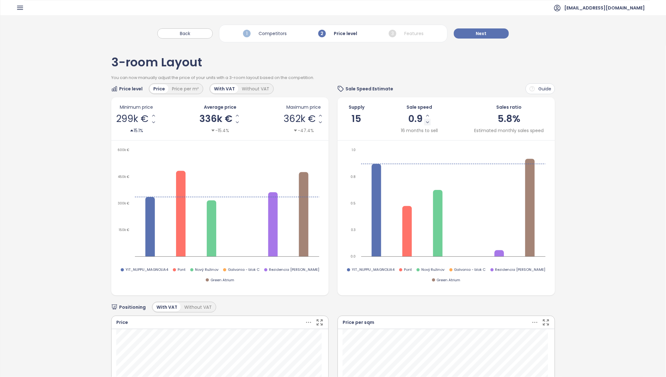
click at [425, 121] on icon "Decrease Sale Speed - Monthly" at bounding box center [427, 122] width 5 height 5
click at [426, 122] on icon "Decrease Sale Speed - Monthly" at bounding box center [427, 122] width 3 height 1
click at [424, 122] on icon "Decrease Sale Speed - Monthly" at bounding box center [426, 122] width 5 height 5
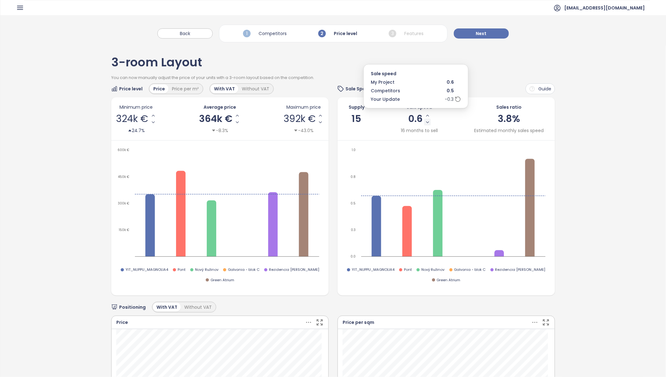
click at [425, 123] on icon "Decrease Sale Speed - Monthly" at bounding box center [427, 122] width 5 height 5
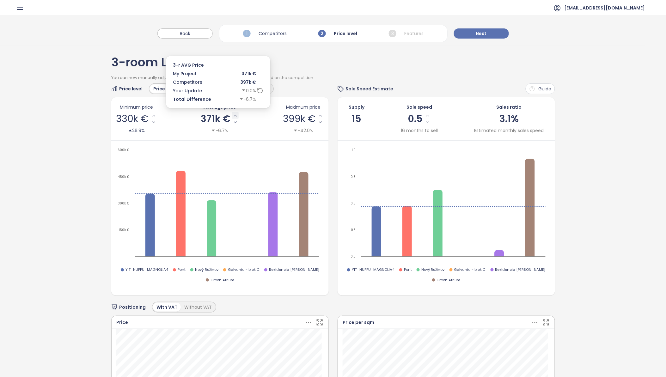
click at [233, 116] on icon "Increase AVG Price" at bounding box center [235, 115] width 5 height 5
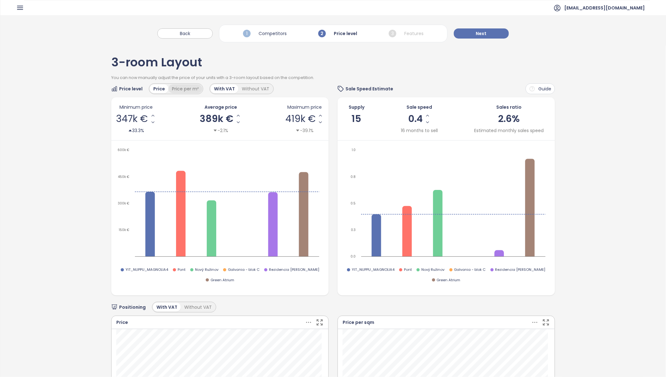
click at [183, 90] on div "Price per m²" at bounding box center [185, 88] width 34 height 9
click at [158, 88] on div "Price" at bounding box center [159, 88] width 18 height 9
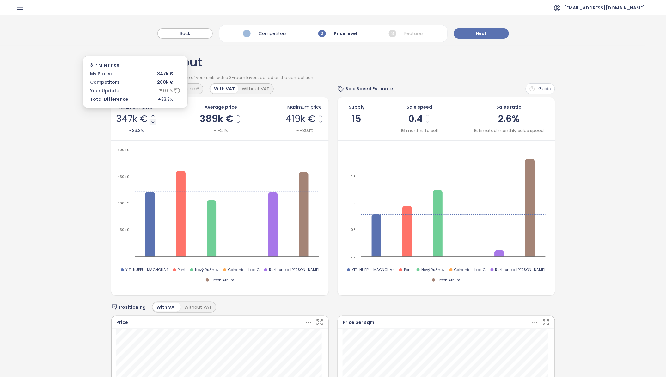
click at [151, 123] on icon "Decrease Min Price" at bounding box center [152, 122] width 5 height 5
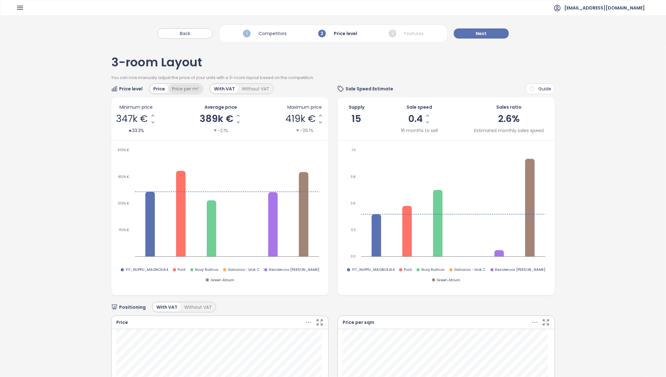
click at [183, 90] on div "Price per m²" at bounding box center [185, 88] width 34 height 9
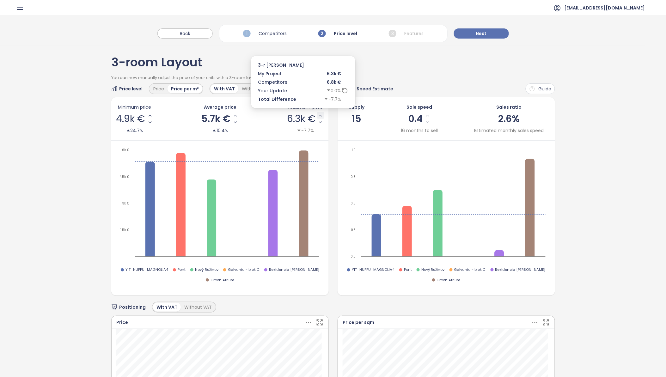
click at [318, 116] on icon "Increase Max Price" at bounding box center [320, 115] width 5 height 5
click at [319, 116] on icon "Increase Max Price" at bounding box center [320, 115] width 3 height 1
click at [318, 116] on icon "Increase Max Price" at bounding box center [320, 115] width 5 height 5
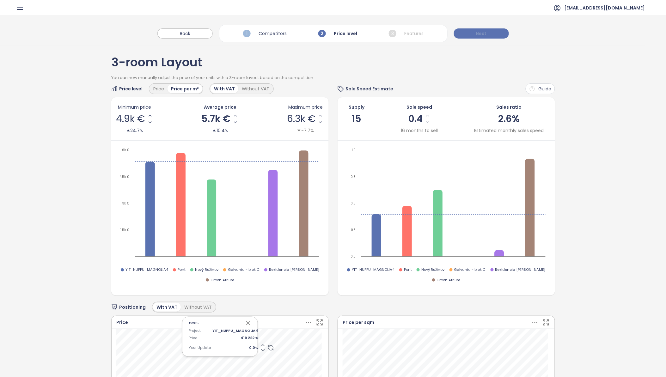
click at [492, 34] on button "Next" at bounding box center [481, 33] width 55 height 10
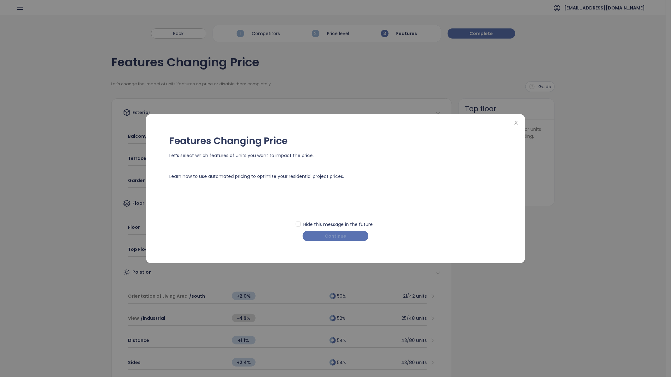
click at [338, 238] on span "Continue" at bounding box center [335, 236] width 21 height 7
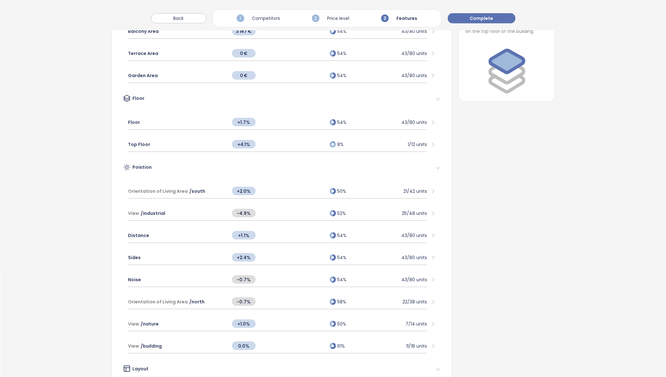
scroll to position [105, 0]
click at [156, 143] on div "Top Floor" at bounding box center [177, 144] width 98 height 14
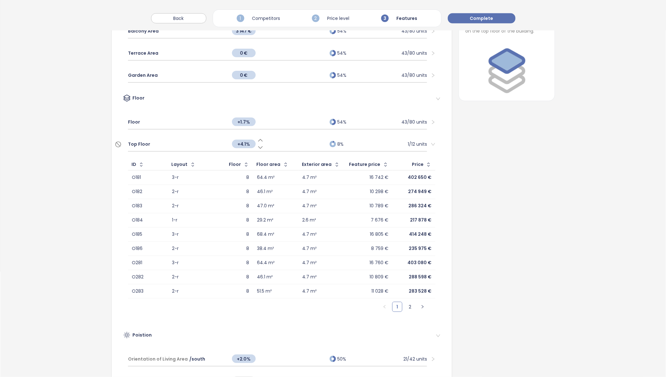
click at [257, 146] on icon at bounding box center [260, 147] width 6 height 6
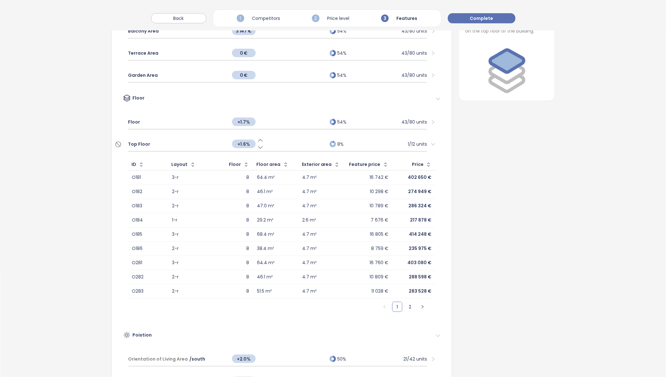
click at [257, 146] on icon at bounding box center [260, 147] width 6 height 6
click at [257, 137] on div "Top Floor 8% 1/12 units" at bounding box center [277, 144] width 299 height 15
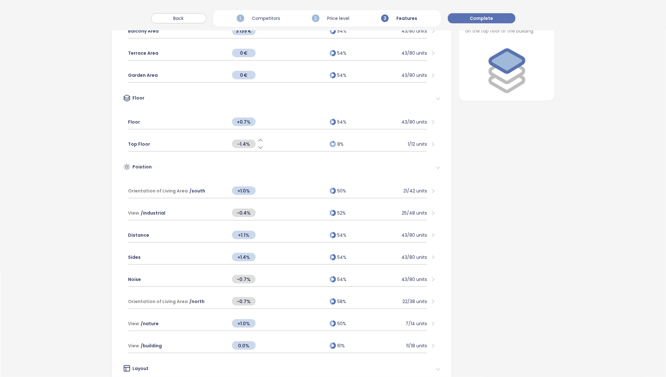
click at [259, 139] on icon at bounding box center [261, 140] width 4 height 2
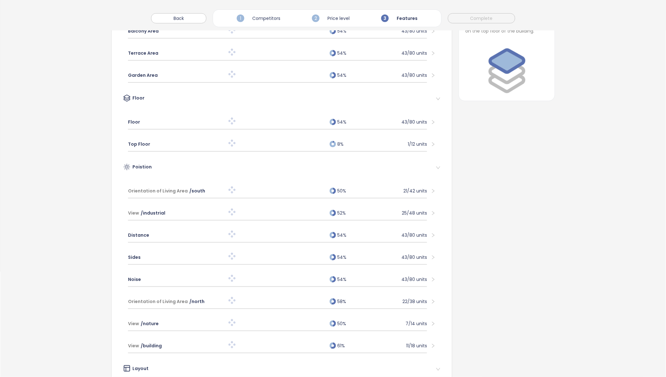
click at [258, 144] on div at bounding box center [278, 144] width 98 height 8
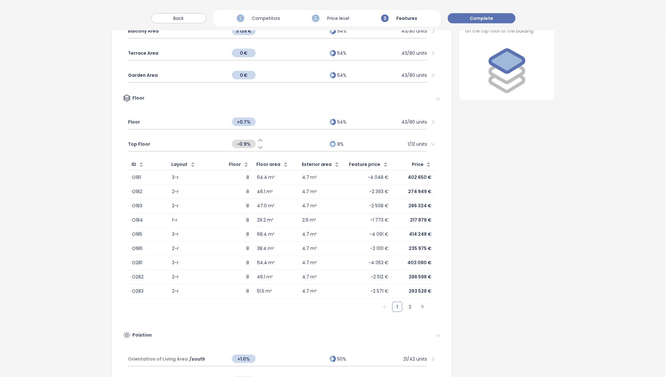
click at [257, 145] on icon at bounding box center [260, 147] width 6 height 6
click at [257, 139] on icon at bounding box center [260, 140] width 6 height 6
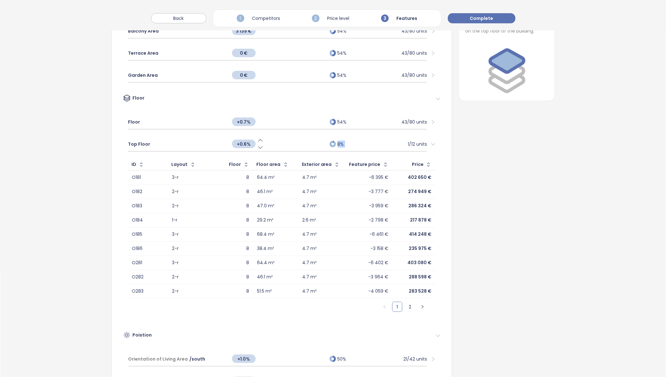
click at [257, 139] on icon at bounding box center [260, 140] width 6 height 6
click at [260, 138] on icon at bounding box center [260, 140] width 6 height 6
click at [259, 140] on icon at bounding box center [260, 140] width 6 height 6
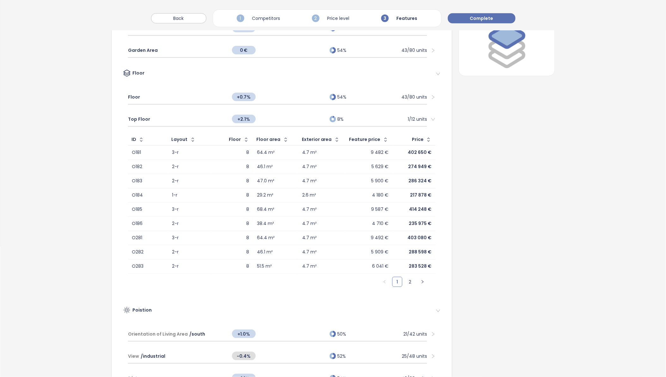
scroll to position [175, 0]
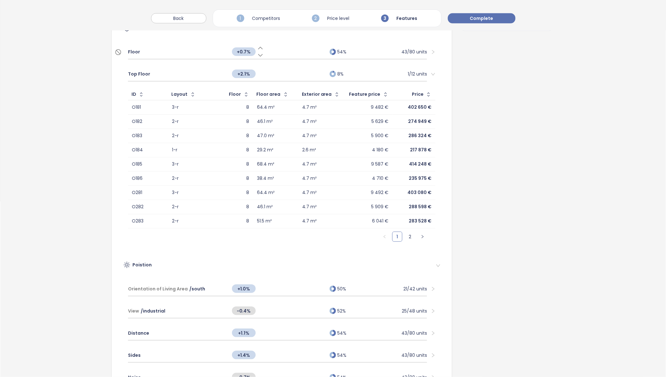
click at [182, 52] on div "Floor" at bounding box center [177, 52] width 98 height 14
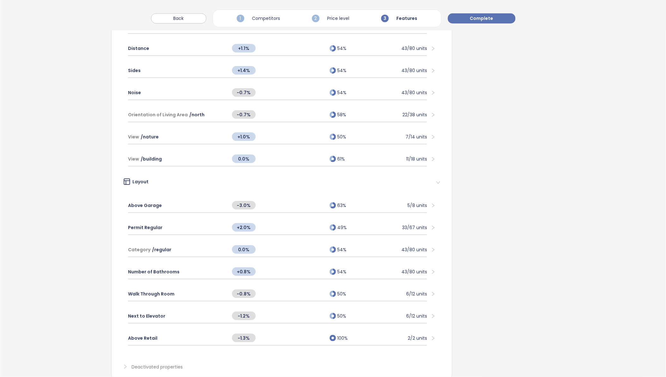
scroll to position [643, 0]
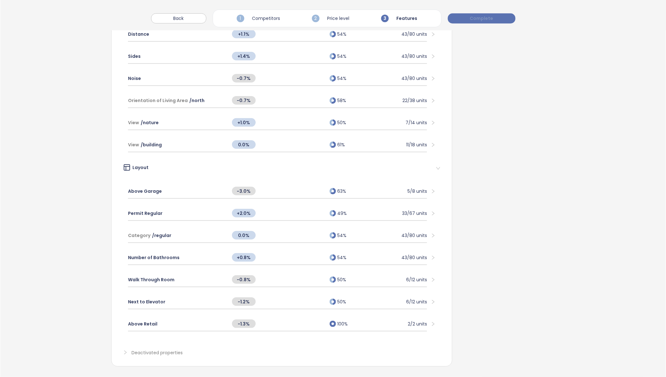
click at [472, 18] on span "Complete" at bounding box center [481, 18] width 23 height 7
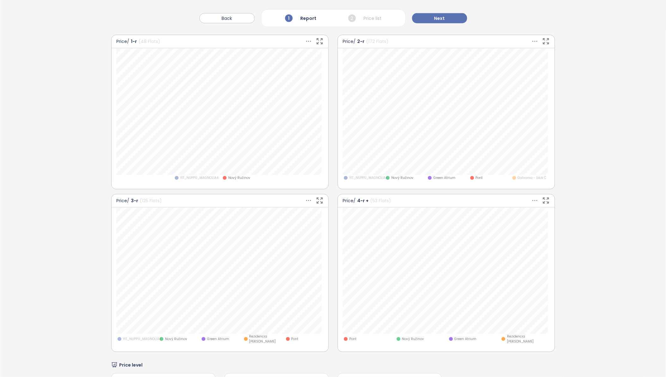
scroll to position [421, 0]
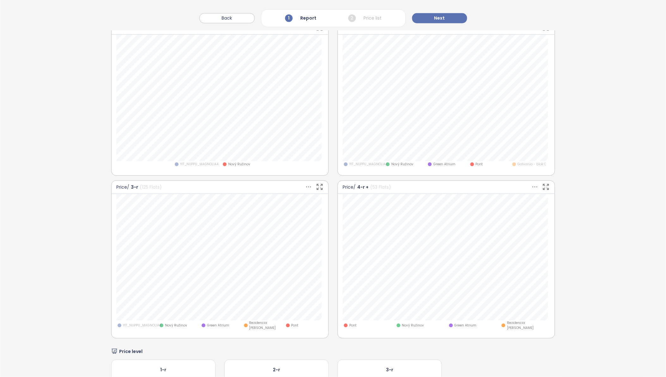
click at [198, 165] on span "YIT_NUPPU_MAGNOLIA4" at bounding box center [199, 164] width 38 height 5
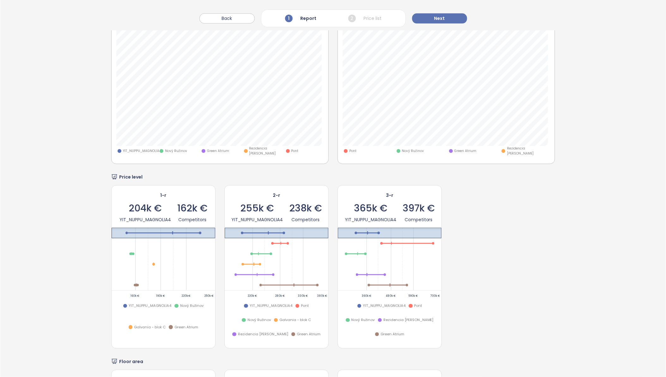
scroll to position [632, 0]
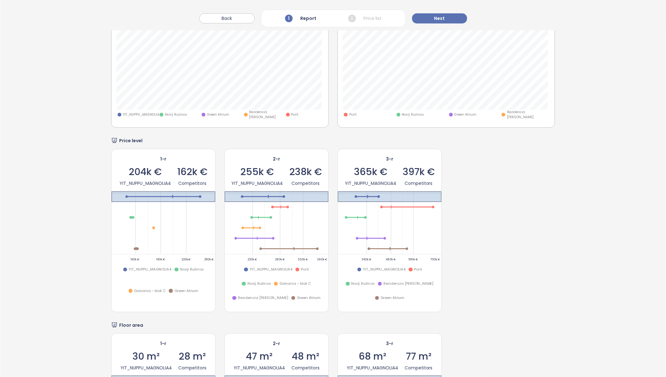
click at [377, 196] on div at bounding box center [378, 197] width 3 height 3
click at [379, 171] on span "365k €" at bounding box center [370, 171] width 33 height 9
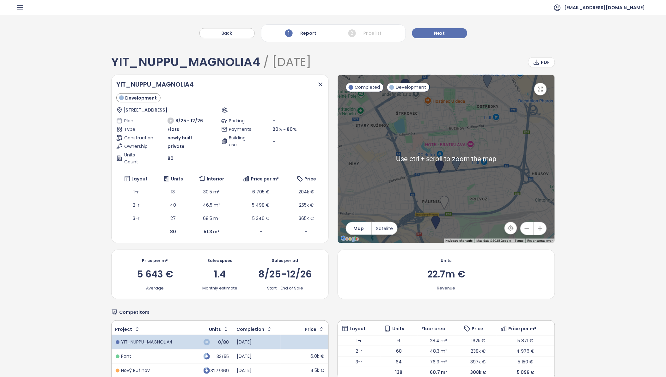
scroll to position [0, 0]
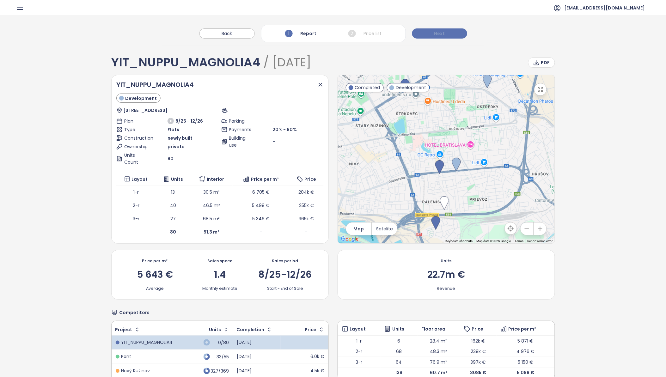
click at [441, 37] on span "Next" at bounding box center [439, 33] width 11 height 7
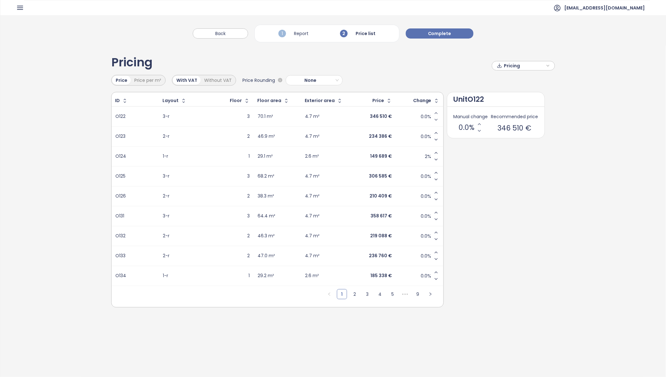
click at [175, 100] on div "Layout" at bounding box center [170, 101] width 16 height 4
click at [182, 101] on icon "button" at bounding box center [183, 101] width 6 height 6
click at [354, 295] on link "2" at bounding box center [354, 294] width 9 height 9
click at [365, 295] on link "3" at bounding box center [367, 294] width 9 height 9
click at [379, 294] on link "4" at bounding box center [379, 294] width 9 height 9
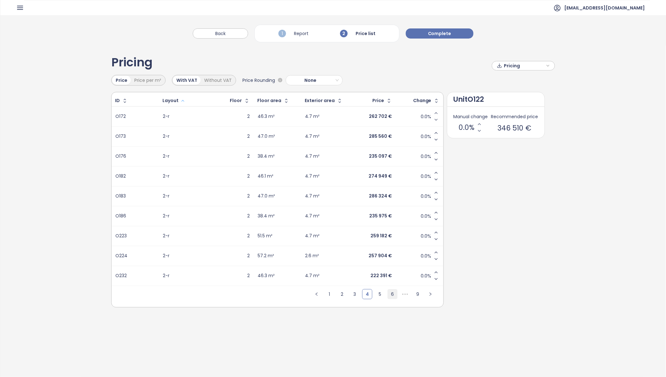
click at [391, 295] on link "6" at bounding box center [392, 294] width 9 height 9
click at [429, 293] on icon "right" at bounding box center [431, 294] width 4 height 4
click at [430, 295] on icon "right" at bounding box center [431, 294] width 4 height 4
click at [435, 192] on icon "Increase value" at bounding box center [436, 192] width 3 height 1
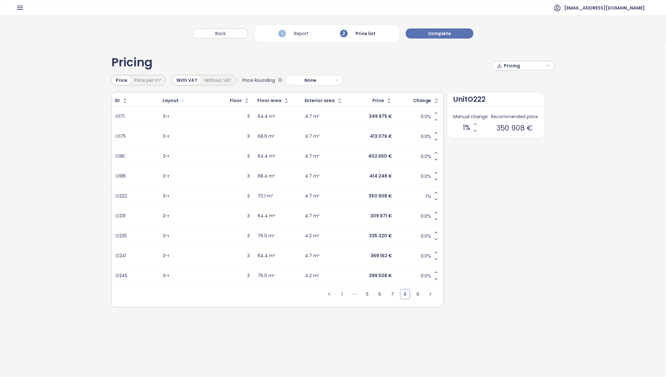
click at [435, 192] on icon "Increase value" at bounding box center [436, 192] width 3 height 1
click at [430, 295] on icon "right" at bounding box center [431, 294] width 4 height 4
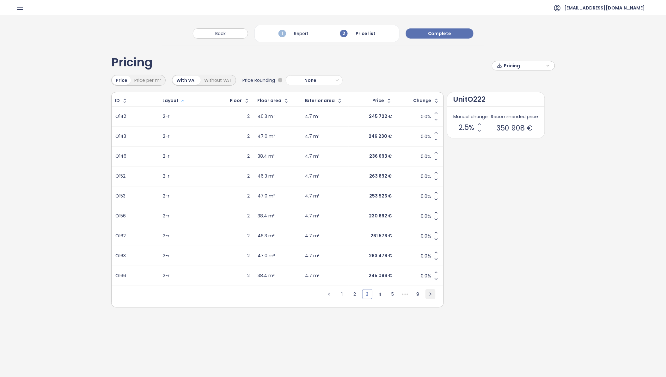
click at [430, 295] on icon "right" at bounding box center [431, 294] width 4 height 4
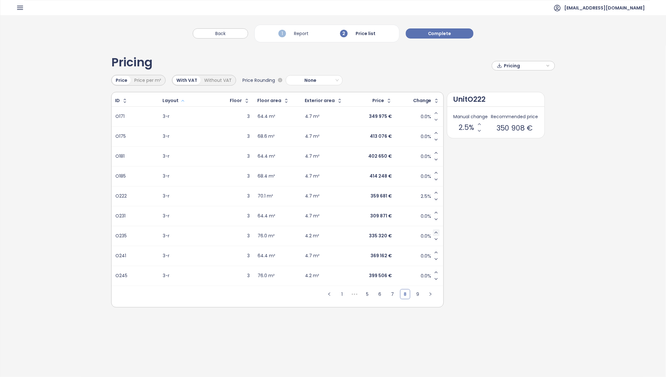
click at [435, 233] on icon "Increase value" at bounding box center [436, 232] width 5 height 5
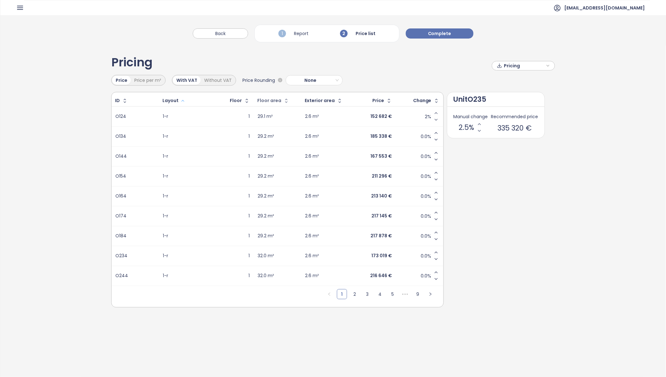
click at [277, 101] on div "Floor area" at bounding box center [269, 101] width 24 height 4
click at [283, 102] on icon "button" at bounding box center [286, 101] width 6 height 6
click at [284, 101] on icon "button" at bounding box center [285, 100] width 3 height 1
click at [435, 133] on icon "Increase value" at bounding box center [436, 133] width 5 height 5
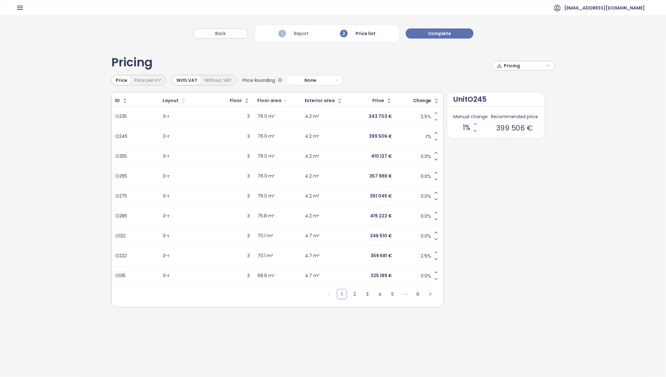
click at [435, 133] on icon "Increase value" at bounding box center [436, 133] width 5 height 5
click at [435, 152] on icon "Increase value" at bounding box center [436, 152] width 5 height 5
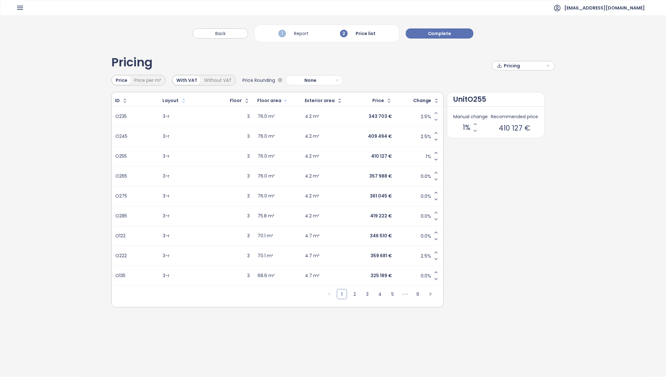
click at [435, 152] on icon "Increase value" at bounding box center [436, 152] width 5 height 5
click at [436, 159] on icon "Decrease value" at bounding box center [436, 159] width 5 height 5
click at [435, 138] on icon "Decrease value" at bounding box center [436, 139] width 5 height 5
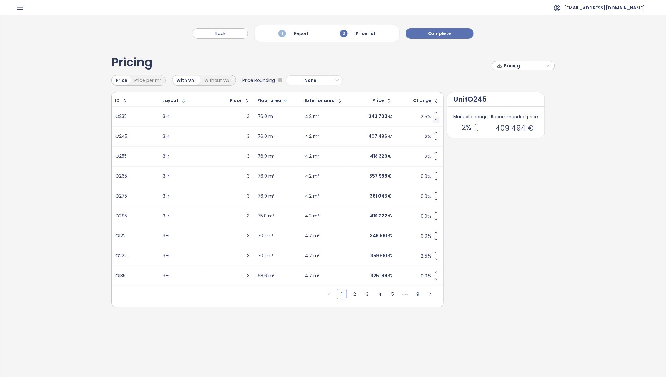
click at [436, 121] on icon "Decrease value" at bounding box center [436, 119] width 5 height 5
click at [434, 171] on icon "Increase value" at bounding box center [436, 172] width 5 height 5
click at [434, 172] on icon "Increase value" at bounding box center [436, 172] width 5 height 5
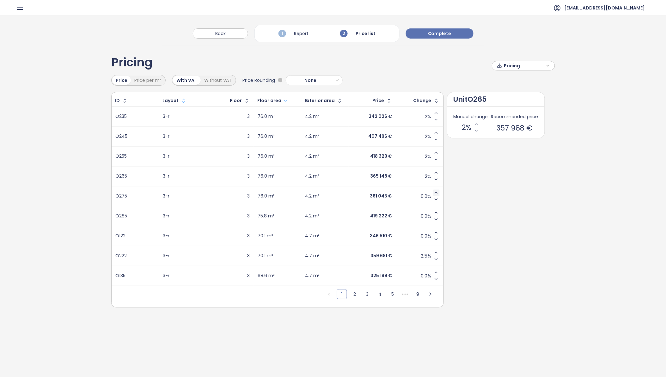
click at [435, 191] on icon "Increase value" at bounding box center [436, 192] width 5 height 5
click at [435, 192] on icon "Increase value" at bounding box center [436, 192] width 5 height 5
click at [435, 213] on icon "Increase value" at bounding box center [436, 212] width 3 height 1
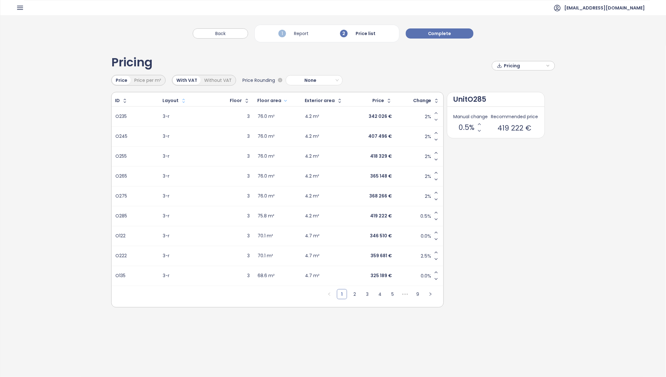
click at [435, 213] on icon "Increase value" at bounding box center [436, 212] width 3 height 1
click at [435, 232] on icon "Increase value" at bounding box center [436, 232] width 5 height 5
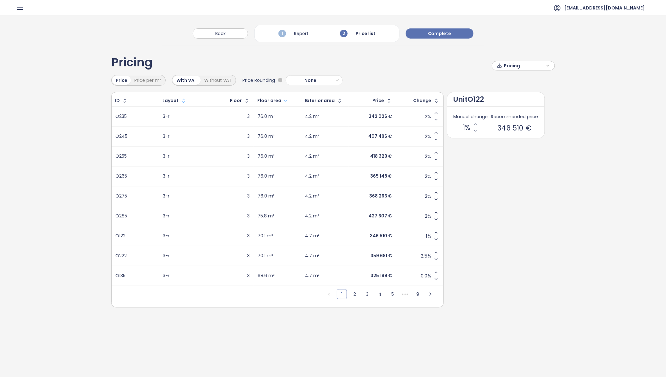
click at [435, 232] on icon "Increase value" at bounding box center [436, 232] width 5 height 5
click at [435, 239] on icon "Decrease value" at bounding box center [436, 239] width 5 height 5
click at [435, 259] on icon "Decrease value" at bounding box center [436, 259] width 3 height 1
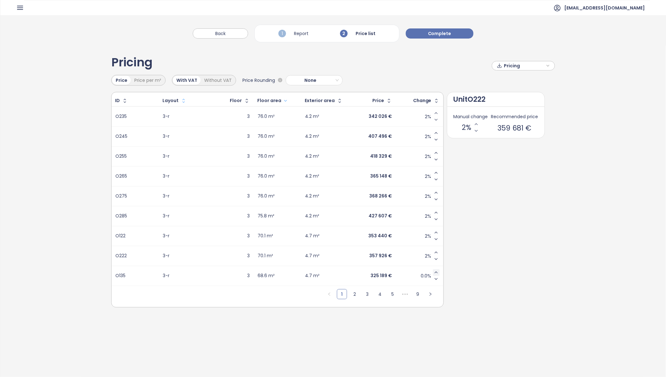
click at [435, 272] on icon "Increase value" at bounding box center [436, 272] width 3 height 1
click at [430, 295] on icon "right" at bounding box center [431, 294] width 4 height 4
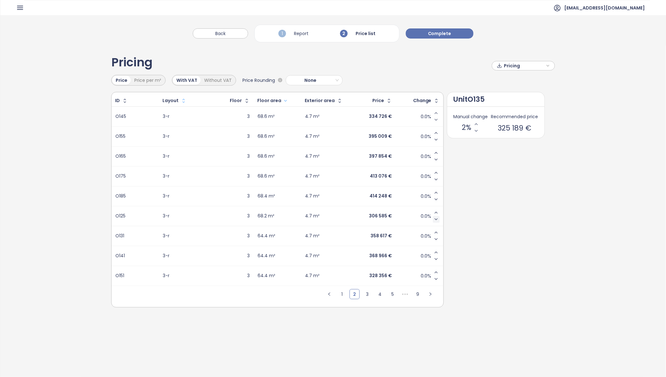
click at [436, 219] on icon "Decrease value" at bounding box center [436, 219] width 5 height 5
click at [436, 213] on icon "Increase value" at bounding box center [436, 212] width 3 height 1
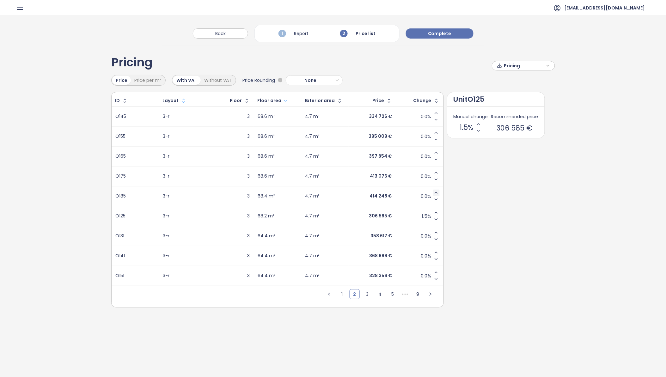
click at [437, 193] on icon "Increase value" at bounding box center [436, 192] width 5 height 5
click at [436, 192] on icon "Increase value" at bounding box center [436, 192] width 5 height 5
click at [436, 192] on icon "Increase value" at bounding box center [436, 192] width 3 height 1
click at [436, 197] on icon "Decrease value" at bounding box center [436, 199] width 5 height 5
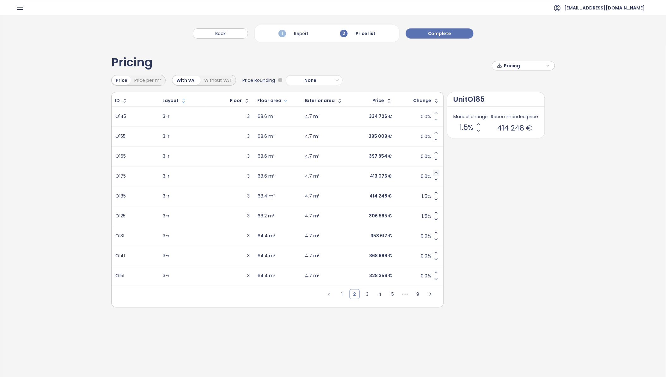
click at [434, 174] on icon "Increase value" at bounding box center [436, 172] width 5 height 5
click at [435, 173] on icon "Increase value" at bounding box center [436, 172] width 3 height 1
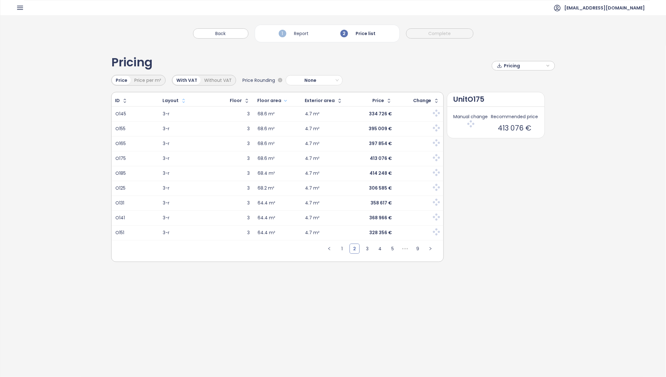
click at [435, 153] on td at bounding box center [419, 158] width 47 height 15
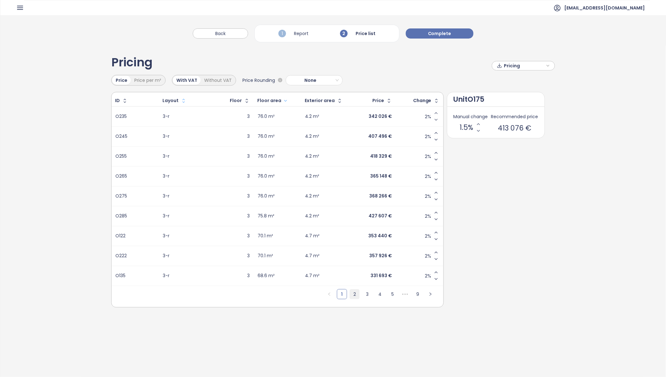
click at [354, 294] on link "2" at bounding box center [354, 294] width 9 height 9
click at [435, 151] on icon "Increase value" at bounding box center [436, 152] width 5 height 5
click at [434, 131] on icon "Increase value" at bounding box center [436, 133] width 5 height 5
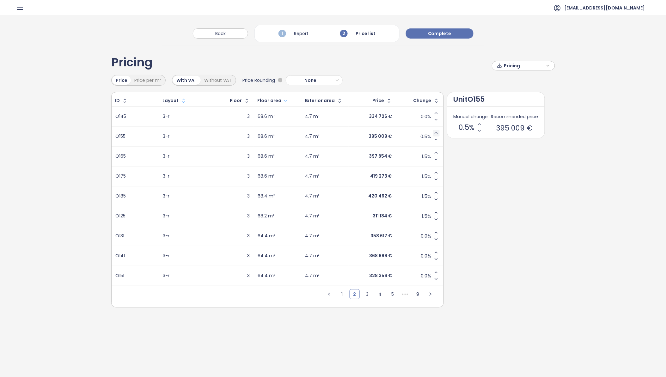
click at [434, 132] on icon "Increase value" at bounding box center [436, 133] width 5 height 5
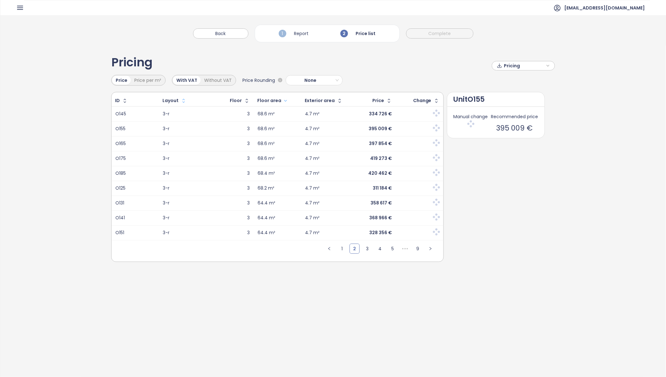
click at [435, 113] on span at bounding box center [436, 113] width 9 height 9
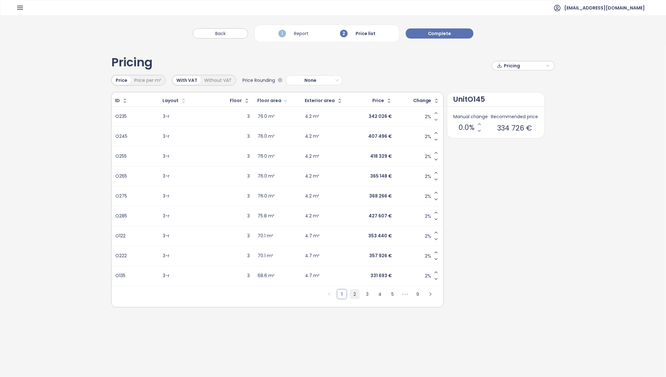
click at [353, 294] on link "2" at bounding box center [354, 294] width 9 height 9
click at [435, 113] on icon "Increase value" at bounding box center [436, 113] width 3 height 1
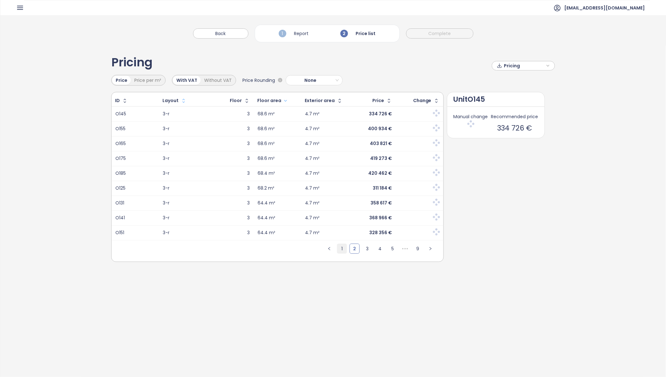
click at [341, 293] on div "Pricing Pricing Price Price per m² With VAT Without VAT Price Rounding None ID …" at bounding box center [333, 226] width 666 height 361
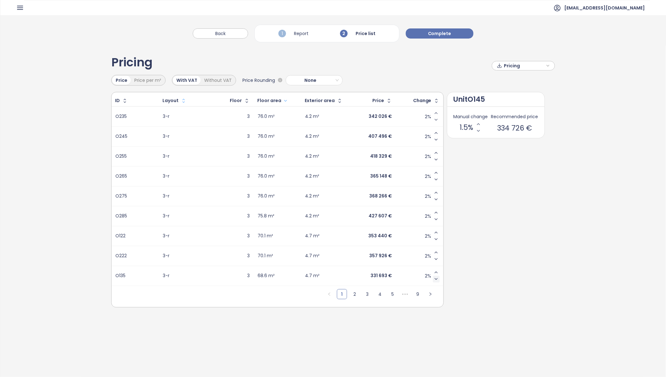
click at [437, 278] on icon "Decrease value" at bounding box center [436, 279] width 5 height 5
click at [353, 293] on link "2" at bounding box center [354, 294] width 9 height 9
click at [435, 233] on icon "Increase value" at bounding box center [436, 232] width 5 height 5
click at [356, 295] on link "2" at bounding box center [354, 294] width 9 height 9
click at [435, 252] on icon "Increase value" at bounding box center [436, 252] width 3 height 1
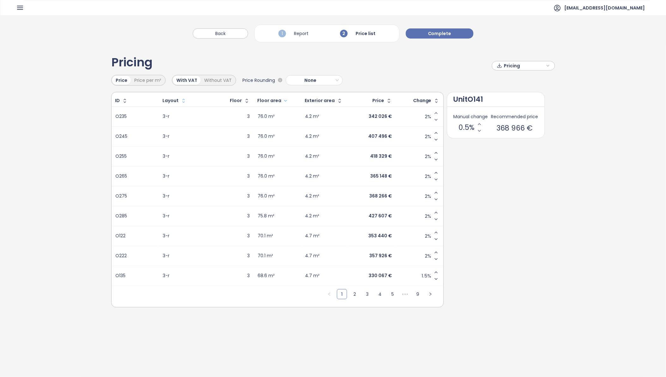
click at [360, 293] on ul "1 2 3 4 5 ••• 9" at bounding box center [379, 296] width 127 height 21
click at [356, 296] on link "2" at bounding box center [354, 294] width 9 height 9
click at [435, 272] on icon "Increase value" at bounding box center [436, 272] width 5 height 5
click at [354, 293] on link "2" at bounding box center [354, 294] width 9 height 9
click at [366, 294] on link "3" at bounding box center [367, 294] width 9 height 9
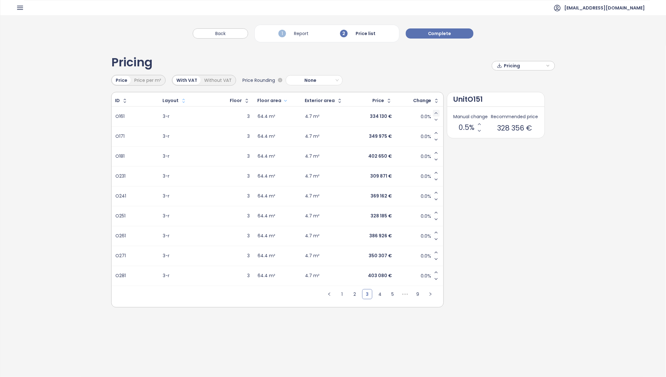
click at [435, 112] on icon "Increase value" at bounding box center [436, 113] width 5 height 5
click at [435, 132] on icon "Increase value" at bounding box center [436, 132] width 3 height 1
click at [435, 153] on icon "Increase value" at bounding box center [436, 152] width 5 height 5
click at [435, 172] on icon "Increase value" at bounding box center [436, 172] width 5 height 5
click at [436, 191] on icon "Increase value" at bounding box center [436, 192] width 5 height 5
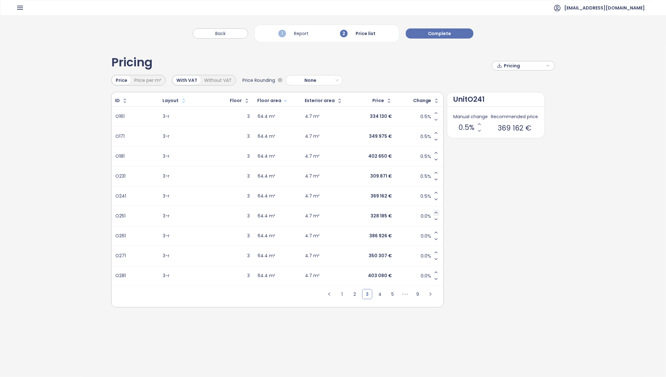
click at [435, 211] on icon "Increase value" at bounding box center [436, 212] width 5 height 5
click at [438, 232] on button "Increase value" at bounding box center [436, 232] width 7 height 7
click at [434, 252] on icon "Increase value" at bounding box center [436, 252] width 5 height 5
click at [435, 272] on icon "Increase value" at bounding box center [436, 272] width 3 height 1
click at [355, 295] on link "2" at bounding box center [354, 294] width 9 height 9
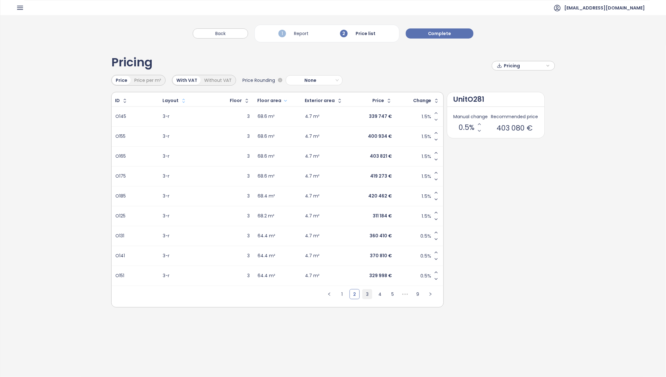
click at [367, 293] on link "3" at bounding box center [367, 294] width 9 height 9
click at [378, 292] on link "4" at bounding box center [379, 294] width 9 height 9
click at [445, 32] on span "Complete" at bounding box center [439, 33] width 23 height 7
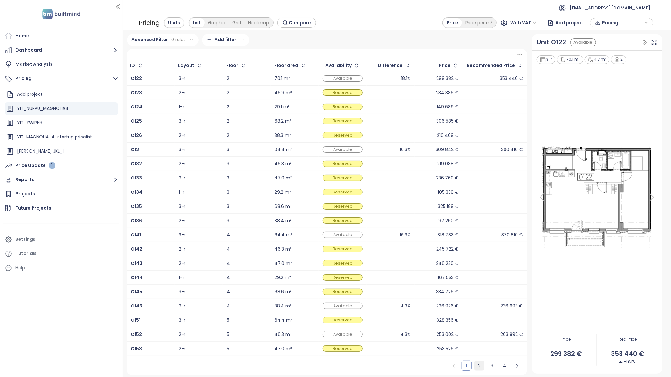
click at [480, 369] on link "2" at bounding box center [479, 365] width 9 height 9
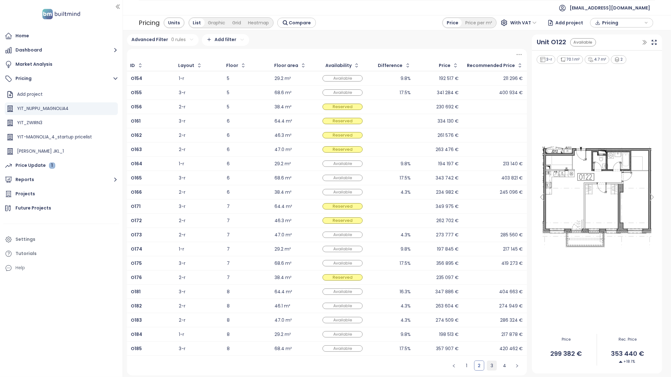
click at [491, 367] on link "3" at bounding box center [491, 365] width 9 height 9
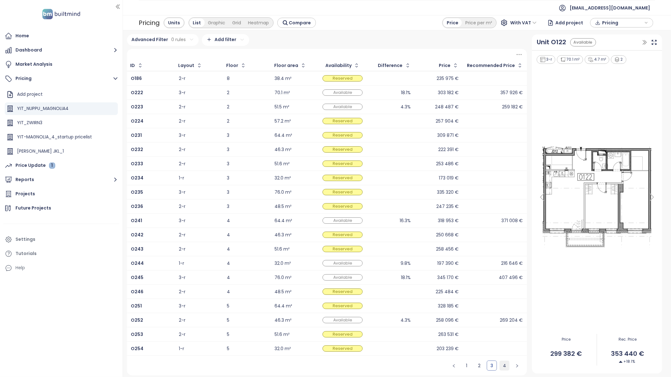
click at [504, 366] on link "4" at bounding box center [504, 365] width 9 height 9
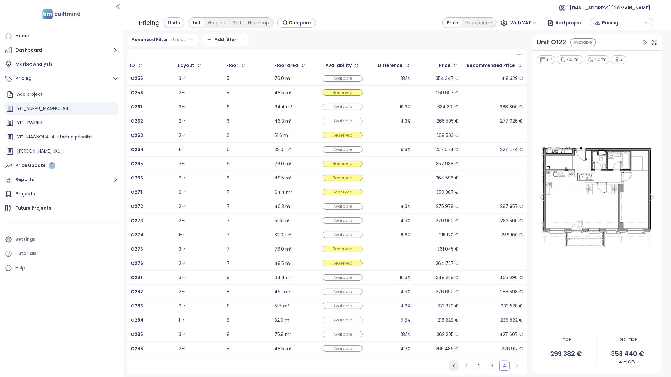
click at [455, 368] on icon "left" at bounding box center [454, 366] width 4 height 4
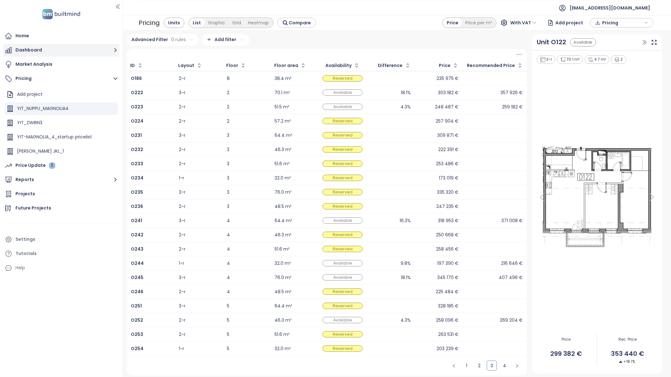
click at [25, 49] on button "Dashboard" at bounding box center [61, 50] width 116 height 13
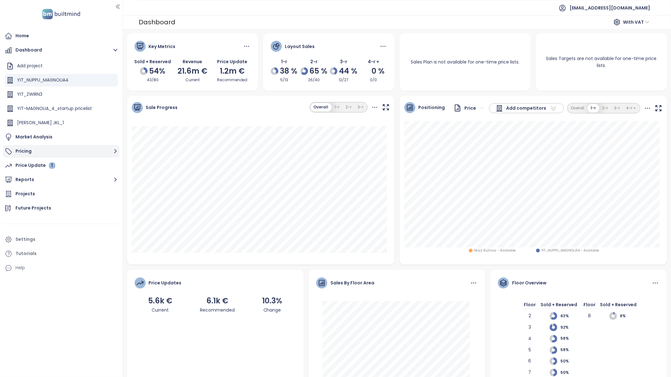
click at [25, 150] on button "Pricing" at bounding box center [61, 151] width 116 height 13
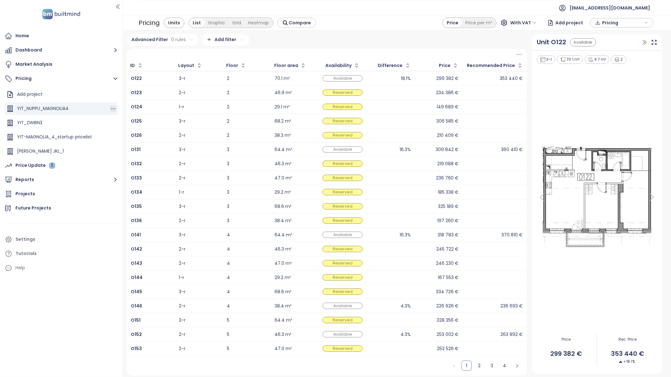
click at [110, 107] on icon "button" at bounding box center [113, 109] width 6 height 6
click at [127, 117] on button "Edit" at bounding box center [130, 119] width 28 height 8
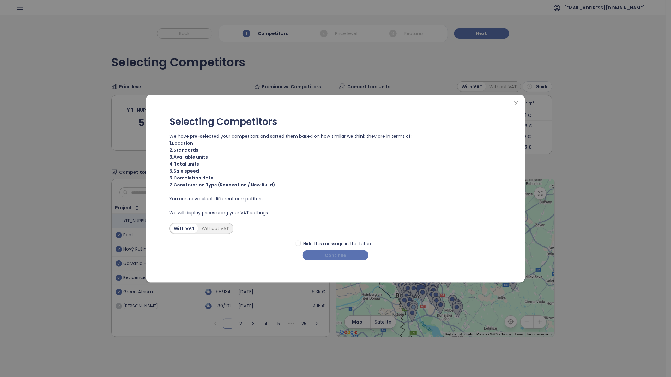
click at [349, 256] on button "Continue" at bounding box center [336, 255] width 66 height 10
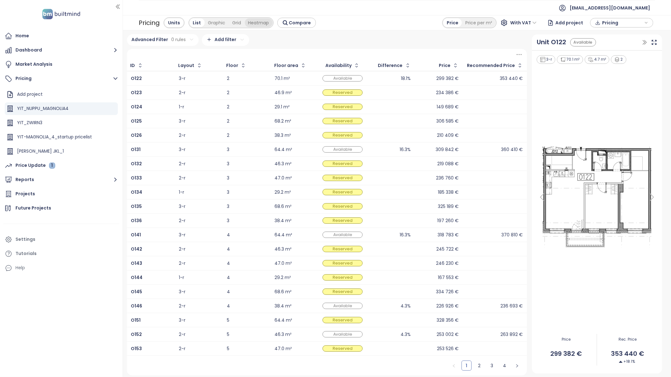
click at [220, 19] on div "Graphic" at bounding box center [217, 22] width 24 height 9
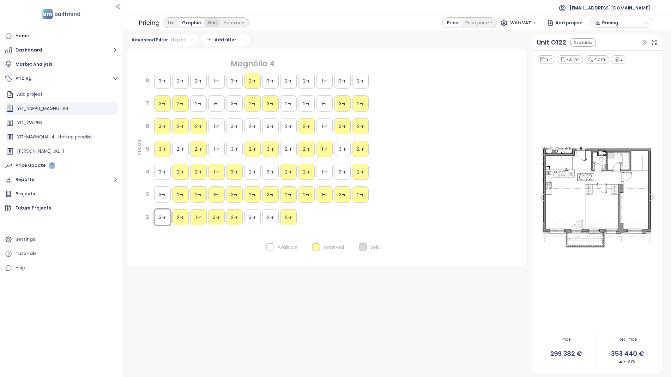
click at [215, 20] on div "Grid" at bounding box center [213, 22] width 16 height 9
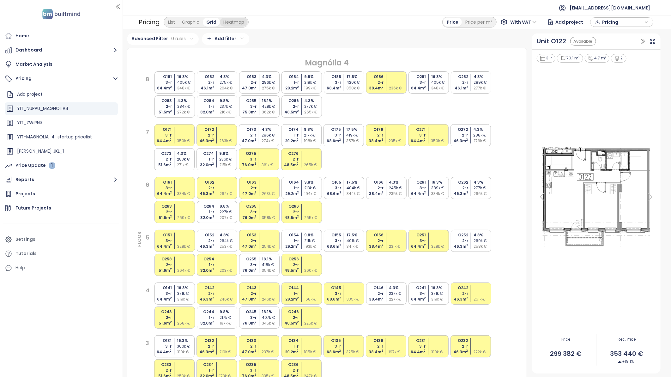
click at [237, 22] on div "Heatmap" at bounding box center [234, 22] width 28 height 9
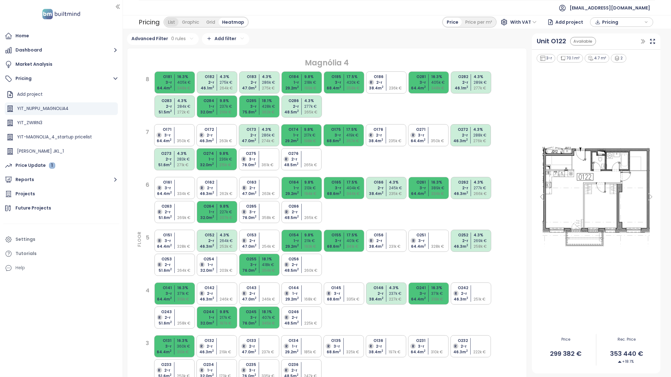
click at [173, 21] on div "List" at bounding box center [172, 22] width 14 height 9
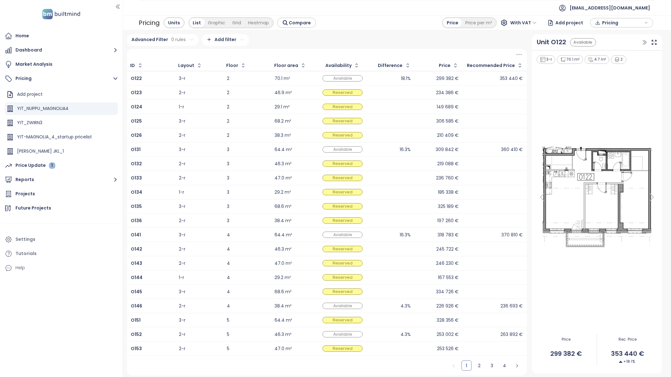
click at [623, 21] on span "Pricing" at bounding box center [622, 22] width 41 height 9
click at [624, 21] on span "Pricing" at bounding box center [622, 22] width 41 height 9
click at [110, 108] on icon "button" at bounding box center [113, 109] width 6 height 6
click at [130, 119] on button "Edit" at bounding box center [130, 119] width 28 height 8
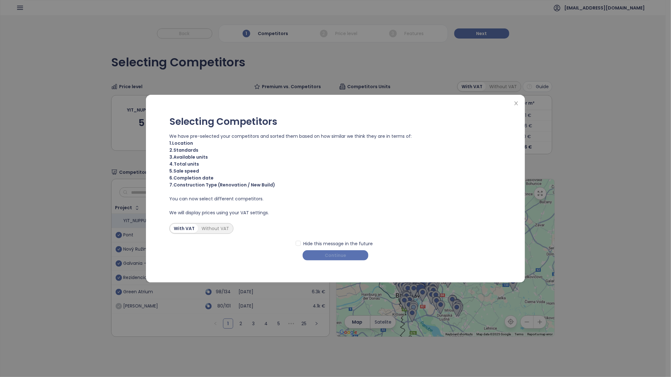
drag, startPoint x: 343, startPoint y: 257, endPoint x: 339, endPoint y: 257, distance: 3.8
click at [342, 257] on span "Continue" at bounding box center [335, 255] width 21 height 7
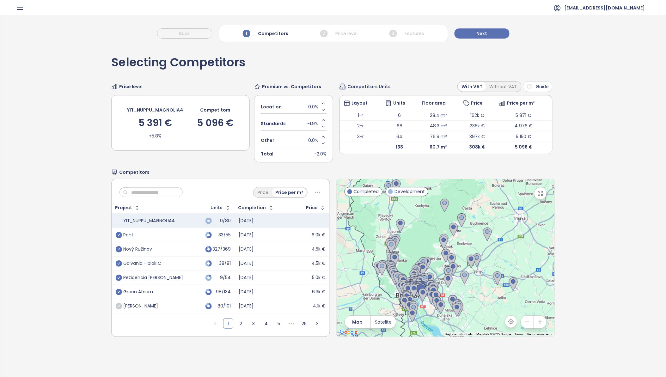
click at [495, 87] on div "Without VAT" at bounding box center [503, 86] width 34 height 9
click at [260, 193] on div "Price" at bounding box center [263, 192] width 18 height 9
click at [280, 192] on div "Price per m²" at bounding box center [290, 192] width 34 height 9
click at [492, 35] on button "Next" at bounding box center [482, 33] width 55 height 10
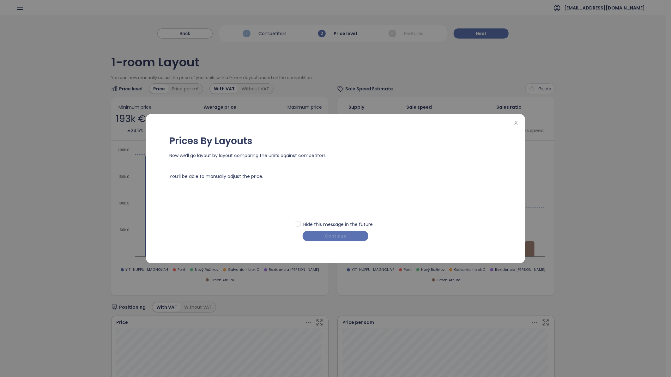
click at [340, 237] on span "Continue" at bounding box center [335, 236] width 21 height 7
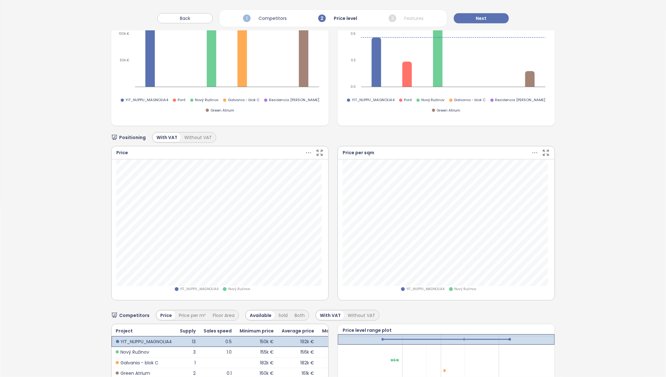
scroll to position [175, 0]
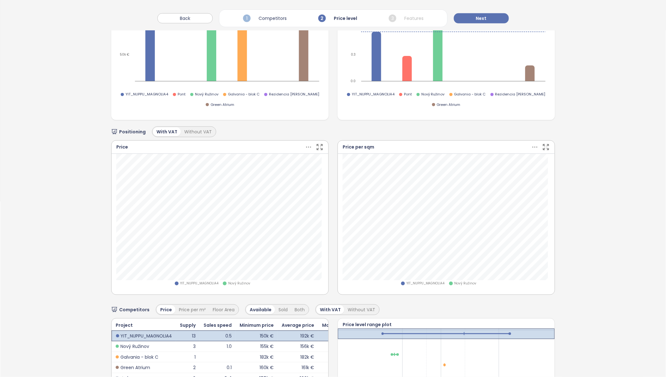
click at [190, 130] on div "Without VAT" at bounding box center [198, 131] width 34 height 9
click at [164, 133] on div "With VAT" at bounding box center [167, 131] width 28 height 9
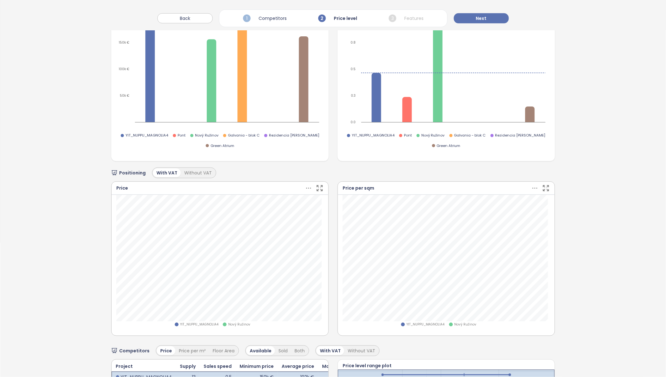
scroll to position [145, 0]
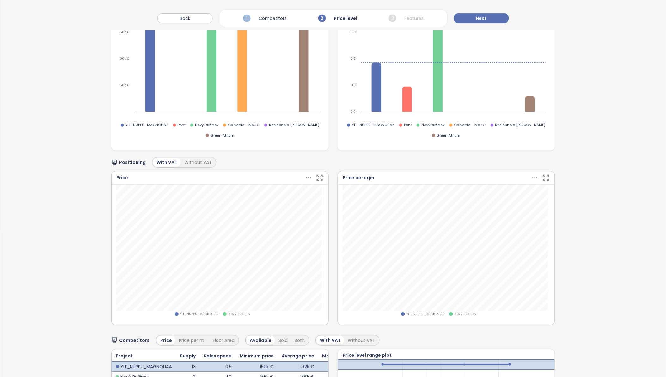
click at [245, 125] on span "Galvania - blok C" at bounding box center [244, 125] width 32 height 6
click at [243, 124] on span "Galvania - blok C" at bounding box center [244, 125] width 32 height 6
click at [254, 153] on div "Positioning With VAT Without VAT Price YIT_NUPPU_MAGNOLIA4 Nový Ružinov Price p…" at bounding box center [333, 292] width 444 height 282
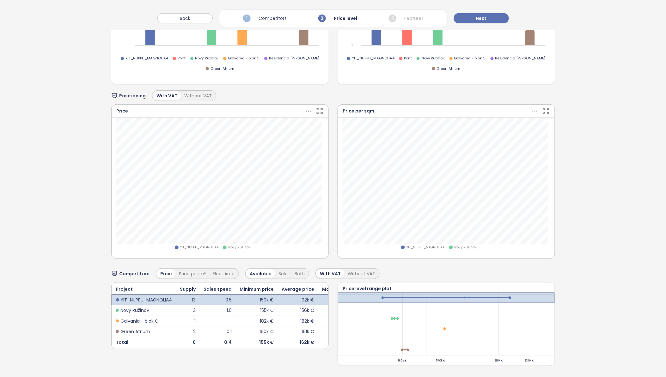
scroll to position [0, 33]
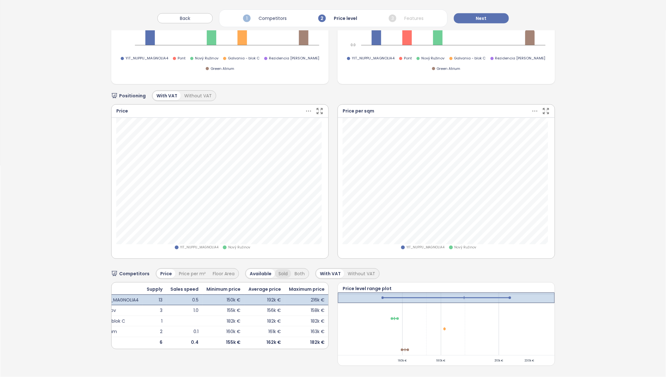
click at [279, 269] on div "Sold" at bounding box center [283, 273] width 16 height 9
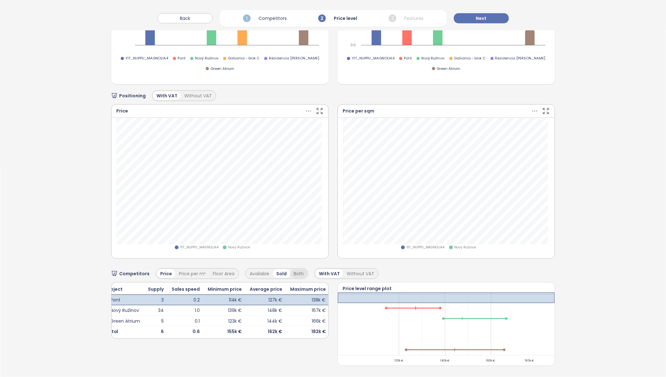
click at [296, 271] on div "Both" at bounding box center [298, 273] width 17 height 9
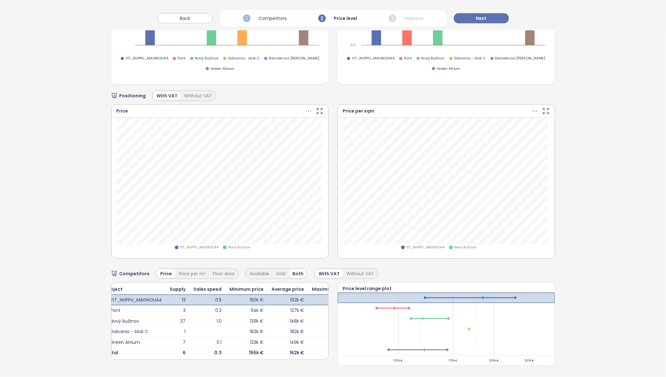
scroll to position [0, 0]
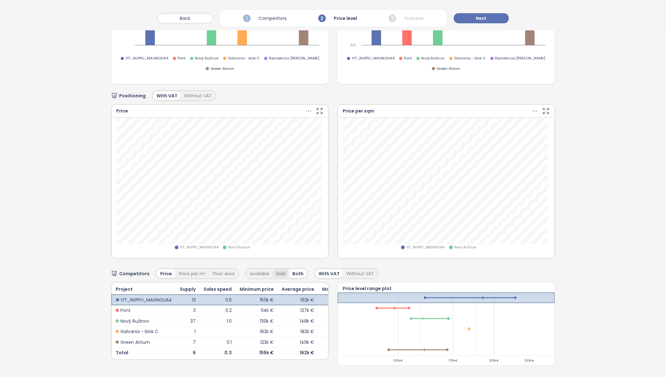
click at [278, 270] on div "Sold" at bounding box center [281, 273] width 16 height 9
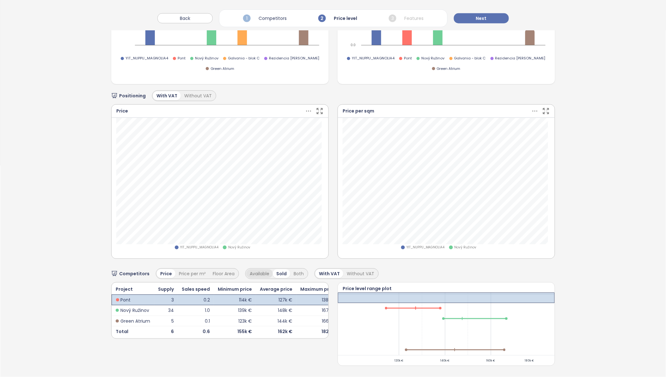
click at [257, 270] on div "Available" at bounding box center [259, 273] width 27 height 9
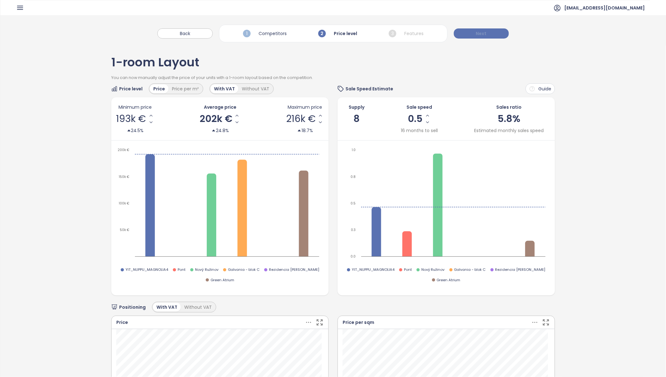
click at [482, 33] on span "Next" at bounding box center [481, 33] width 11 height 7
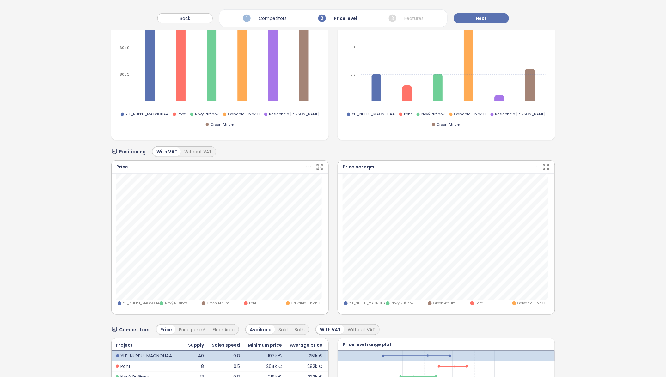
scroll to position [191, 0]
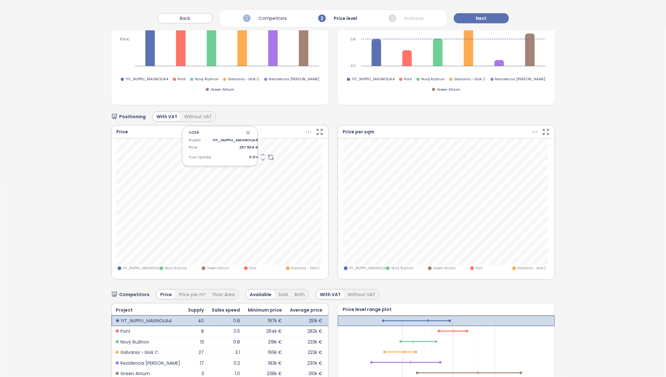
click at [260, 154] on icon at bounding box center [263, 155] width 6 height 6
drag, startPoint x: 251, startPoint y: 155, endPoint x: 245, endPoint y: 155, distance: 5.7
click at [245, 155] on span "0.5 %" at bounding box center [235, 158] width 46 height 6
type input "***"
click at [240, 155] on input "***" at bounding box center [228, 158] width 32 height 6
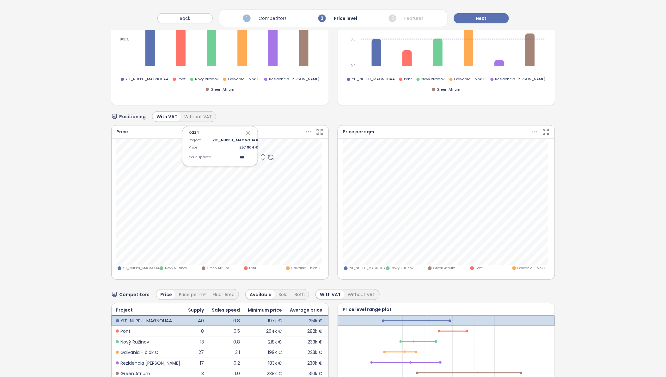
click at [236, 155] on input "***" at bounding box center [228, 158] width 32 height 6
click at [235, 155] on div "Project YIT_NUPPU_MAGNOLIA4 Price 257 904 € Your Update 0.5 %" at bounding box center [220, 149] width 63 height 25
drag, startPoint x: 246, startPoint y: 154, endPoint x: 251, endPoint y: 155, distance: 5.5
click at [251, 155] on span "0.5 %" at bounding box center [235, 158] width 46 height 6
type input "*"
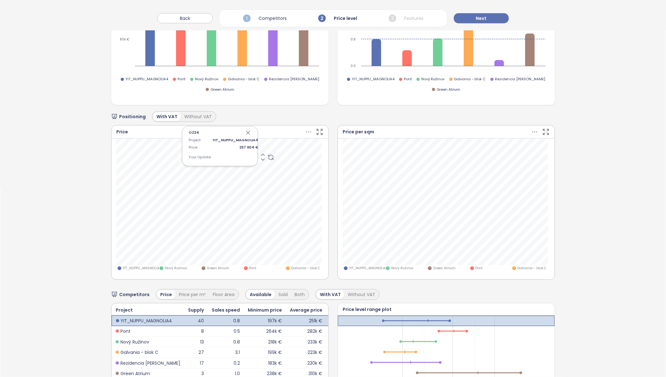
type input "*"
click at [187, 119] on div "Without VAT" at bounding box center [198, 116] width 34 height 9
click at [248, 156] on span "2.0 %" at bounding box center [235, 158] width 46 height 6
type input "*"
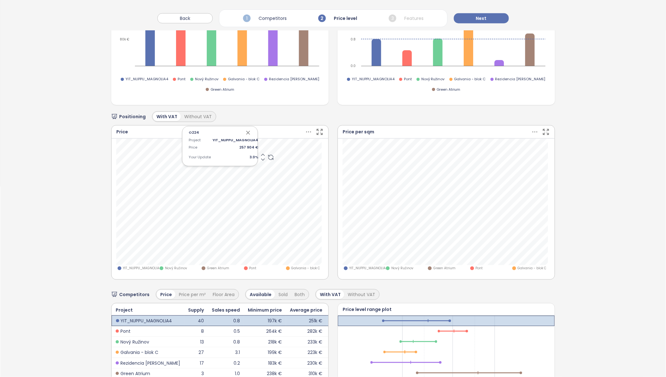
click at [247, 133] on icon "button" at bounding box center [248, 132] width 3 height 3
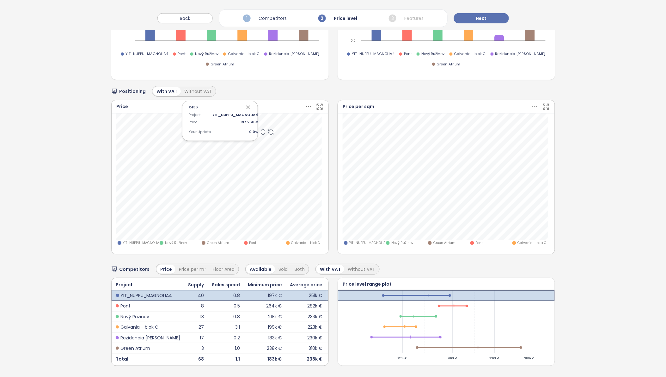
click at [260, 126] on icon at bounding box center [263, 129] width 6 height 6
click at [261, 129] on icon at bounding box center [262, 130] width 3 height 2
click at [247, 106] on icon "button" at bounding box center [248, 107] width 3 height 3
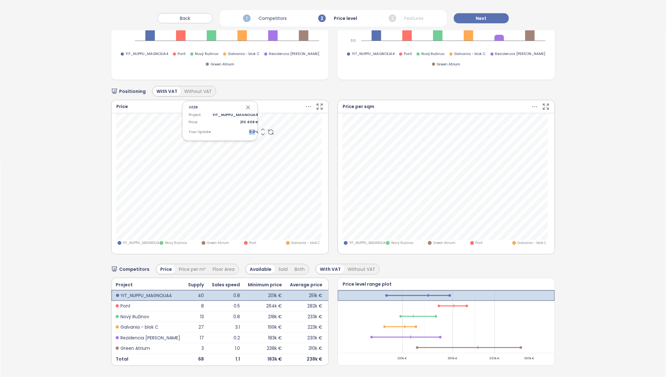
drag, startPoint x: 251, startPoint y: 121, endPoint x: 246, endPoint y: 121, distance: 5.7
click at [246, 129] on span "0.0 %" at bounding box center [235, 132] width 46 height 6
type input "*"
drag, startPoint x: 246, startPoint y: 121, endPoint x: 251, endPoint y: 120, distance: 5.7
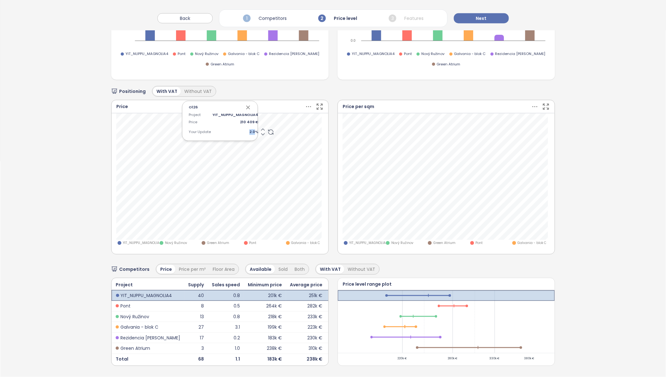
click at [251, 129] on span "2.0 %" at bounding box center [235, 132] width 46 height 6
type input "*"
click at [247, 104] on icon "button" at bounding box center [248, 107] width 6 height 6
click at [247, 129] on span "3.0 %" at bounding box center [235, 132] width 46 height 6
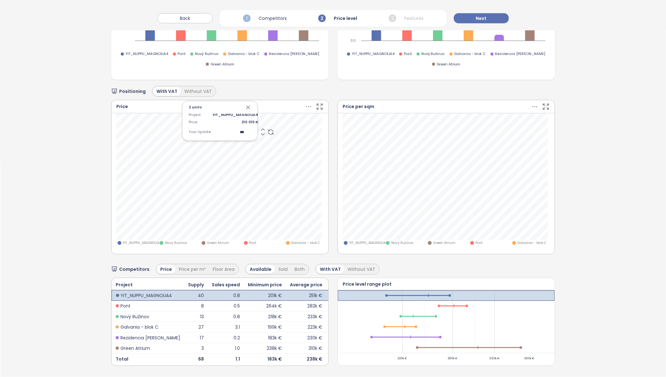
drag, startPoint x: 242, startPoint y: 119, endPoint x: 236, endPoint y: 118, distance: 5.5
click at [236, 118] on div "Project YIT_NUPPU_MAGNOLIA4 Price 210 015 € Your Update ***" at bounding box center [220, 124] width 63 height 25
type input "*"
click at [247, 104] on icon "button" at bounding box center [248, 107] width 6 height 6
click at [247, 129] on span "5.0 %" at bounding box center [235, 132] width 46 height 6
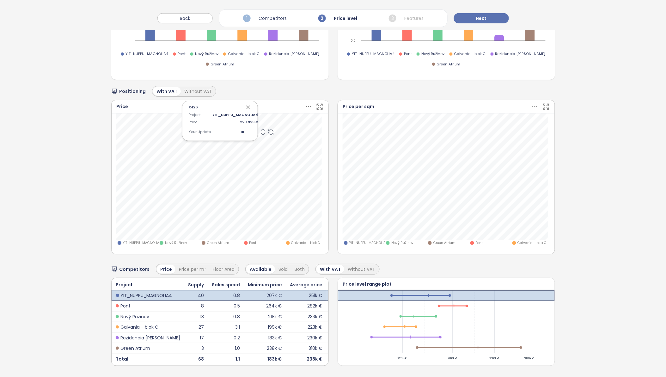
type input "*"
click at [245, 104] on icon "button" at bounding box center [248, 107] width 6 height 6
click at [247, 129] on span "5.0 %" at bounding box center [235, 132] width 46 height 6
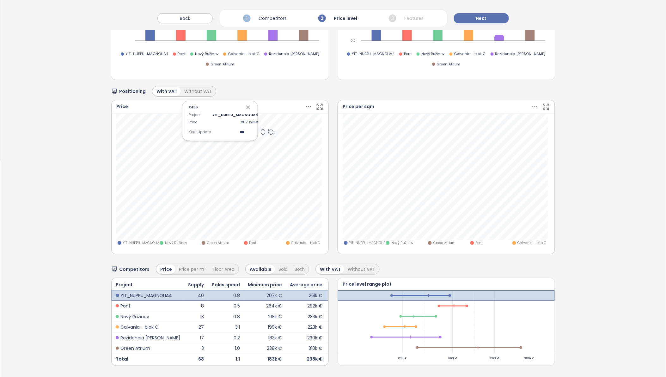
click at [239, 129] on input "***" at bounding box center [228, 132] width 32 height 6
type input "***"
click at [247, 129] on span "7.0 %" at bounding box center [235, 132] width 46 height 6
drag, startPoint x: 243, startPoint y: 119, endPoint x: 235, endPoint y: 117, distance: 8.4
click at [235, 117] on div "Project YIT_NUPPU_MAGNOLIA4 Price 207 123 € Your Update" at bounding box center [220, 123] width 63 height 22
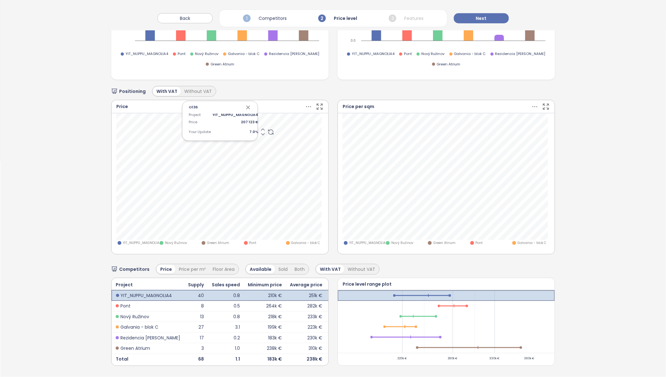
click at [247, 129] on span "7.0 %" at bounding box center [235, 132] width 46 height 6
type input "*"
type input "**"
click at [247, 106] on icon "button" at bounding box center [248, 107] width 3 height 3
click at [245, 129] on span "10.0 %" at bounding box center [235, 132] width 46 height 6
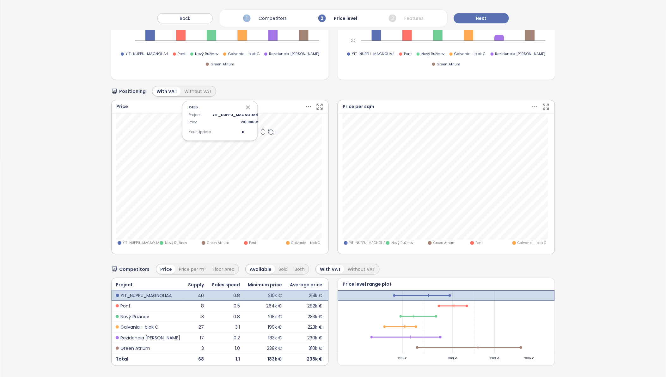
type input "**"
click at [247, 104] on icon "button" at bounding box center [248, 107] width 6 height 6
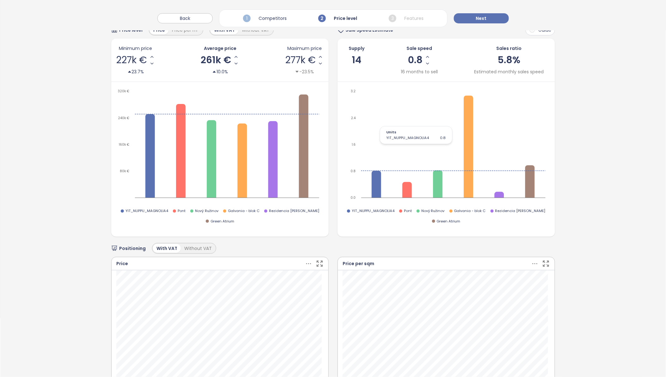
scroll to position [0, 0]
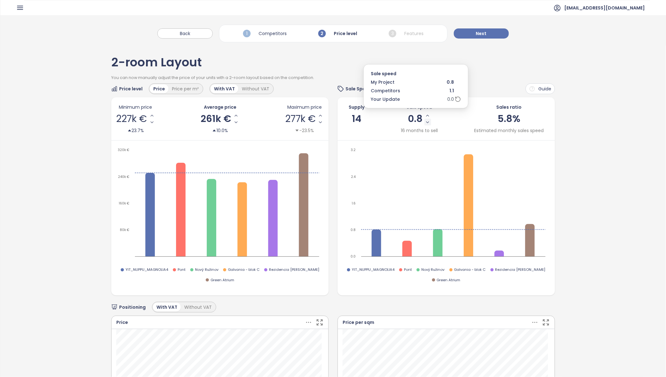
click at [425, 123] on icon "Decrease Sale Speed - Monthly" at bounding box center [427, 122] width 5 height 5
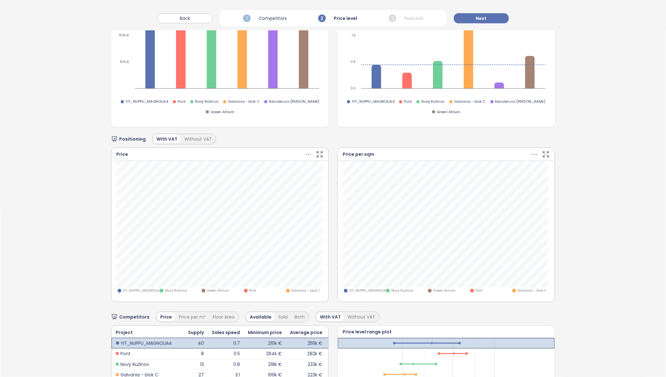
scroll to position [175, 0]
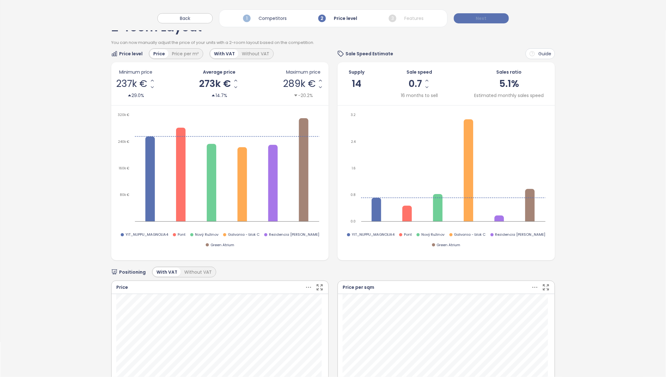
click at [480, 17] on span "Next" at bounding box center [481, 18] width 11 height 7
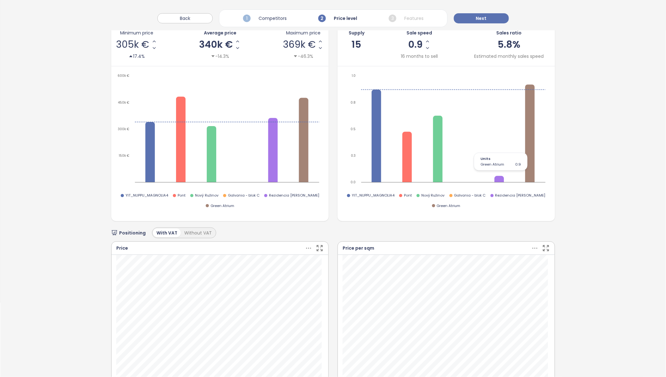
scroll to position [0, 0]
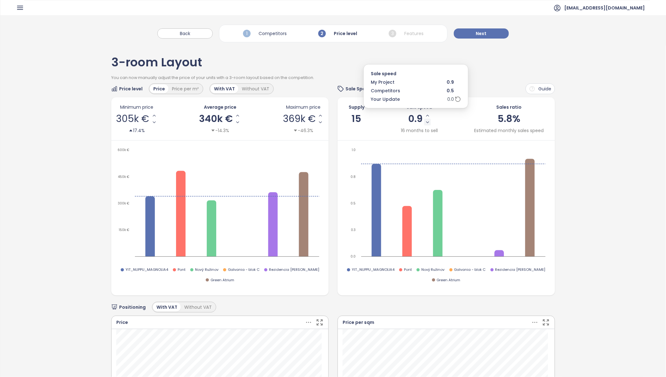
click at [426, 122] on icon "Decrease Sale Speed - Monthly" at bounding box center [427, 122] width 3 height 1
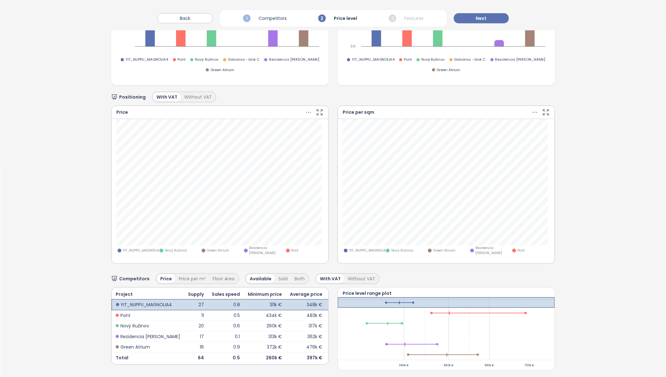
scroll to position [211, 0]
click at [485, 22] on button "Next" at bounding box center [481, 18] width 55 height 10
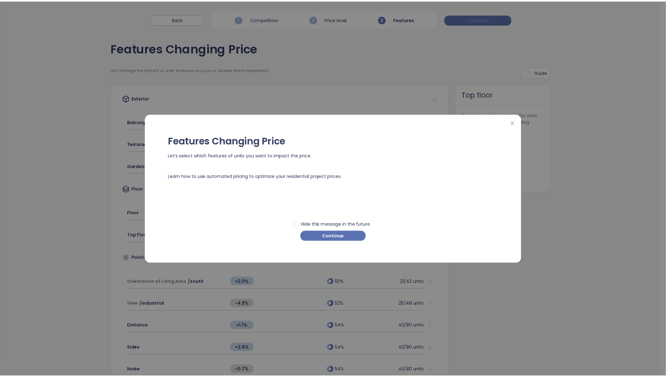
scroll to position [0, 0]
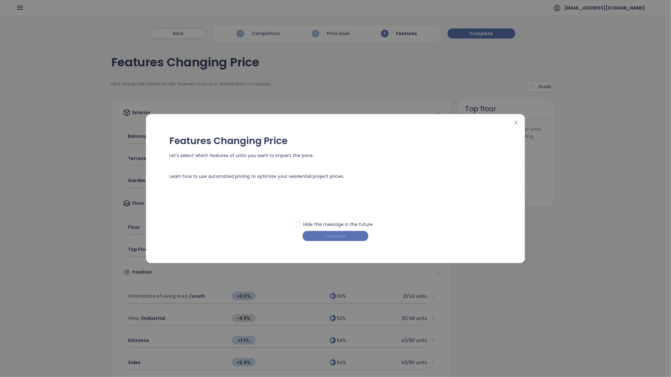
click at [337, 238] on span "Continue" at bounding box center [335, 236] width 21 height 7
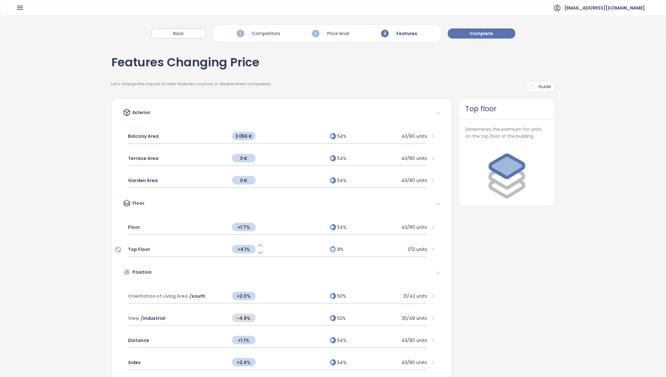
click at [243, 247] on span "+4.1%" at bounding box center [244, 249] width 24 height 9
type input "*"
type input "***"
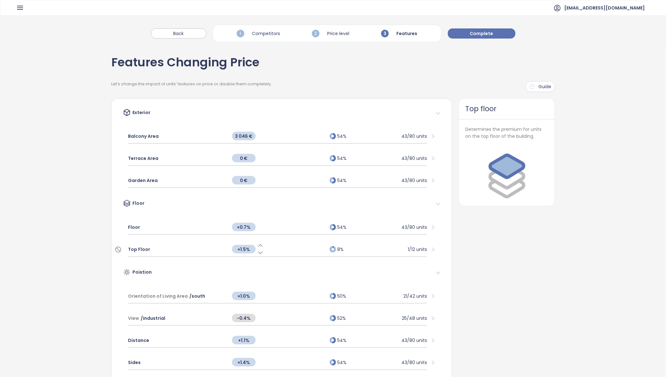
click at [137, 249] on span "Top Floor" at bounding box center [139, 249] width 22 height 7
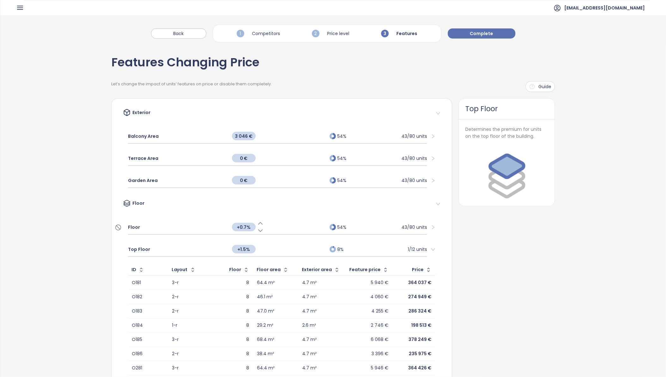
click at [134, 227] on span "Floor" at bounding box center [134, 227] width 12 height 7
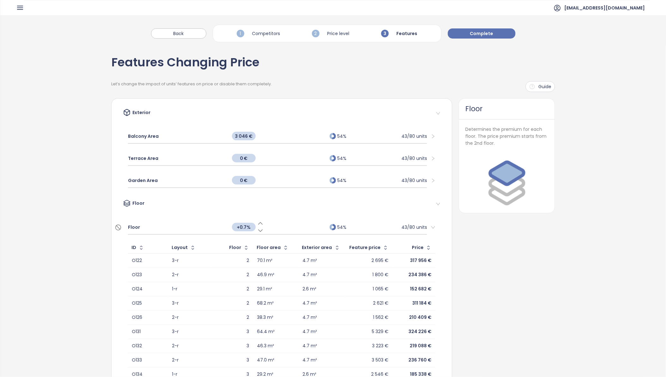
click at [128, 225] on span "Floor" at bounding box center [134, 227] width 12 height 7
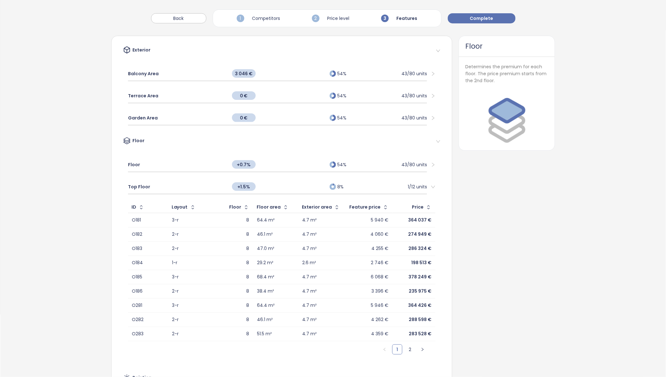
scroll to position [70, 0]
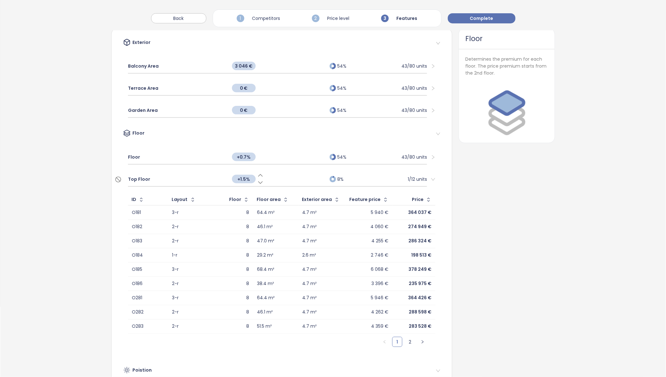
click at [135, 179] on span "Top Floor" at bounding box center [139, 179] width 22 height 7
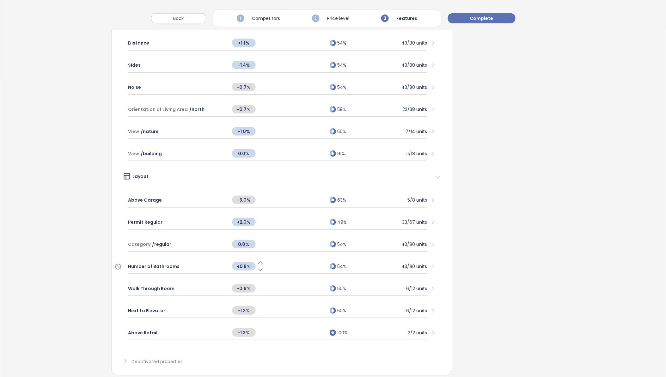
scroll to position [306, 0]
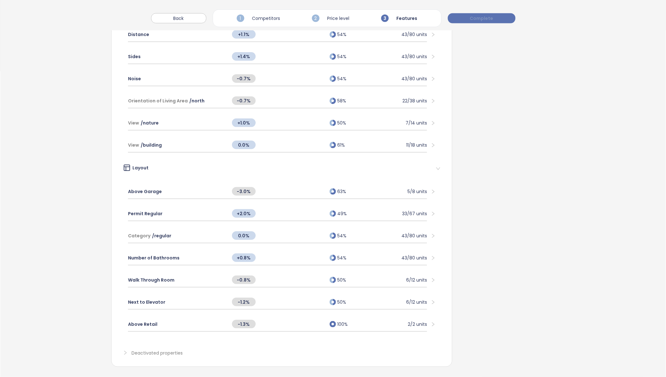
click at [488, 21] on span "Complete" at bounding box center [481, 18] width 23 height 7
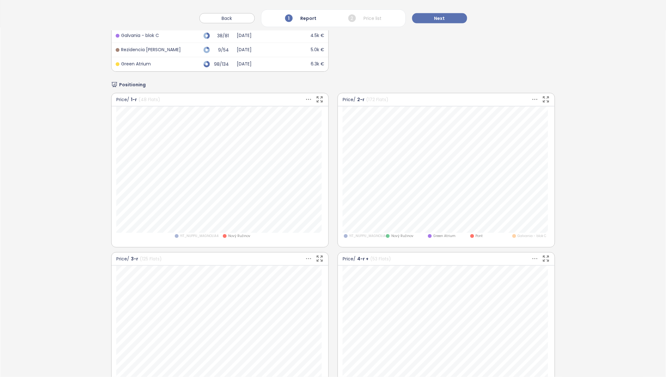
scroll to position [351, 0]
click at [190, 235] on span "YIT_NUPPU_MAGNOLIA4" at bounding box center [199, 234] width 38 height 5
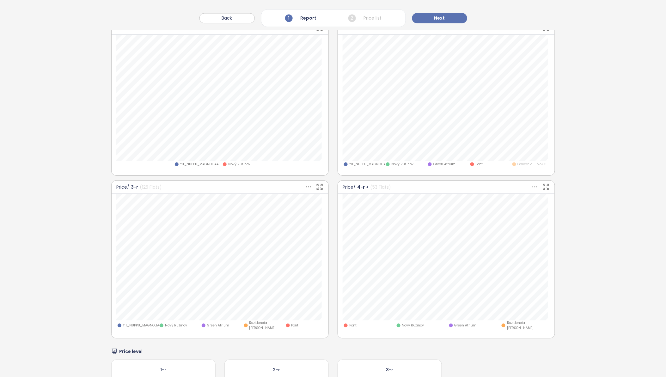
scroll to position [456, 0]
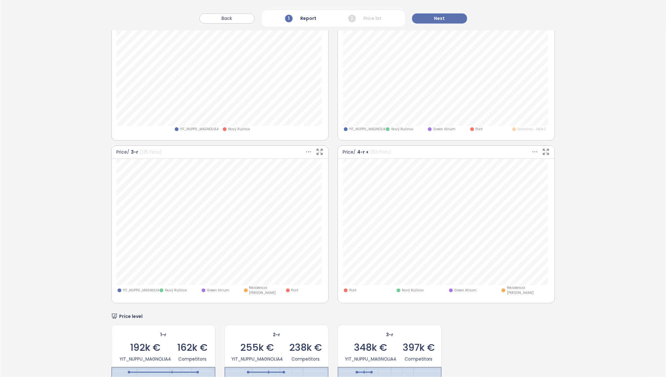
click at [305, 151] on icon at bounding box center [309, 152] width 8 height 8
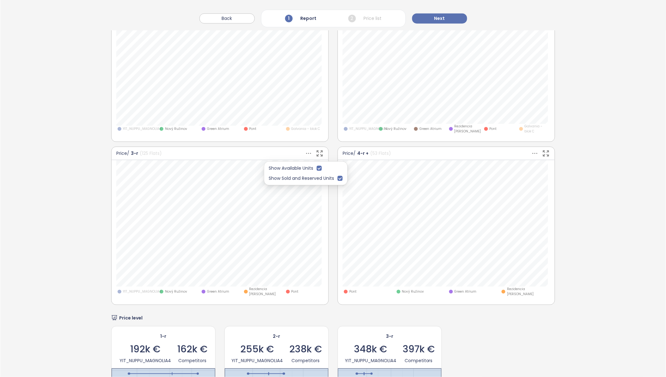
click at [137, 289] on span "YIT_NUPPU_MAGNOLIA4" at bounding box center [142, 291] width 38 height 5
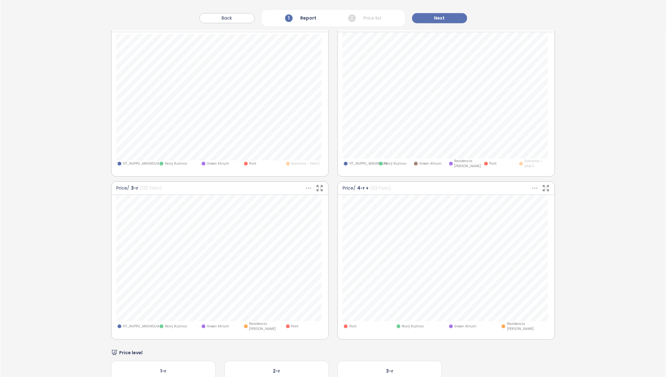
scroll to position [424, 0]
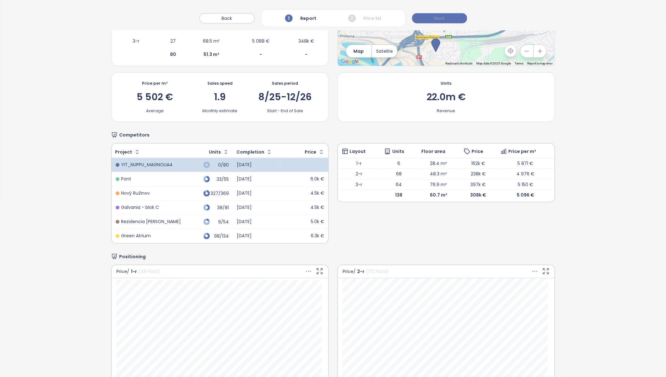
click at [446, 18] on button "Next" at bounding box center [439, 18] width 55 height 10
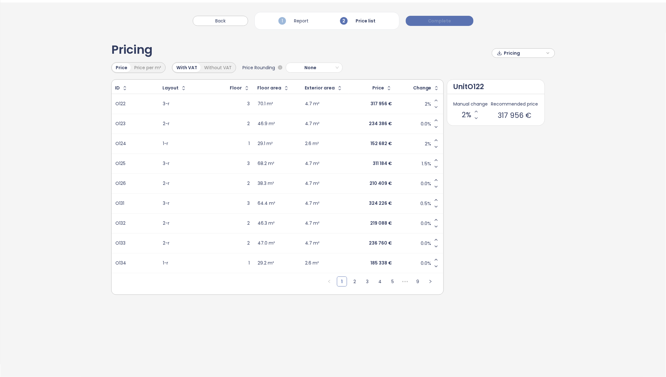
scroll to position [0, 0]
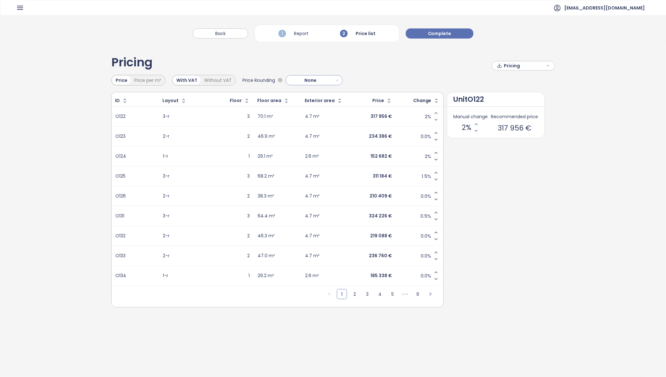
click at [332, 81] on span "None" at bounding box center [313, 80] width 51 height 9
click at [323, 80] on span "None" at bounding box center [313, 80] width 51 height 9
click at [137, 80] on div "Price per m²" at bounding box center [148, 80] width 34 height 9
click at [124, 79] on div "Price" at bounding box center [121, 80] width 18 height 9
click at [214, 81] on div "Without VAT" at bounding box center [218, 80] width 34 height 9
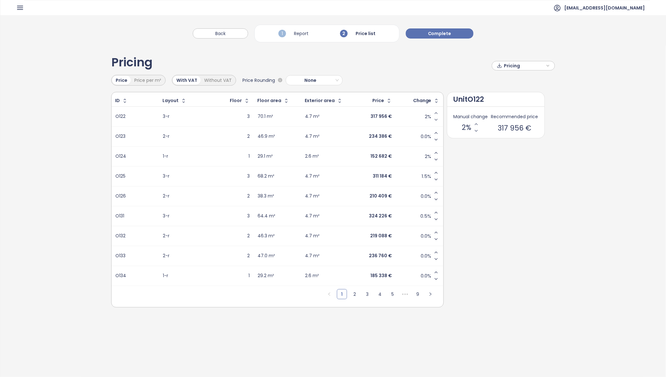
click at [182, 81] on div "With VAT" at bounding box center [187, 80] width 28 height 9
click at [146, 81] on div "Price per m²" at bounding box center [148, 80] width 34 height 9
click at [268, 102] on div "Floor area" at bounding box center [269, 101] width 24 height 4
click at [281, 101] on button "button" at bounding box center [285, 101] width 9 height 10
click at [283, 101] on icon "button" at bounding box center [285, 101] width 5 height 8
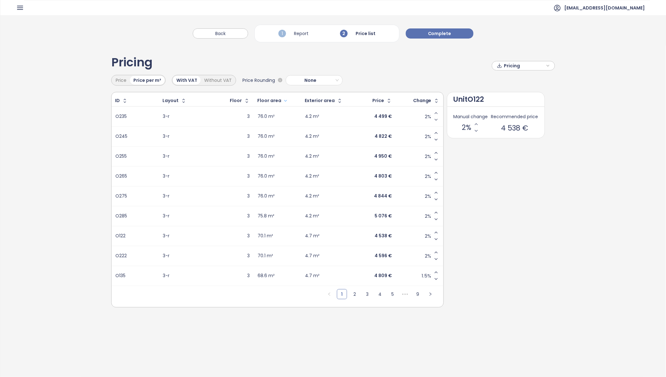
click at [283, 100] on icon "button" at bounding box center [285, 101] width 5 height 8
click at [435, 113] on icon "Increase value" at bounding box center [436, 113] width 5 height 5
click at [436, 131] on icon "Increase value" at bounding box center [436, 133] width 5 height 5
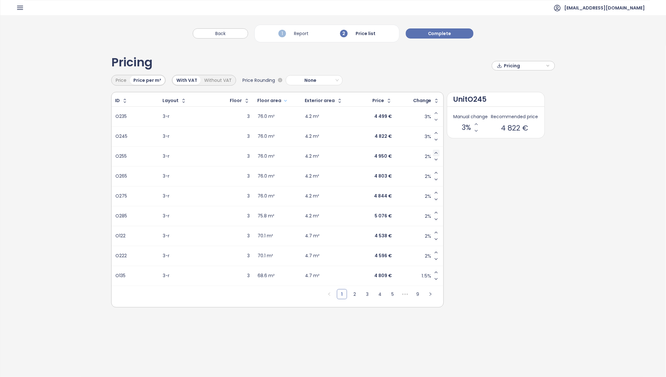
click at [435, 153] on icon "Increase value" at bounding box center [436, 152] width 5 height 5
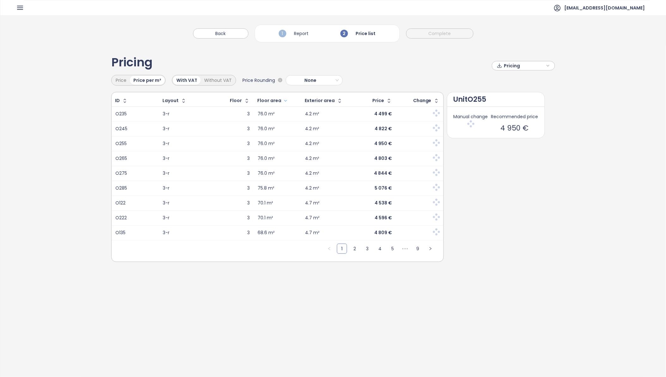
click at [437, 172] on span at bounding box center [436, 172] width 9 height 9
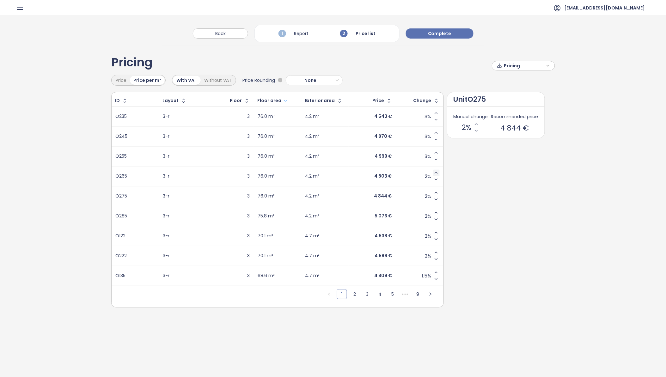
click at [435, 172] on icon "Increase value" at bounding box center [436, 172] width 5 height 5
click at [436, 191] on icon "Increase value" at bounding box center [436, 192] width 5 height 5
click at [435, 212] on icon "Increase value" at bounding box center [436, 212] width 5 height 5
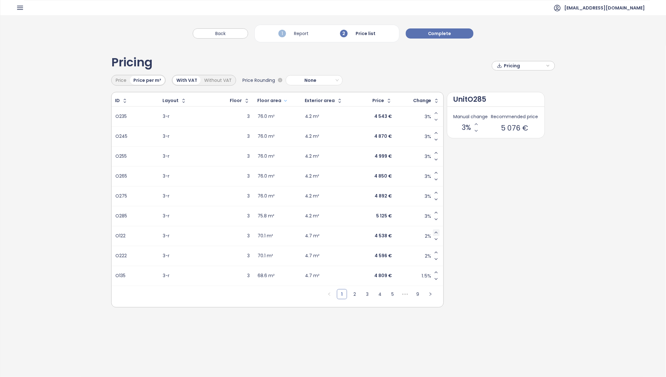
click at [434, 232] on icon "Increase value" at bounding box center [436, 232] width 5 height 5
click at [435, 253] on icon "Increase value" at bounding box center [436, 252] width 3 height 1
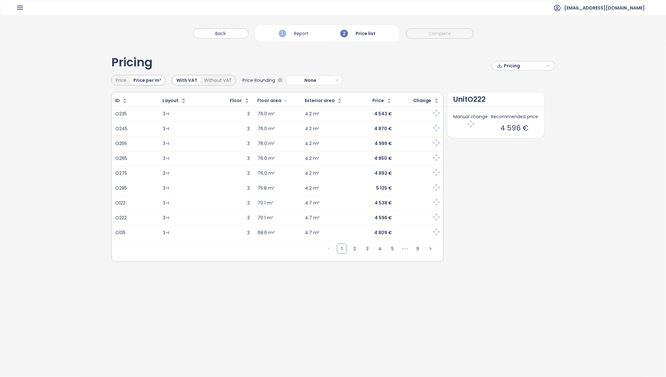
click at [435, 272] on div "Pricing Pricing Price Price per m² With VAT Without VAT Price Rounding None ID …" at bounding box center [333, 160] width 444 height 228
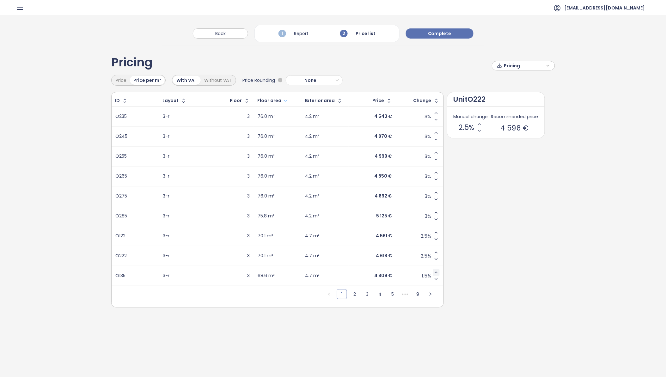
click at [435, 273] on icon "Increase value" at bounding box center [436, 272] width 5 height 5
click at [355, 293] on link "2" at bounding box center [354, 294] width 9 height 9
click at [434, 113] on icon "Increase value" at bounding box center [436, 113] width 5 height 5
click at [435, 131] on icon "Increase value" at bounding box center [436, 133] width 5 height 5
click at [436, 152] on icon "Increase value" at bounding box center [436, 152] width 3 height 1
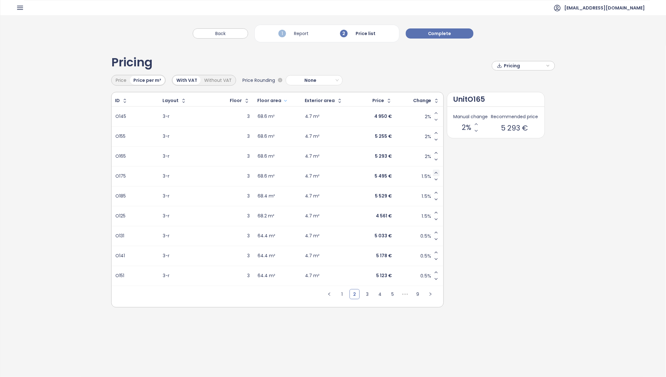
click at [435, 173] on icon "Increase value" at bounding box center [436, 172] width 5 height 5
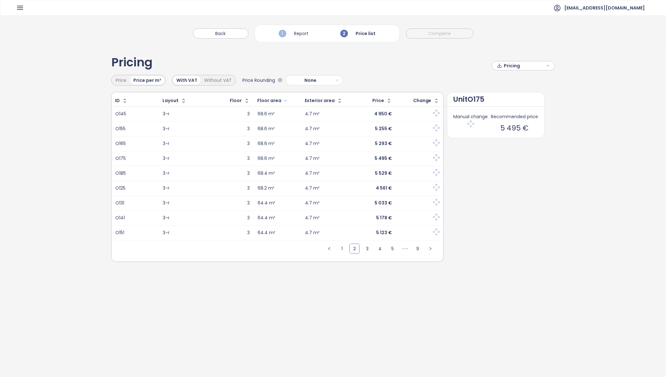
click at [435, 191] on div at bounding box center [436, 188] width 6 height 8
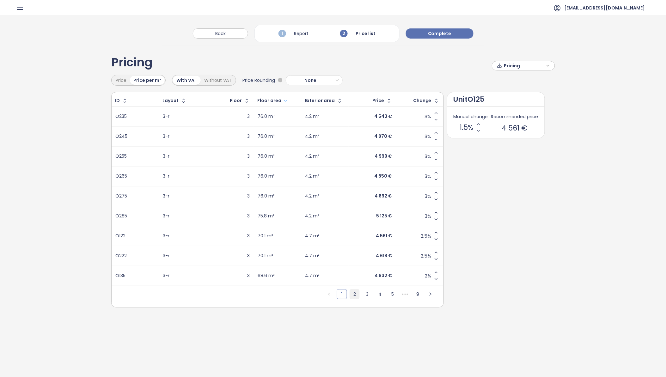
click at [353, 293] on link "2" at bounding box center [354, 294] width 9 height 9
click at [434, 192] on icon "Increase value" at bounding box center [436, 192] width 5 height 5
click at [435, 211] on icon "Increase value" at bounding box center [436, 212] width 5 height 5
click at [449, 35] on span "Complete" at bounding box center [439, 33] width 23 height 7
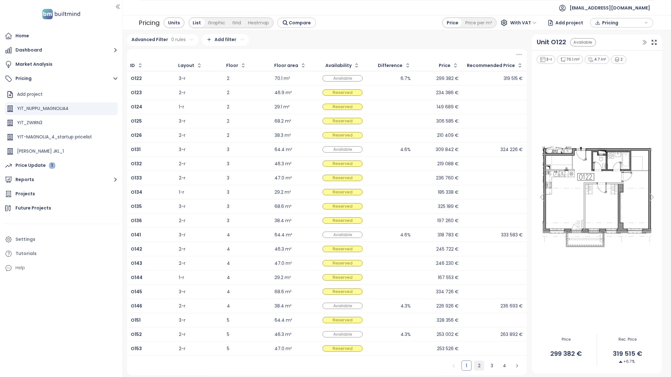
click at [479, 367] on link "2" at bounding box center [479, 365] width 9 height 9
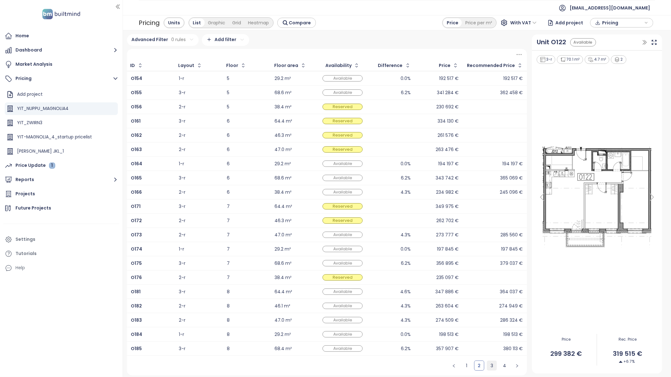
click at [492, 366] on link "3" at bounding box center [491, 365] width 9 height 9
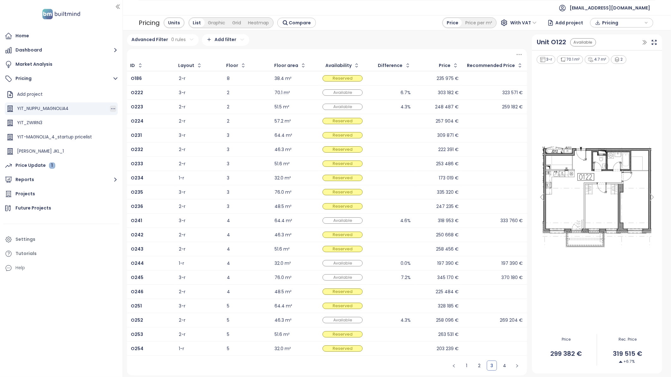
click at [110, 109] on icon "button" at bounding box center [113, 109] width 6 height 6
click at [127, 119] on button "Edit" at bounding box center [130, 119] width 28 height 8
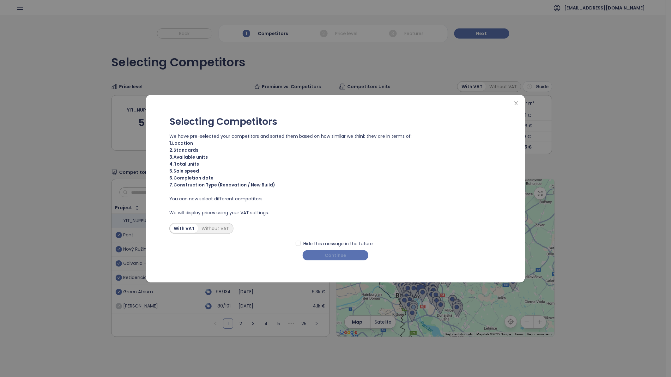
click at [336, 254] on span "Continue" at bounding box center [335, 255] width 21 height 7
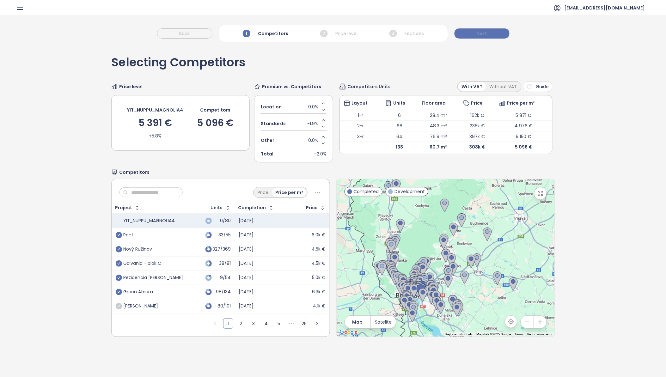
click at [489, 37] on button "Next" at bounding box center [482, 33] width 55 height 10
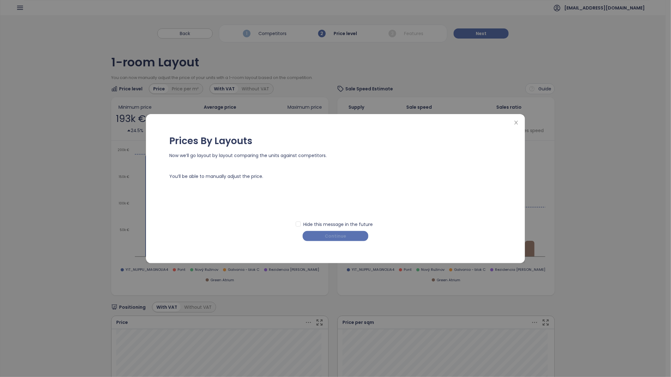
click at [329, 239] on span "Continue" at bounding box center [335, 236] width 21 height 7
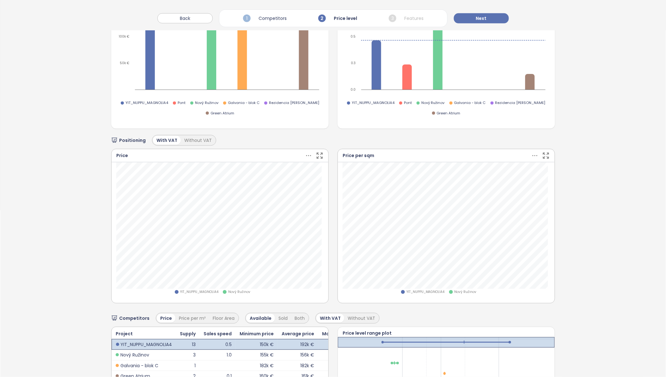
scroll to position [110, 0]
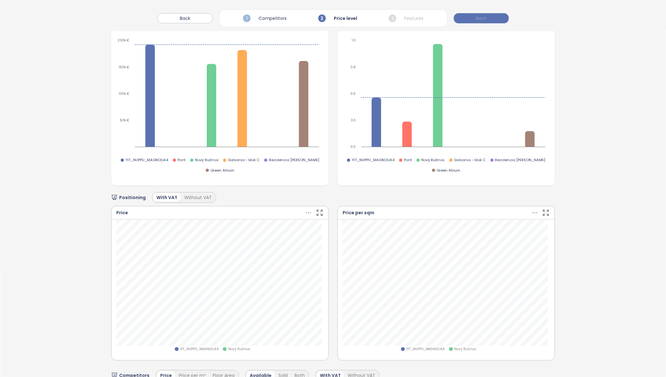
click at [482, 21] on span "Next" at bounding box center [481, 18] width 11 height 7
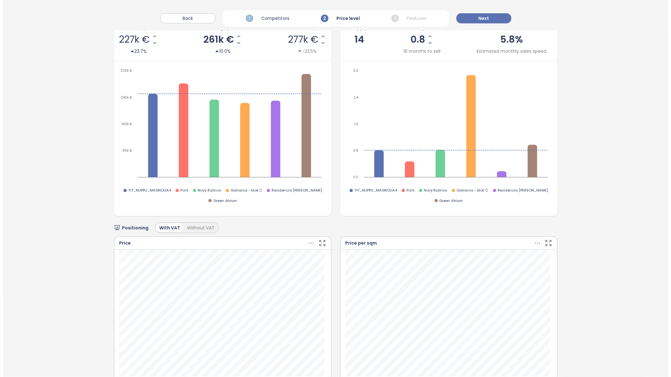
scroll to position [0, 0]
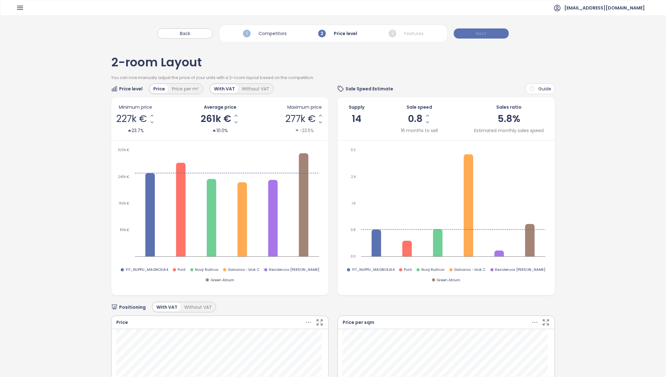
click at [480, 32] on span "Next" at bounding box center [481, 33] width 11 height 7
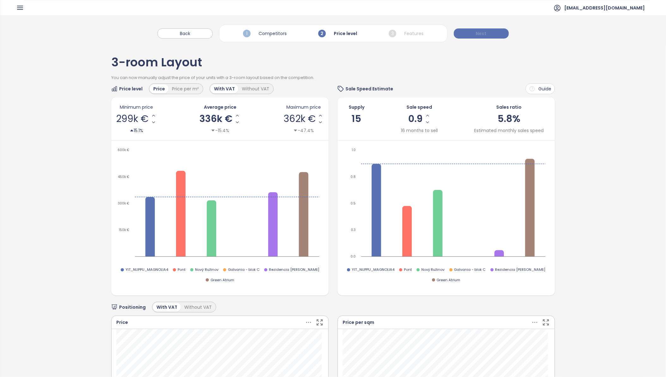
click at [481, 33] on span "Next" at bounding box center [481, 33] width 11 height 7
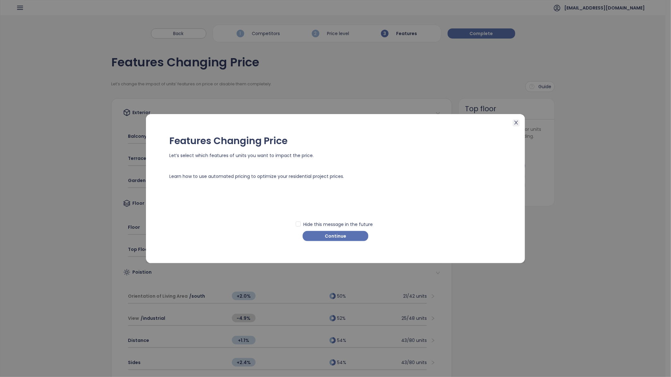
click at [518, 119] on span "Close" at bounding box center [516, 122] width 7 height 7
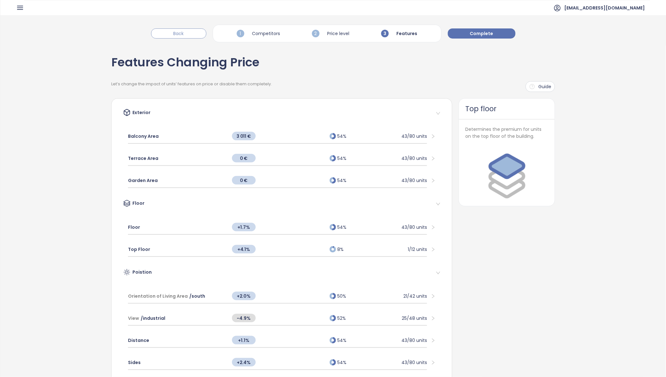
click at [176, 33] on span "Back" at bounding box center [179, 33] width 10 height 7
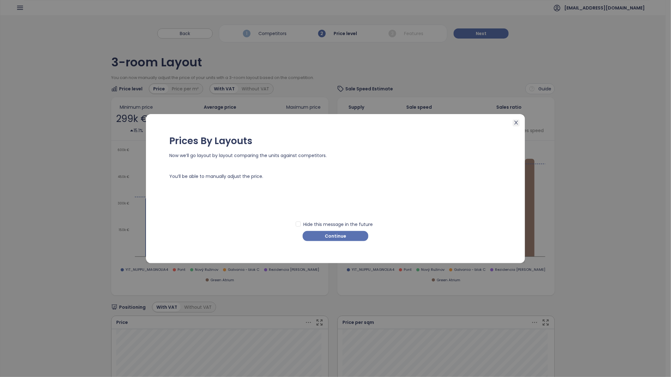
click at [515, 122] on icon "close" at bounding box center [516, 122] width 5 height 5
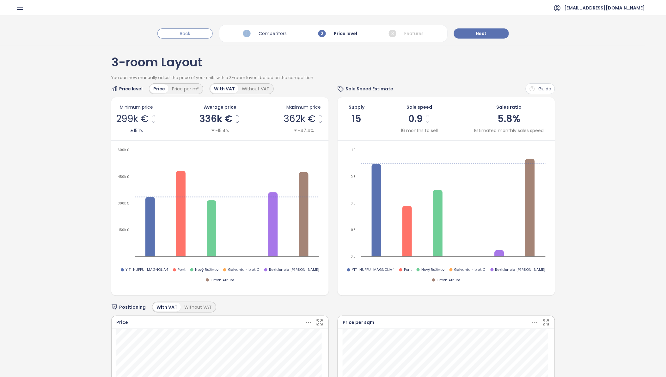
click at [184, 33] on span "Back" at bounding box center [185, 33] width 10 height 7
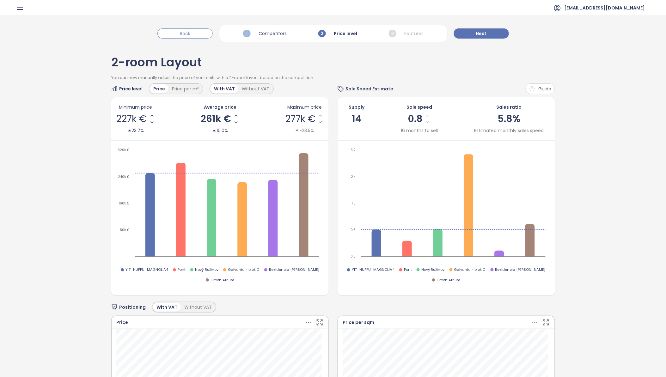
click at [187, 32] on span "Back" at bounding box center [185, 33] width 10 height 7
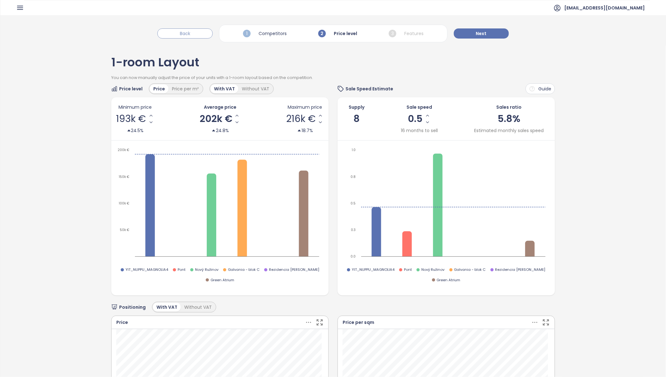
click at [187, 33] on span "Back" at bounding box center [185, 33] width 10 height 7
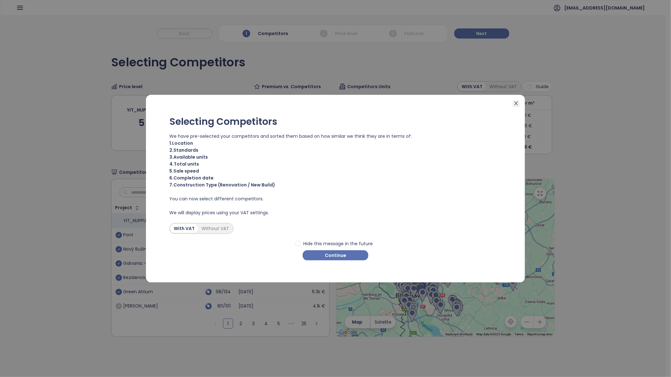
click at [515, 101] on icon "close" at bounding box center [516, 103] width 5 height 5
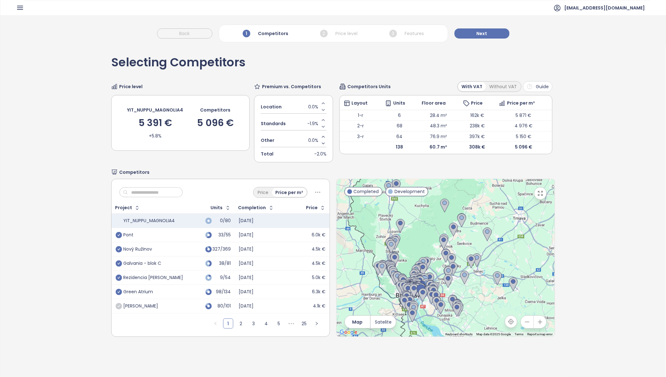
click at [23, 5] on icon "button" at bounding box center [20, 8] width 8 height 8
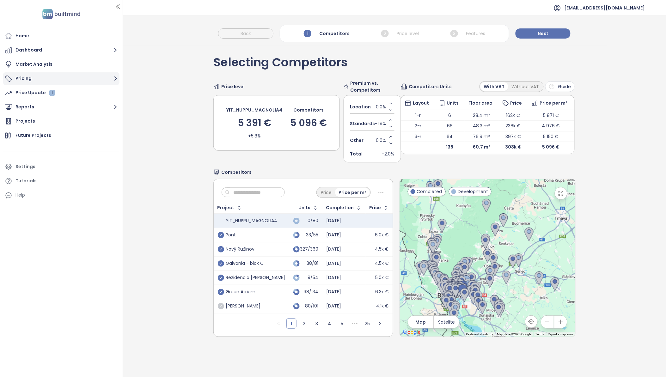
click at [21, 76] on button "Pricing" at bounding box center [61, 78] width 116 height 13
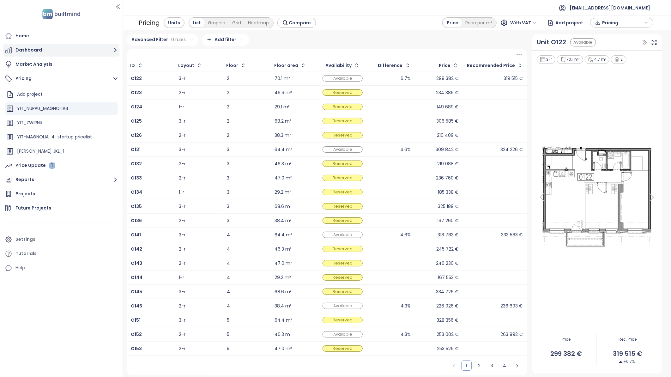
click at [29, 46] on button "Dashboard" at bounding box center [61, 50] width 116 height 13
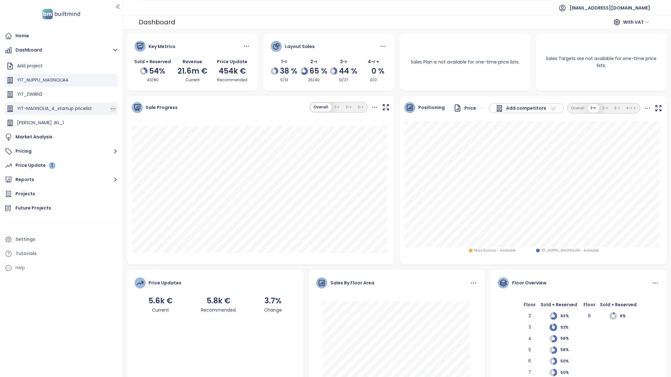
click at [110, 109] on icon "button" at bounding box center [113, 109] width 6 height 6
click at [125, 105] on button "Delete" at bounding box center [130, 106] width 28 height 8
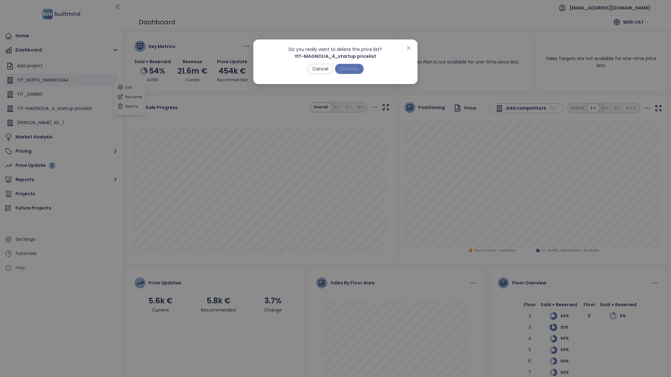
click at [352, 68] on span "Confirm" at bounding box center [349, 68] width 19 height 7
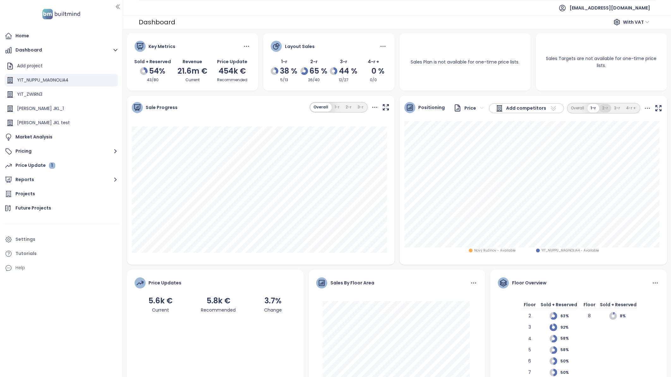
click at [601, 105] on button "2-r" at bounding box center [606, 108] width 12 height 9
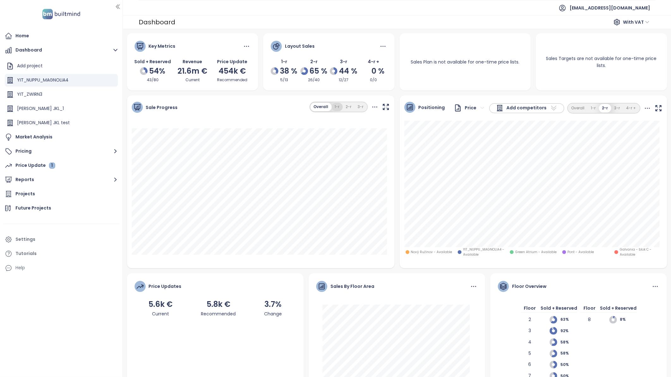
click at [332, 106] on button "1-r" at bounding box center [337, 107] width 11 height 9
click at [345, 108] on button "2-r" at bounding box center [349, 107] width 12 height 9
click at [359, 107] on button "3-r" at bounding box center [361, 107] width 12 height 9
click at [320, 108] on button "Overall" at bounding box center [322, 107] width 20 height 9
click at [374, 106] on icon at bounding box center [375, 107] width 8 height 8
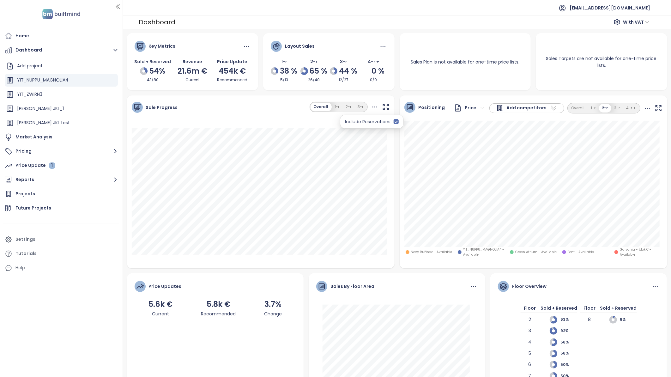
click at [373, 107] on icon at bounding box center [375, 107] width 8 height 8
click at [372, 109] on icon at bounding box center [375, 107] width 8 height 8
click at [372, 107] on icon at bounding box center [374, 107] width 5 height 1
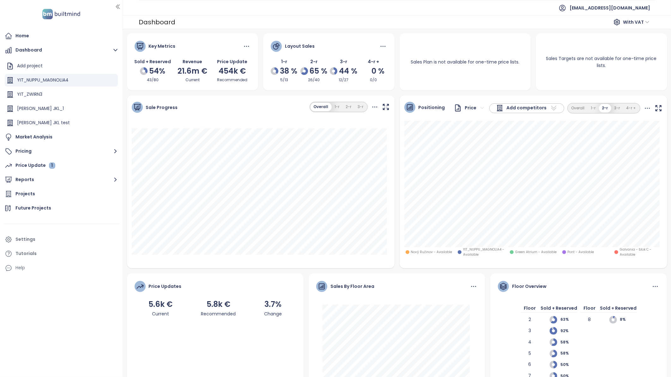
click at [246, 46] on icon at bounding box center [247, 46] width 8 height 8
click at [380, 44] on icon at bounding box center [383, 46] width 8 height 8
click at [382, 48] on icon at bounding box center [383, 46] width 8 height 8
